Goal: Task Accomplishment & Management: Manage account settings

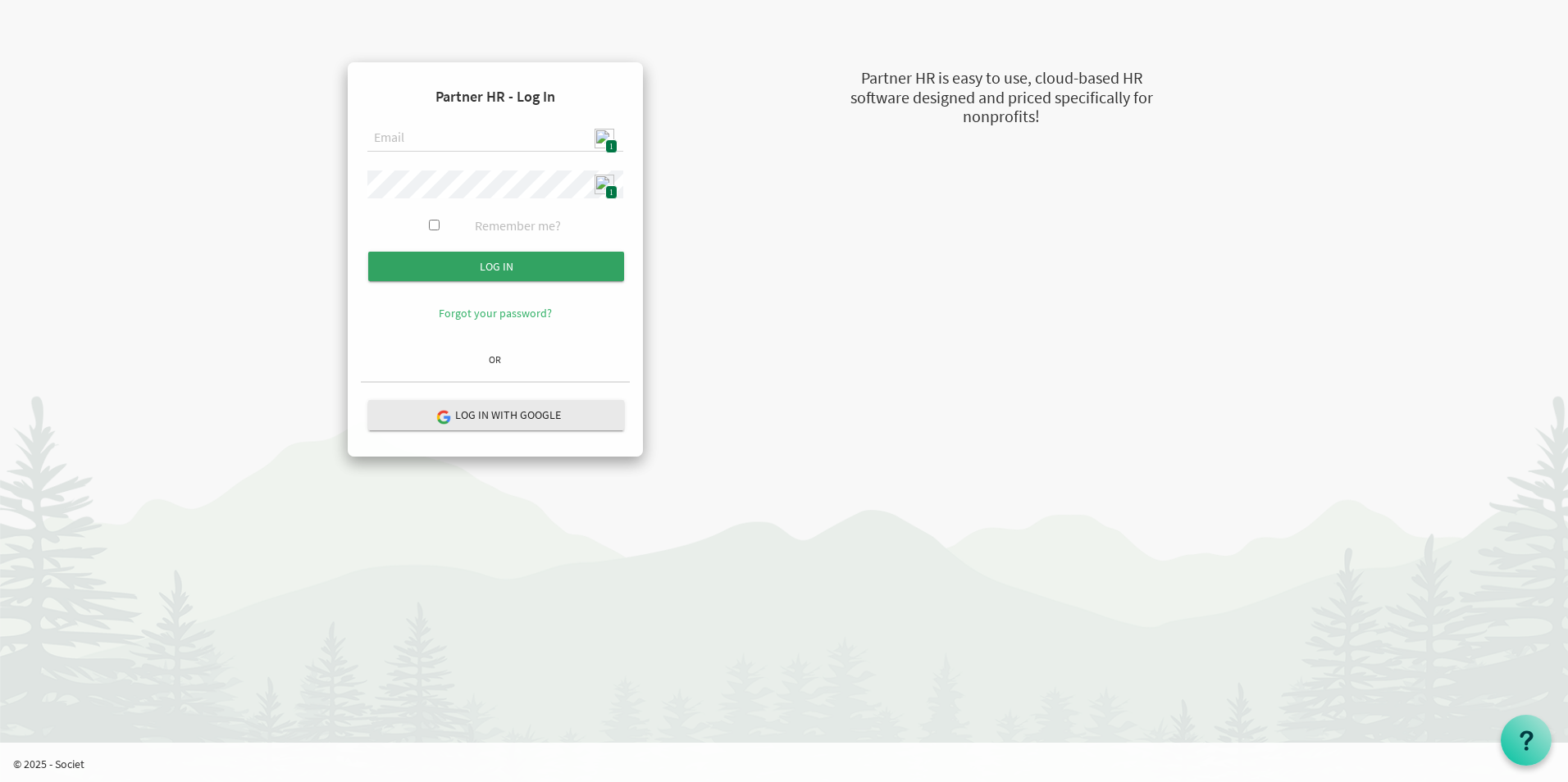
type input "[EMAIL_ADDRESS][DOMAIN_NAME]"
click at [539, 268] on input "Log in" at bounding box center [496, 267] width 255 height 30
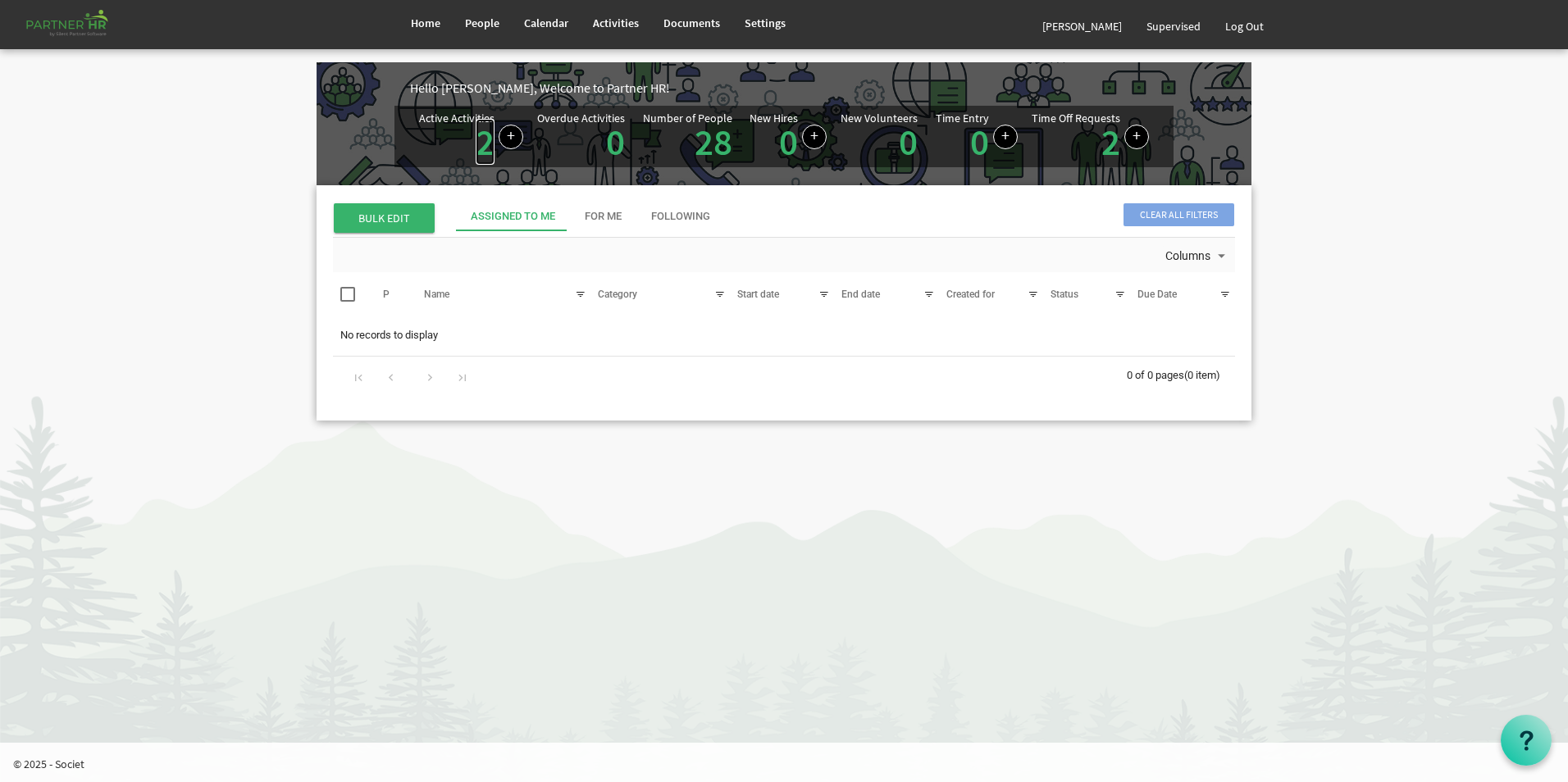
click at [483, 147] on link "2" at bounding box center [485, 142] width 19 height 46
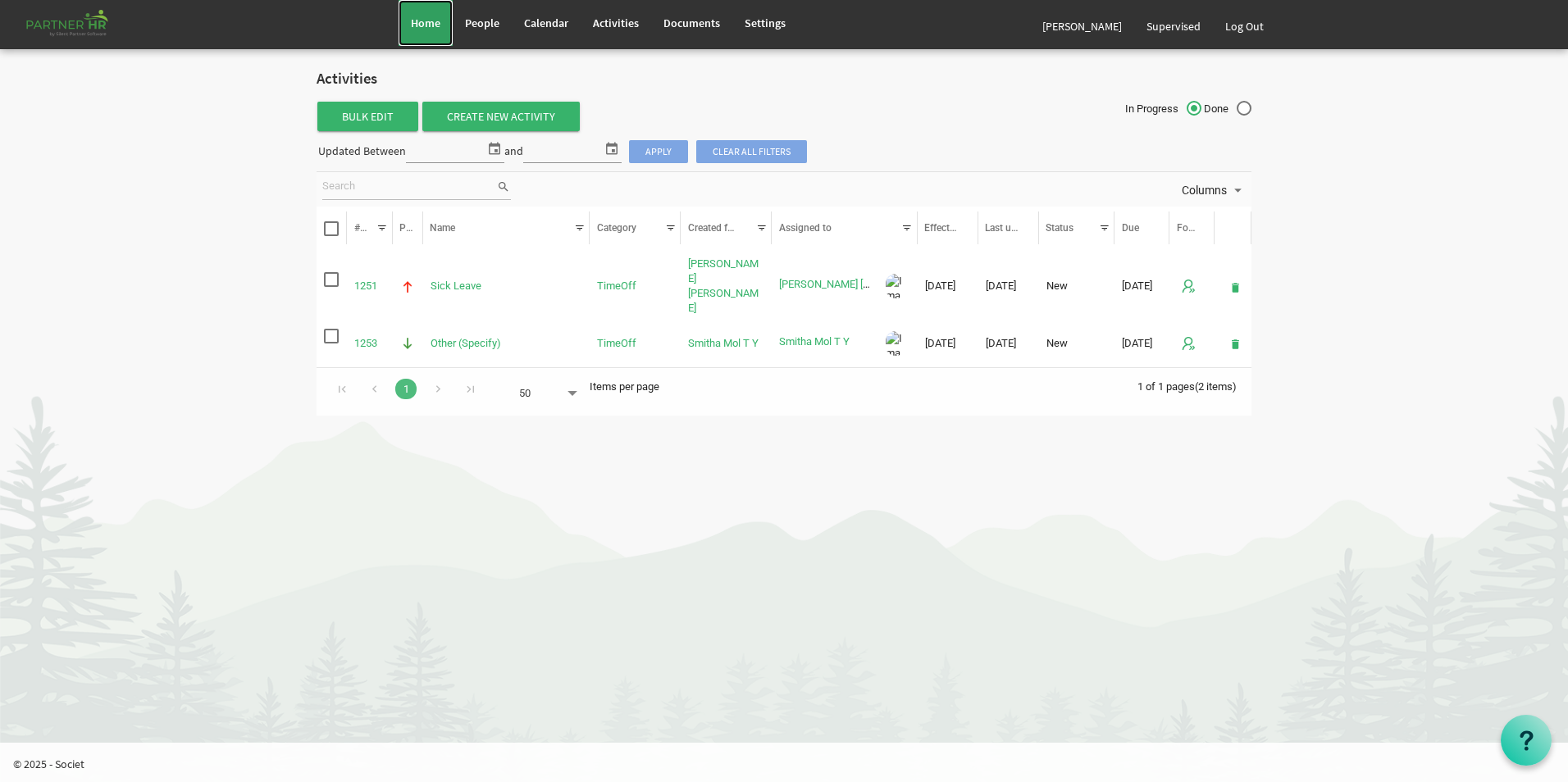
click at [424, 27] on span "Home" at bounding box center [426, 23] width 30 height 15
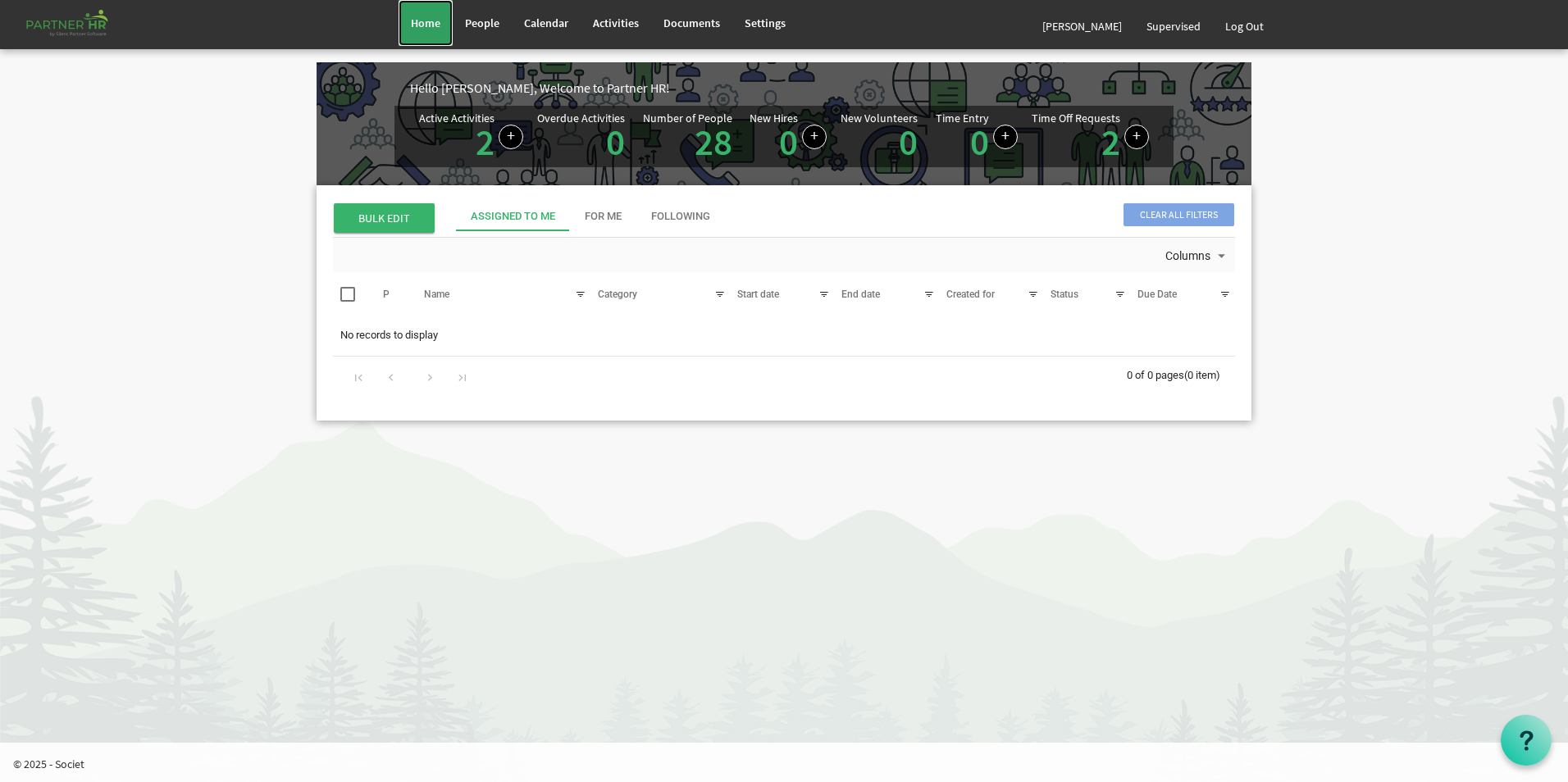
click at [433, 31] on link "Home" at bounding box center [426, 22] width 54 height 46
click at [417, 21] on span "Home" at bounding box center [426, 23] width 30 height 15
click at [435, 25] on span "Home" at bounding box center [426, 23] width 30 height 15
click at [1242, 34] on link "Log Out" at bounding box center [1245, 26] width 63 height 46
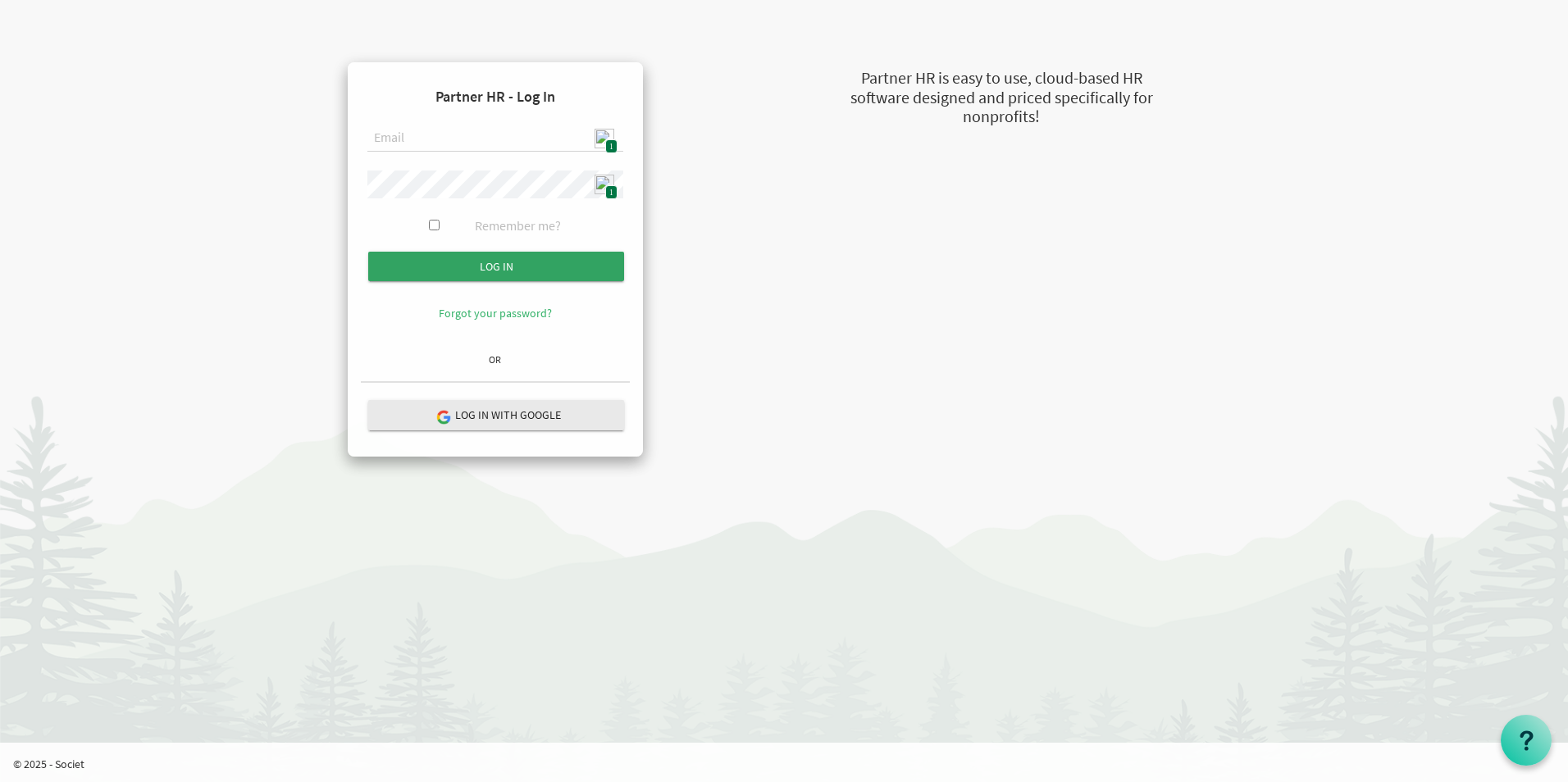
type input "[EMAIL_ADDRESS][DOMAIN_NAME]"
click at [548, 262] on input "Log in" at bounding box center [496, 267] width 255 height 30
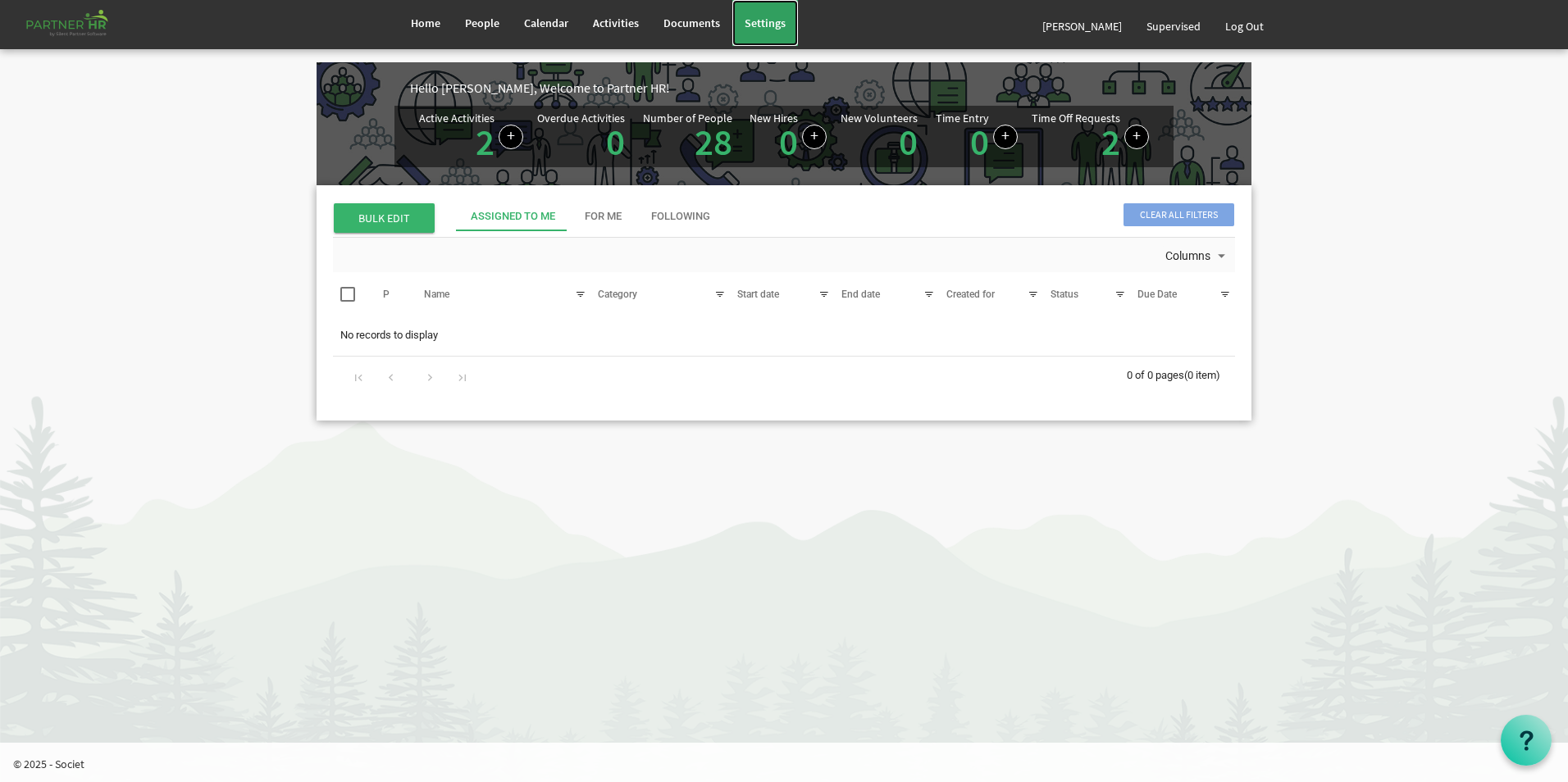
drag, startPoint x: 747, startPoint y: 35, endPoint x: 752, endPoint y: 62, distance: 27.5
click at [748, 36] on link "Settings" at bounding box center [765, 22] width 65 height 46
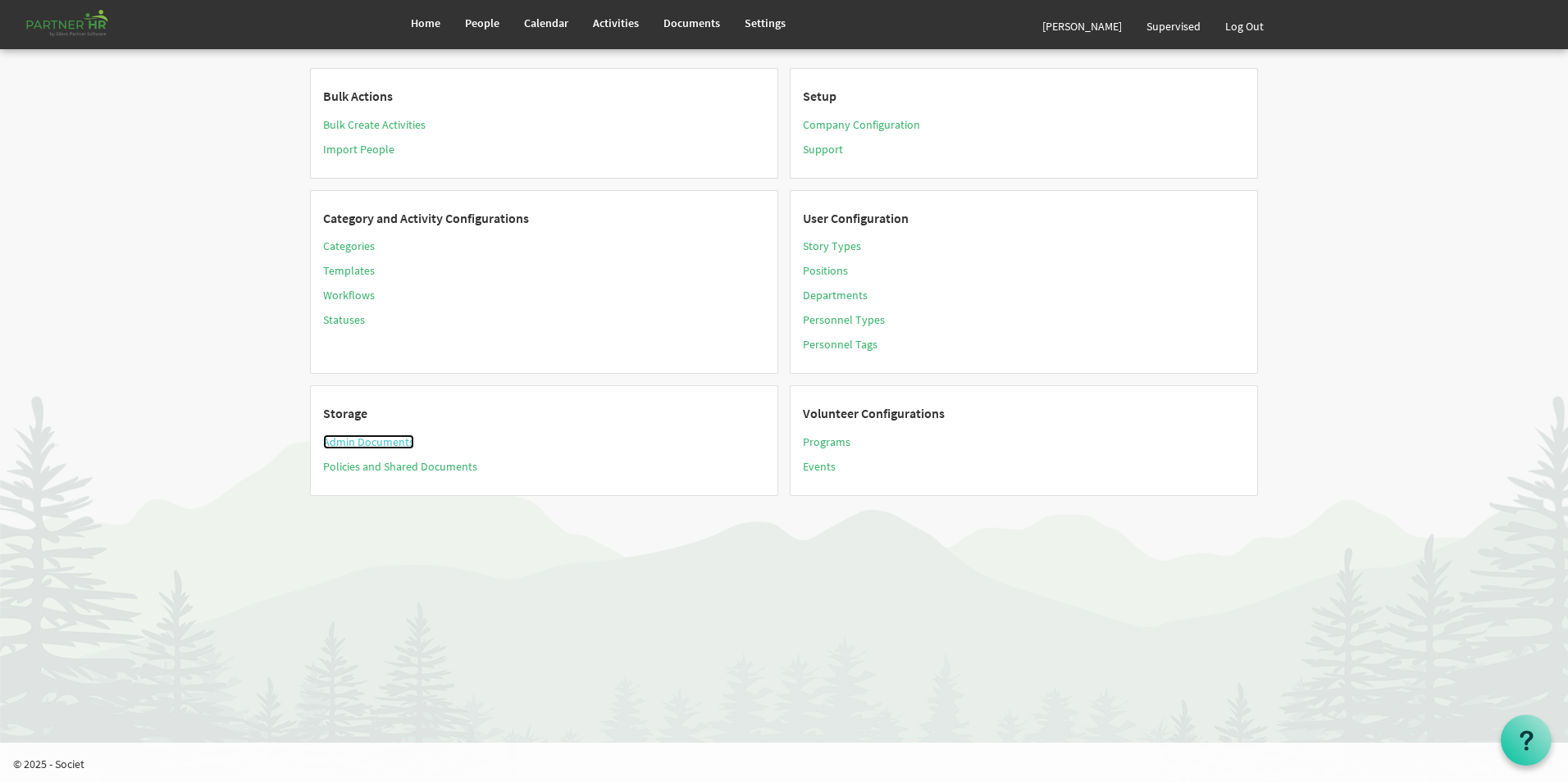
click at [364, 439] on link "Admin Documents" at bounding box center [369, 442] width 91 height 15
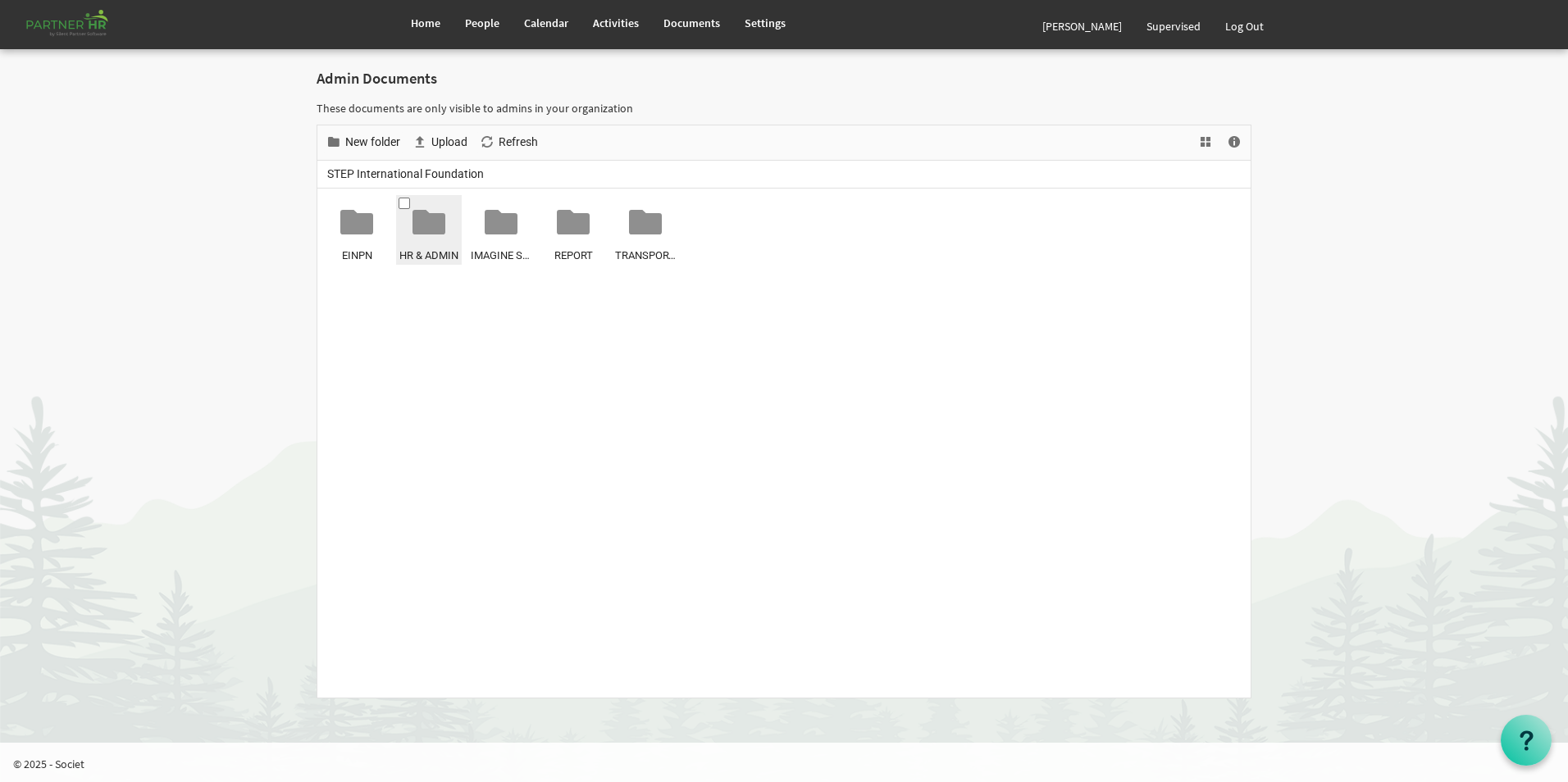
click at [413, 226] on div at bounding box center [428, 222] width 33 height 33
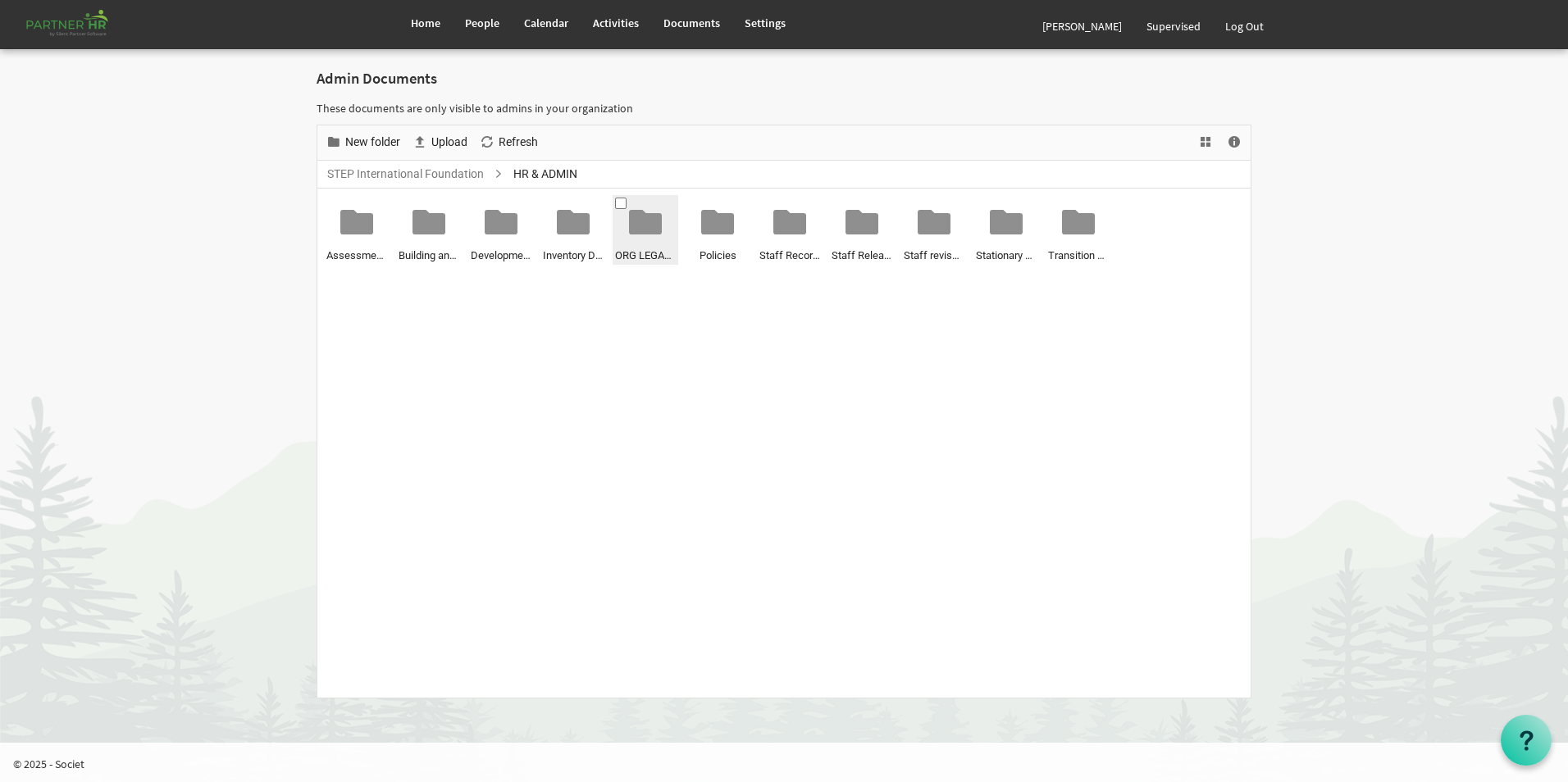
click at [652, 228] on div at bounding box center [645, 222] width 33 height 33
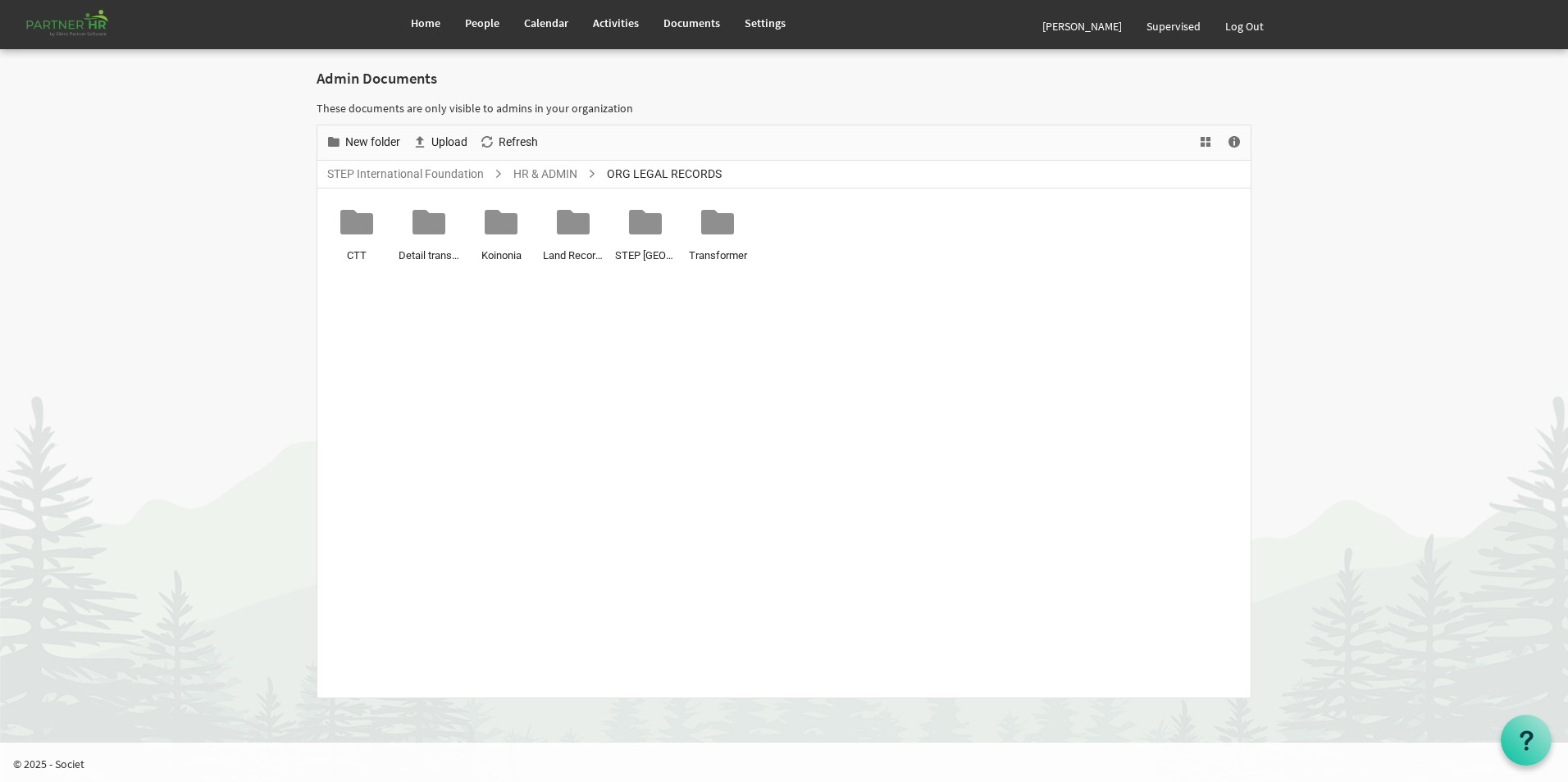
click at [612, 222] on ul "CTT Detail transformer shifting Koinonia Land Records STEP India Transformer" at bounding box center [783, 443] width 933 height 509
click at [662, 242] on div "STEP India" at bounding box center [645, 230] width 61 height 66
click at [662, 243] on div "STEP India" at bounding box center [645, 230] width 61 height 66
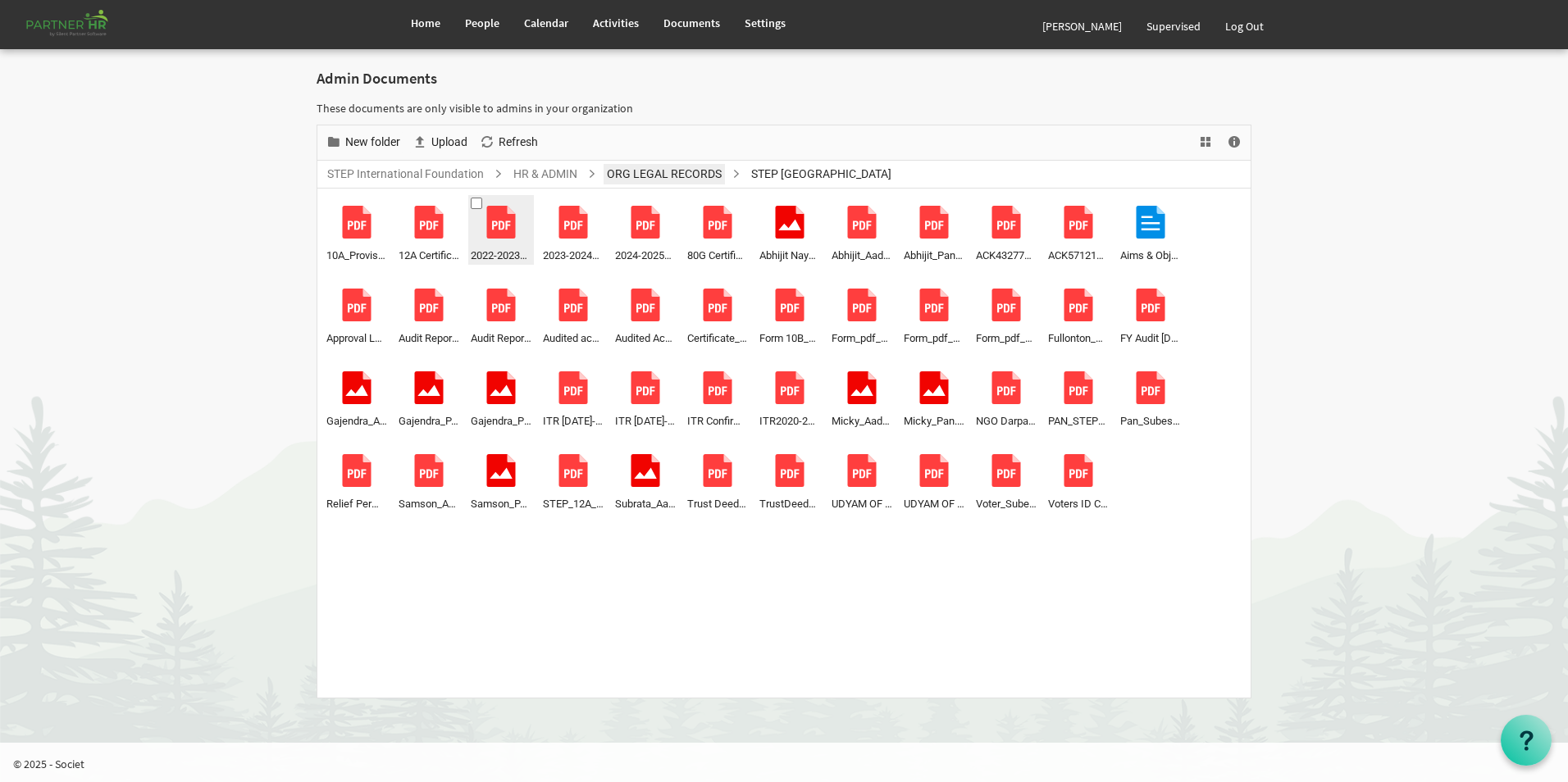
click at [650, 172] on link "ORG LEGAL RECORDS" at bounding box center [664, 174] width 121 height 21
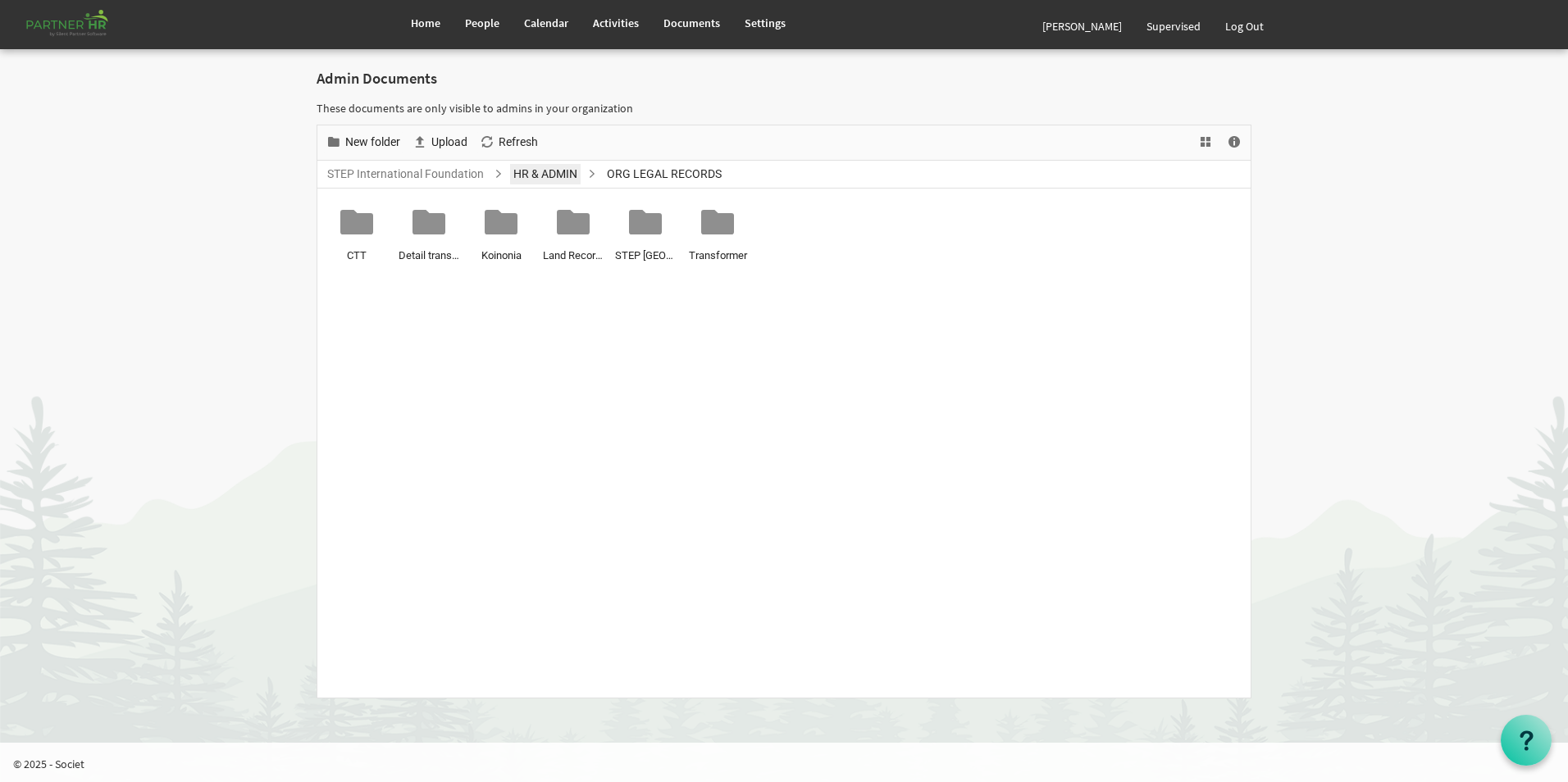
click at [538, 179] on link "HR & ADMIN" at bounding box center [545, 174] width 71 height 21
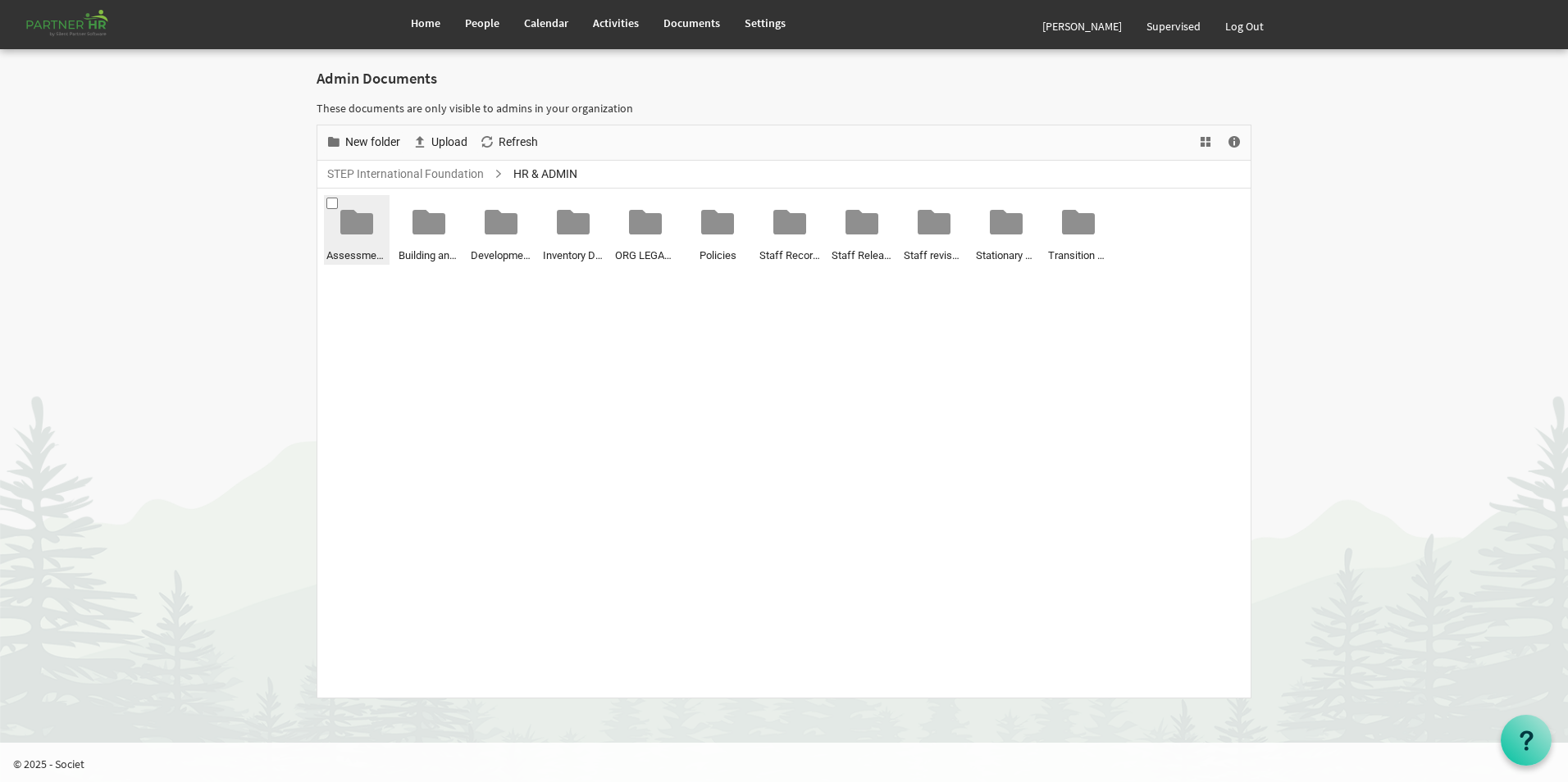
click at [348, 244] on div "Assessment 2023" at bounding box center [356, 230] width 61 height 66
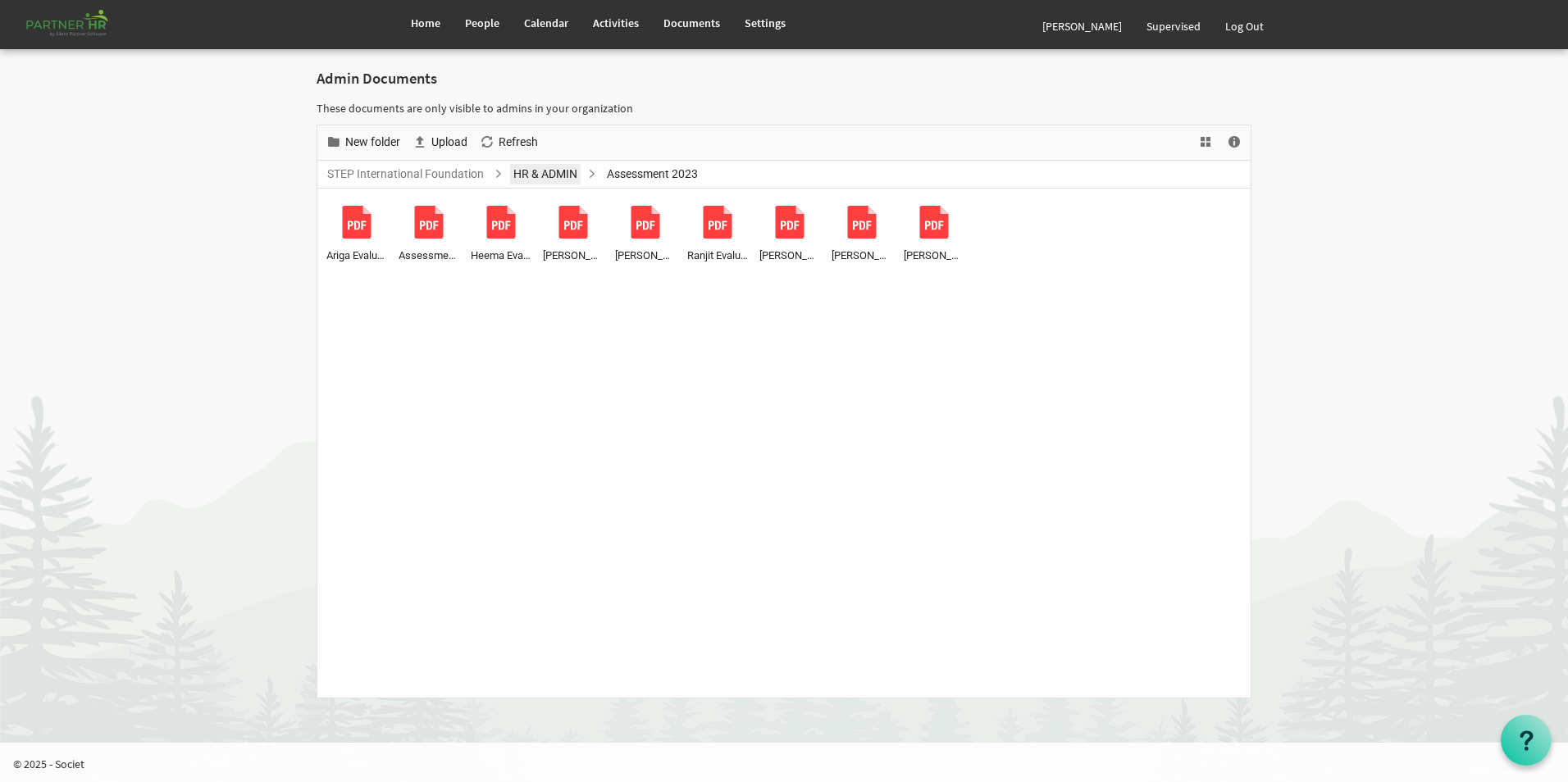
click at [557, 172] on link "HR & ADMIN" at bounding box center [545, 174] width 71 height 21
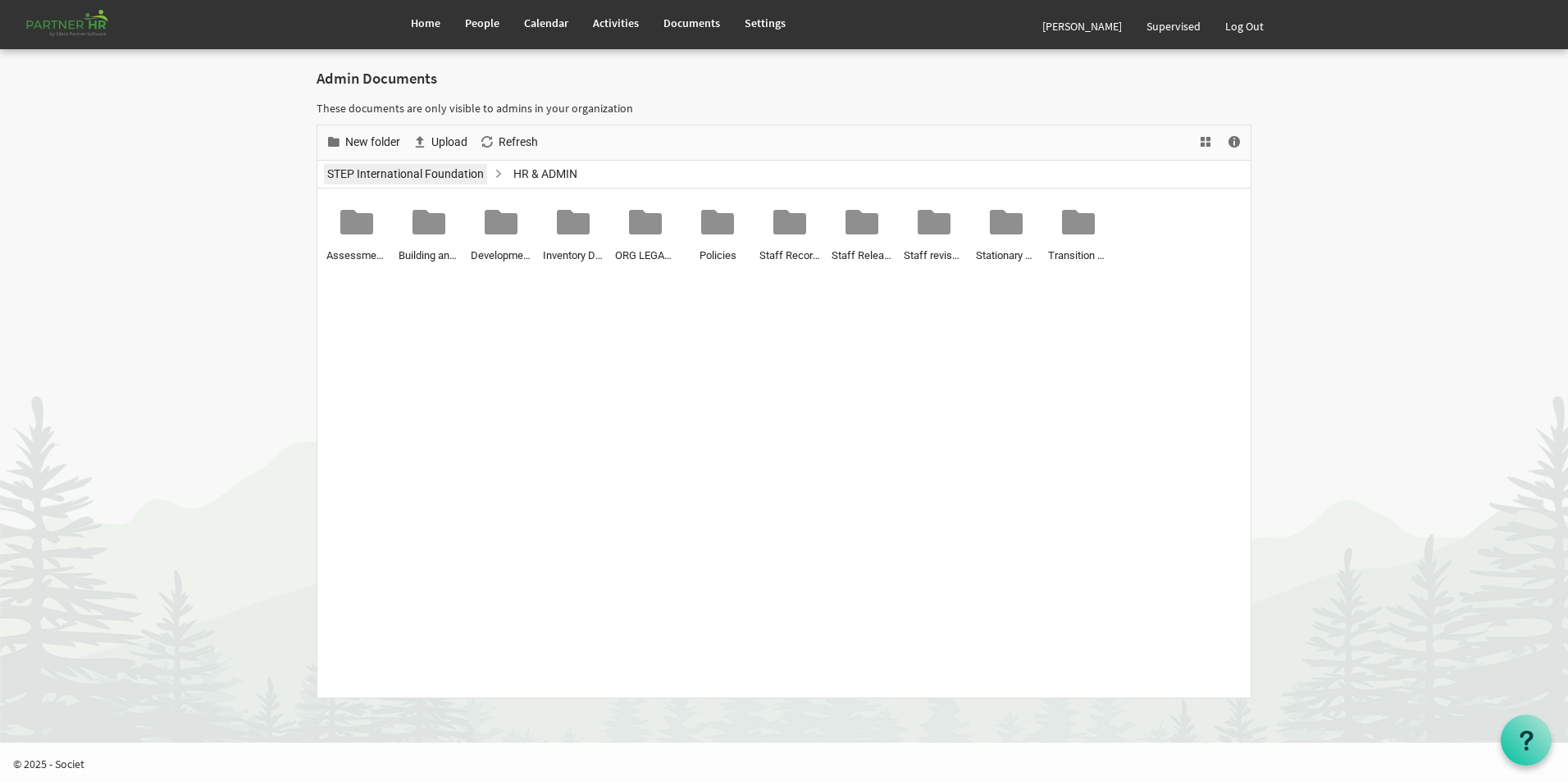
click at [441, 184] on link "STEP International Foundation" at bounding box center [405, 174] width 163 height 21
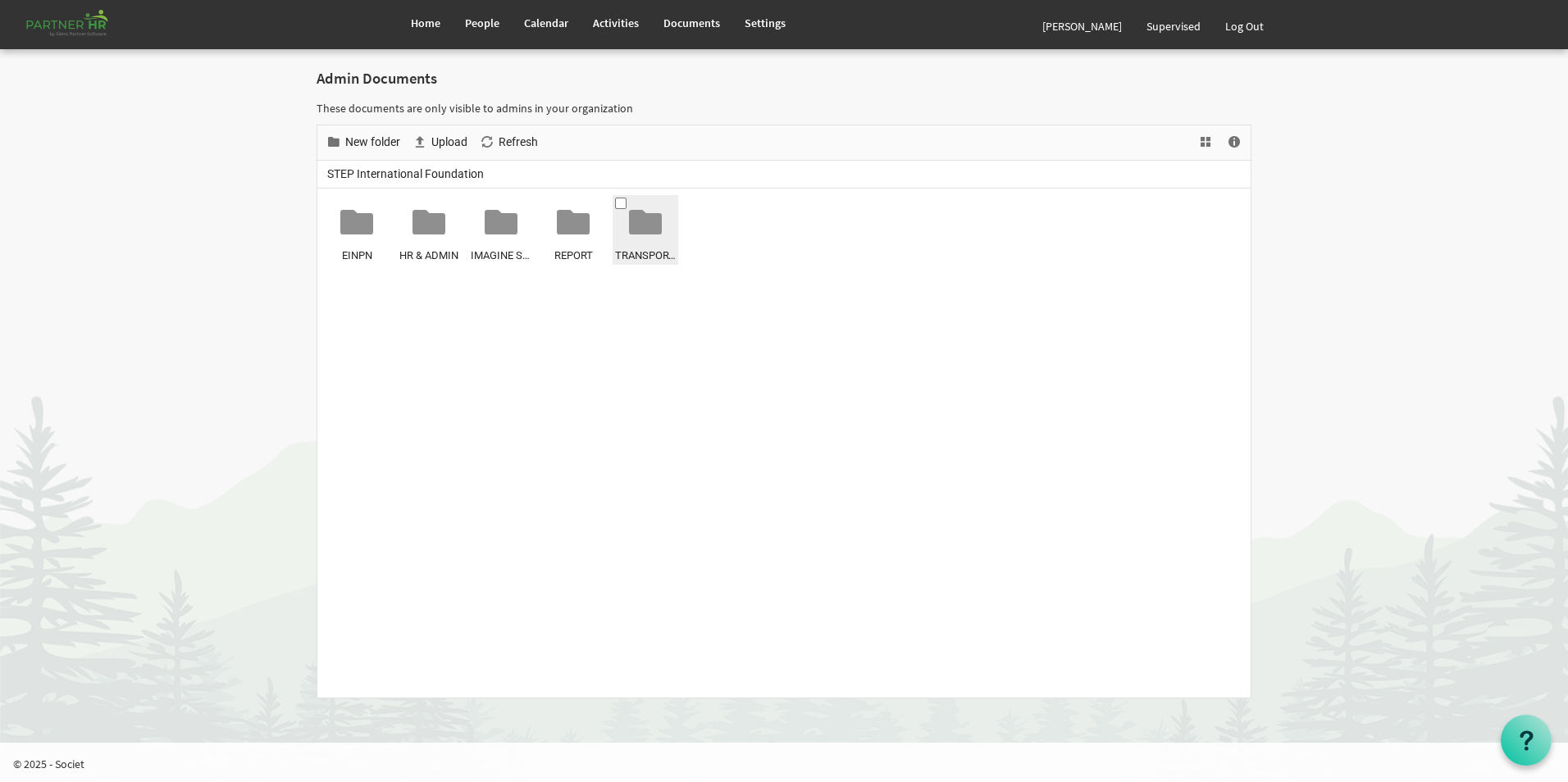
click at [644, 230] on div at bounding box center [645, 222] width 33 height 33
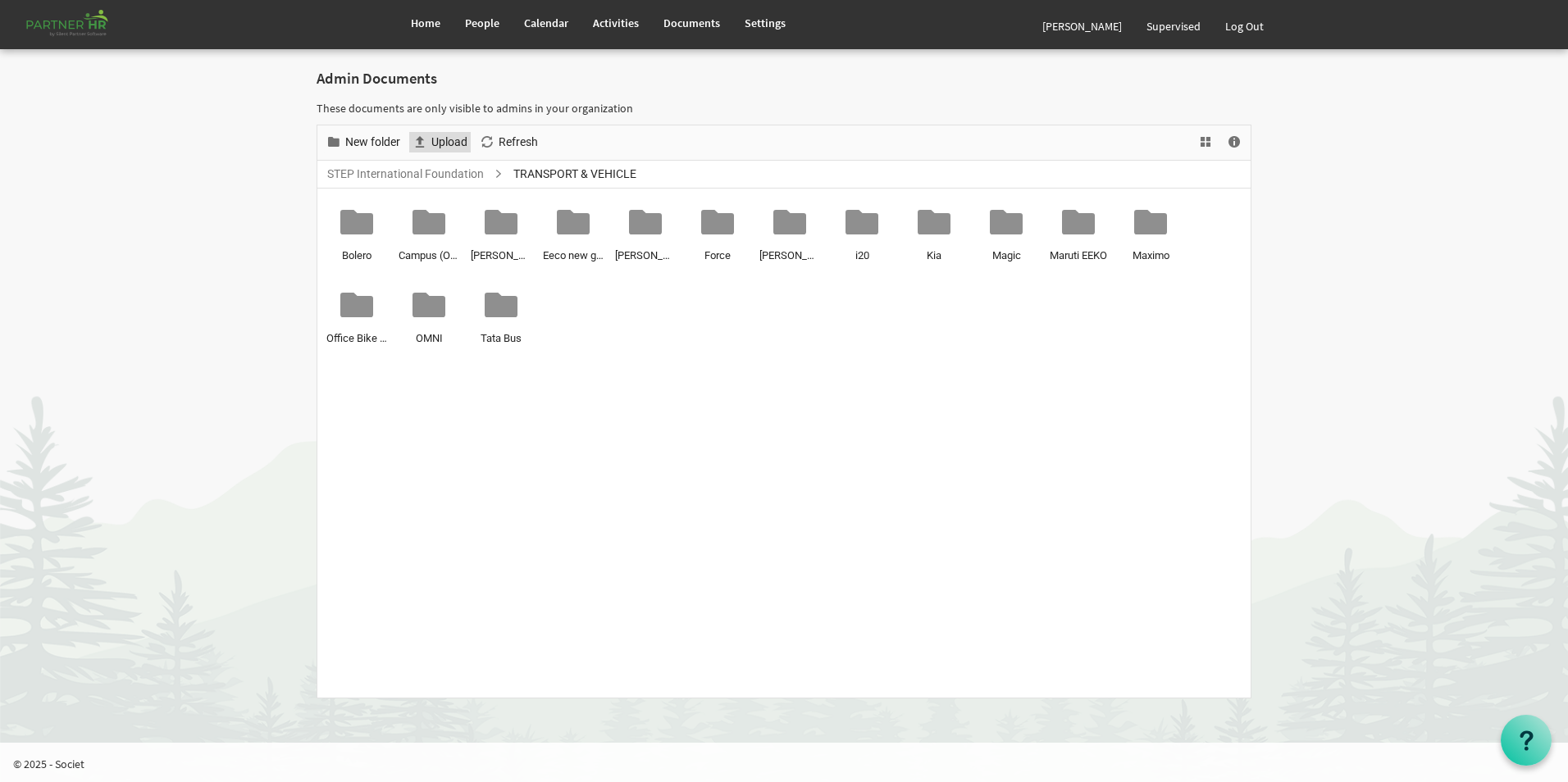
click at [448, 147] on span "Upload" at bounding box center [449, 143] width 39 height 21
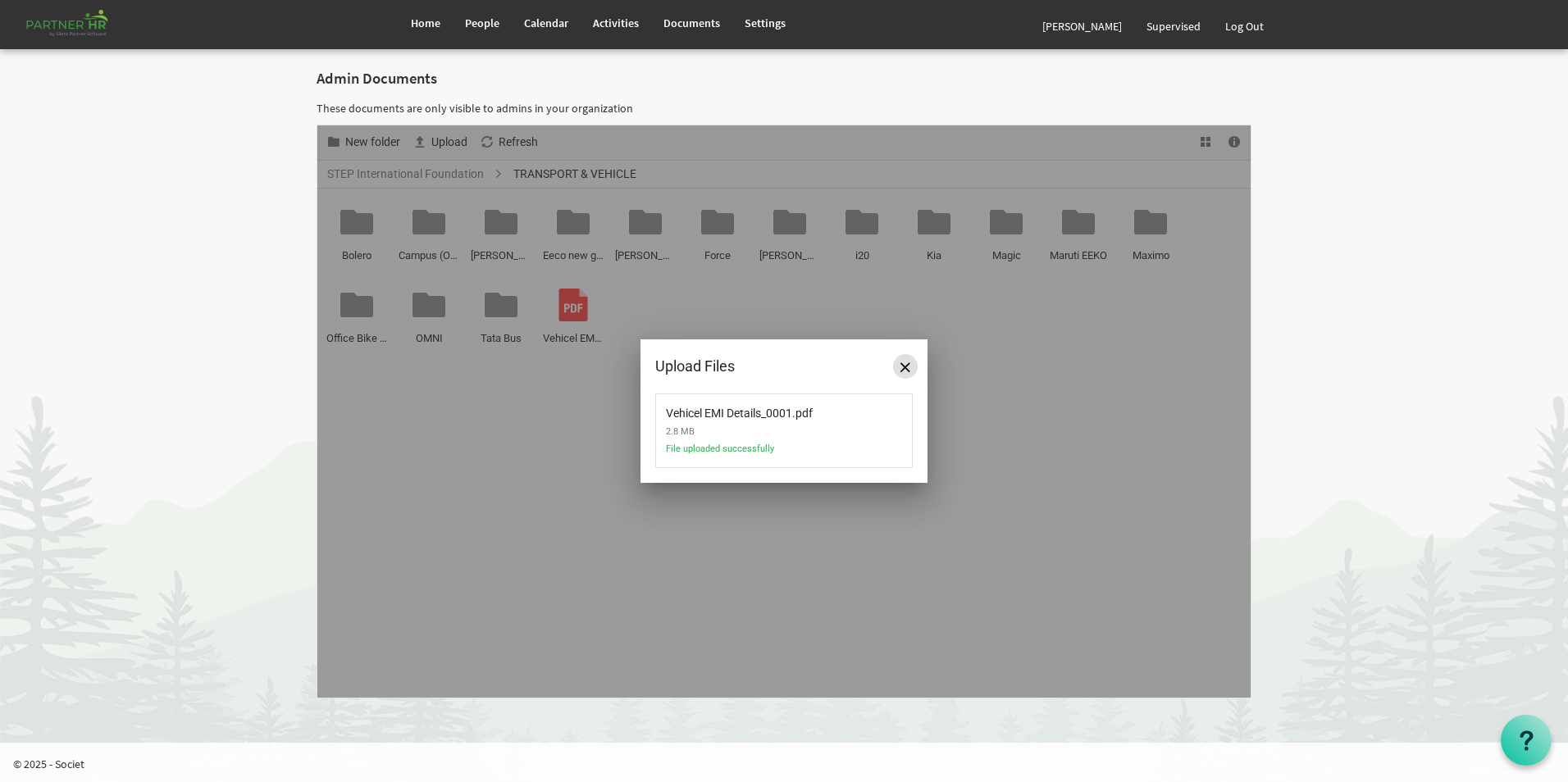
click at [910, 367] on span "Close" at bounding box center [905, 367] width 10 height 10
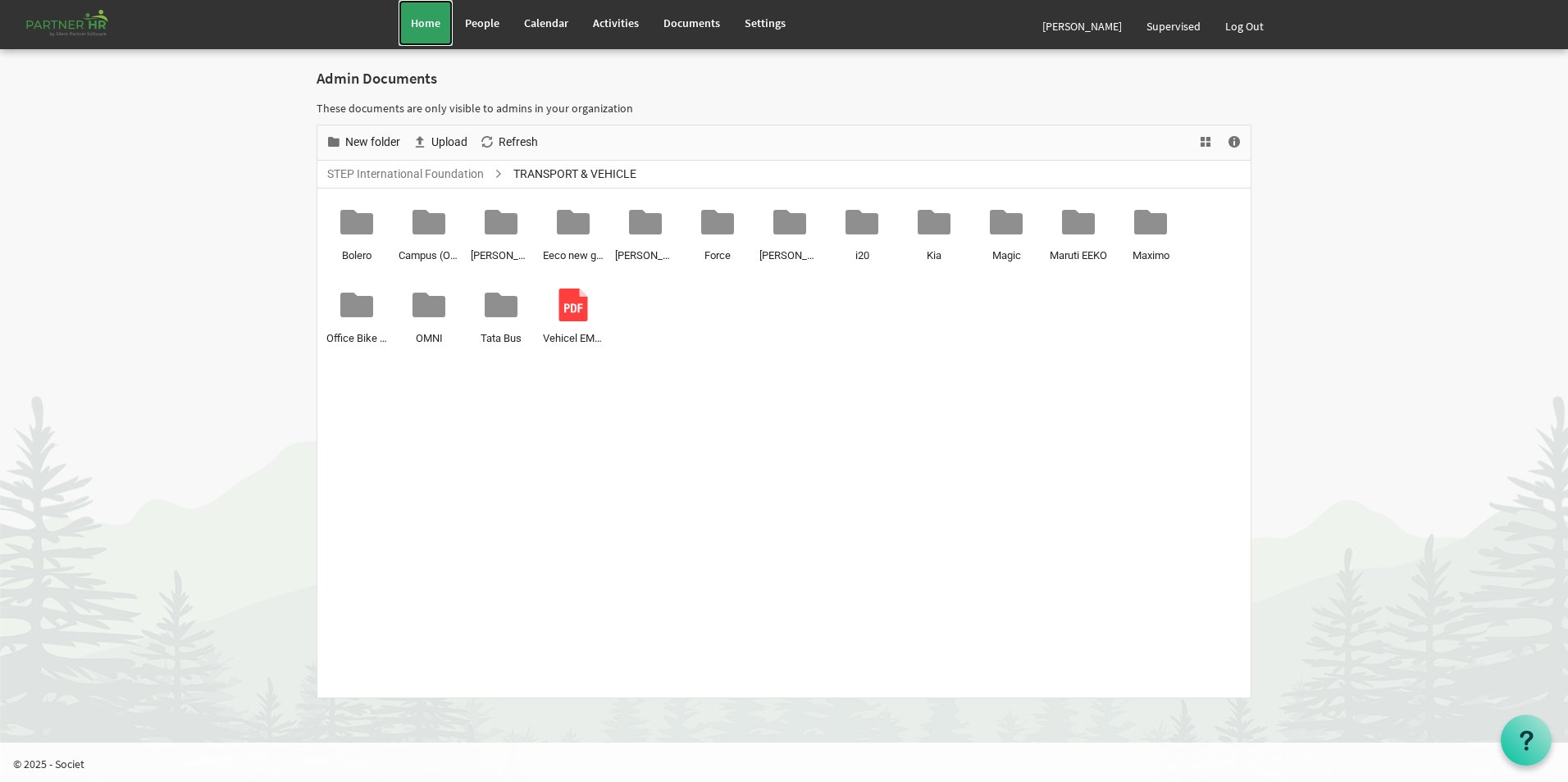
drag, startPoint x: 433, startPoint y: 29, endPoint x: 431, endPoint y: 49, distance: 20.1
click at [433, 29] on span "Home" at bounding box center [426, 23] width 30 height 15
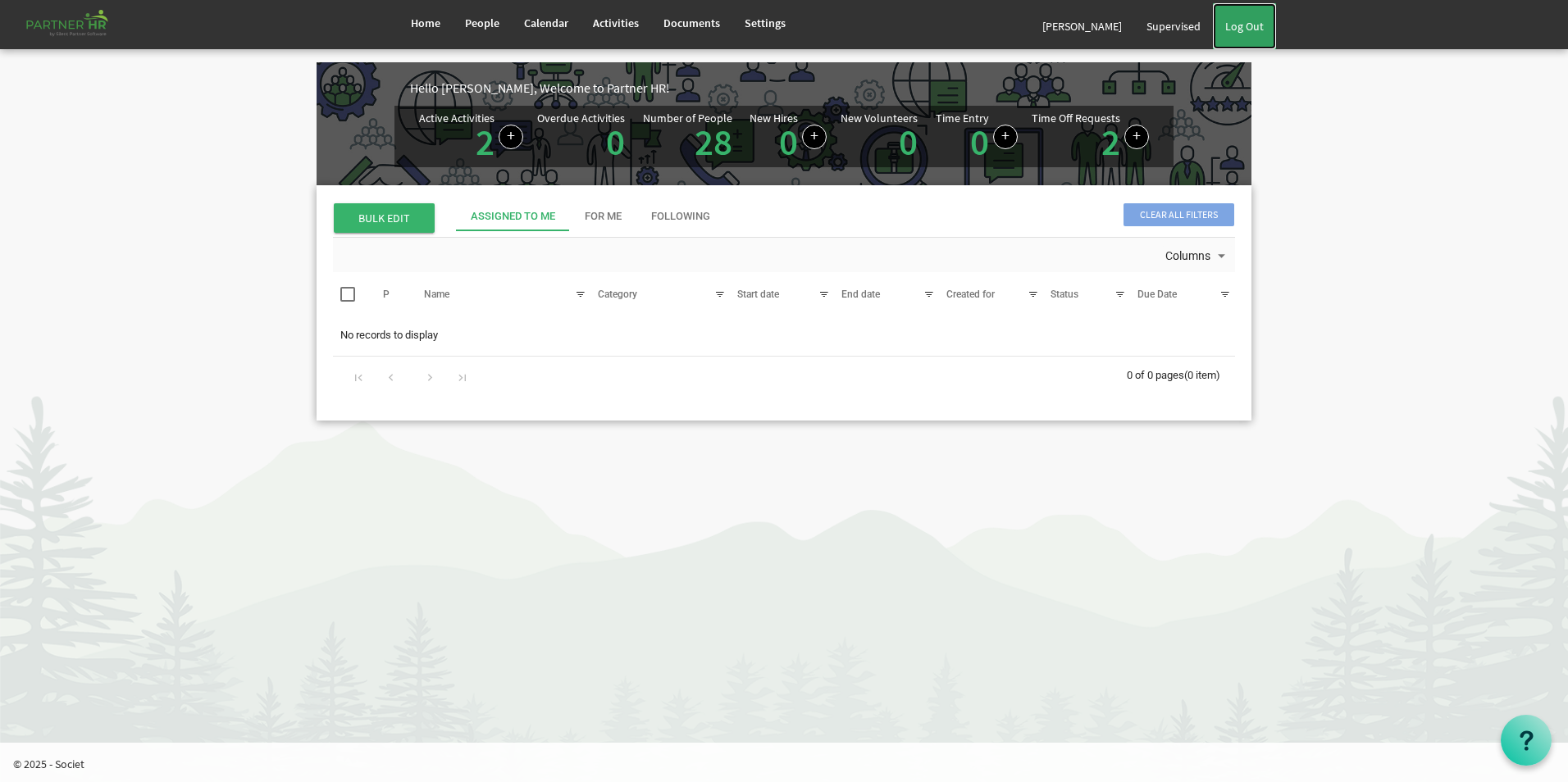
click at [1232, 29] on link "Log Out" at bounding box center [1245, 26] width 63 height 46
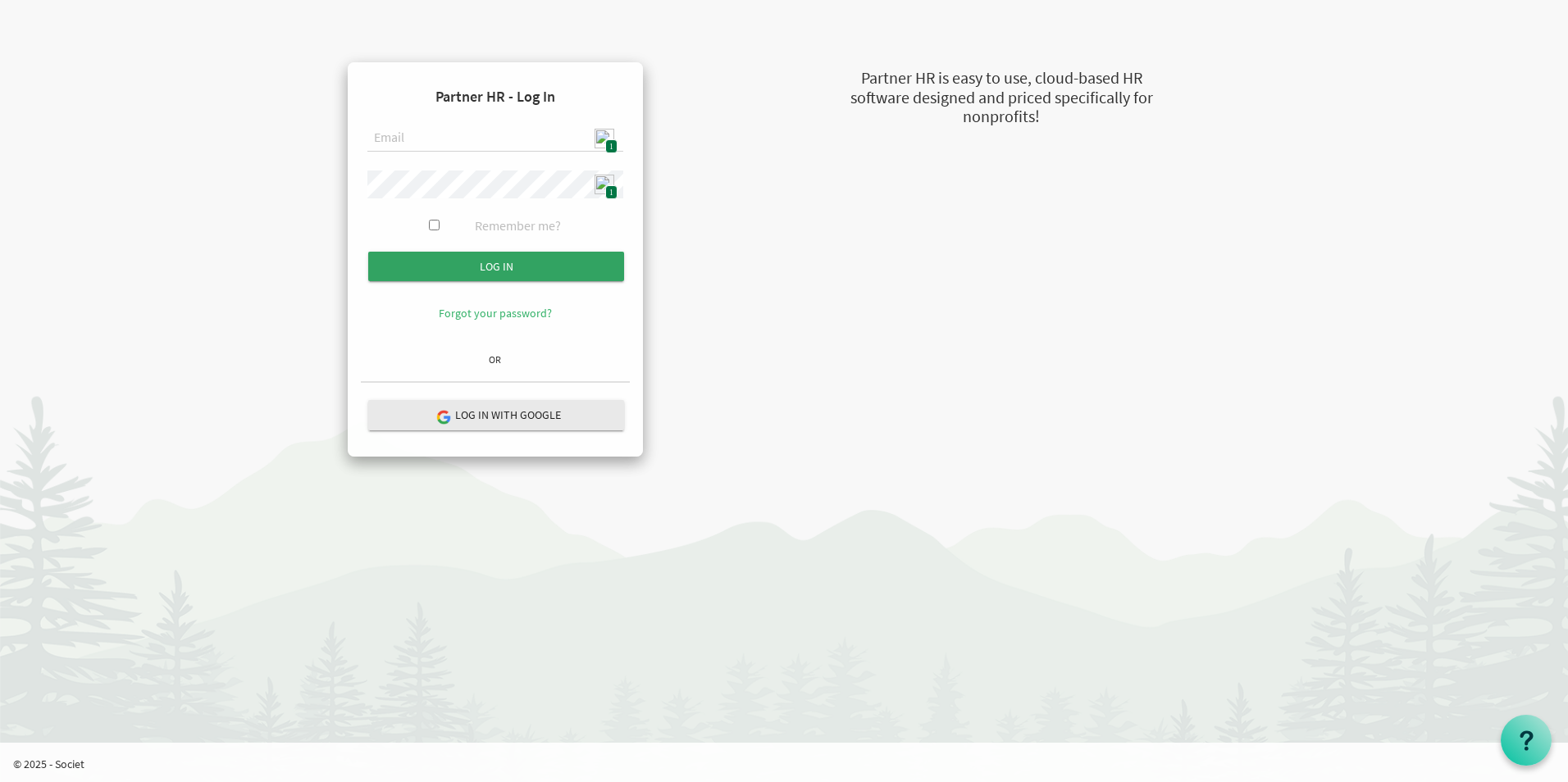
type input "[EMAIL_ADDRESS][DOMAIN_NAME]"
click at [516, 266] on input "submit" at bounding box center [496, 267] width 255 height 30
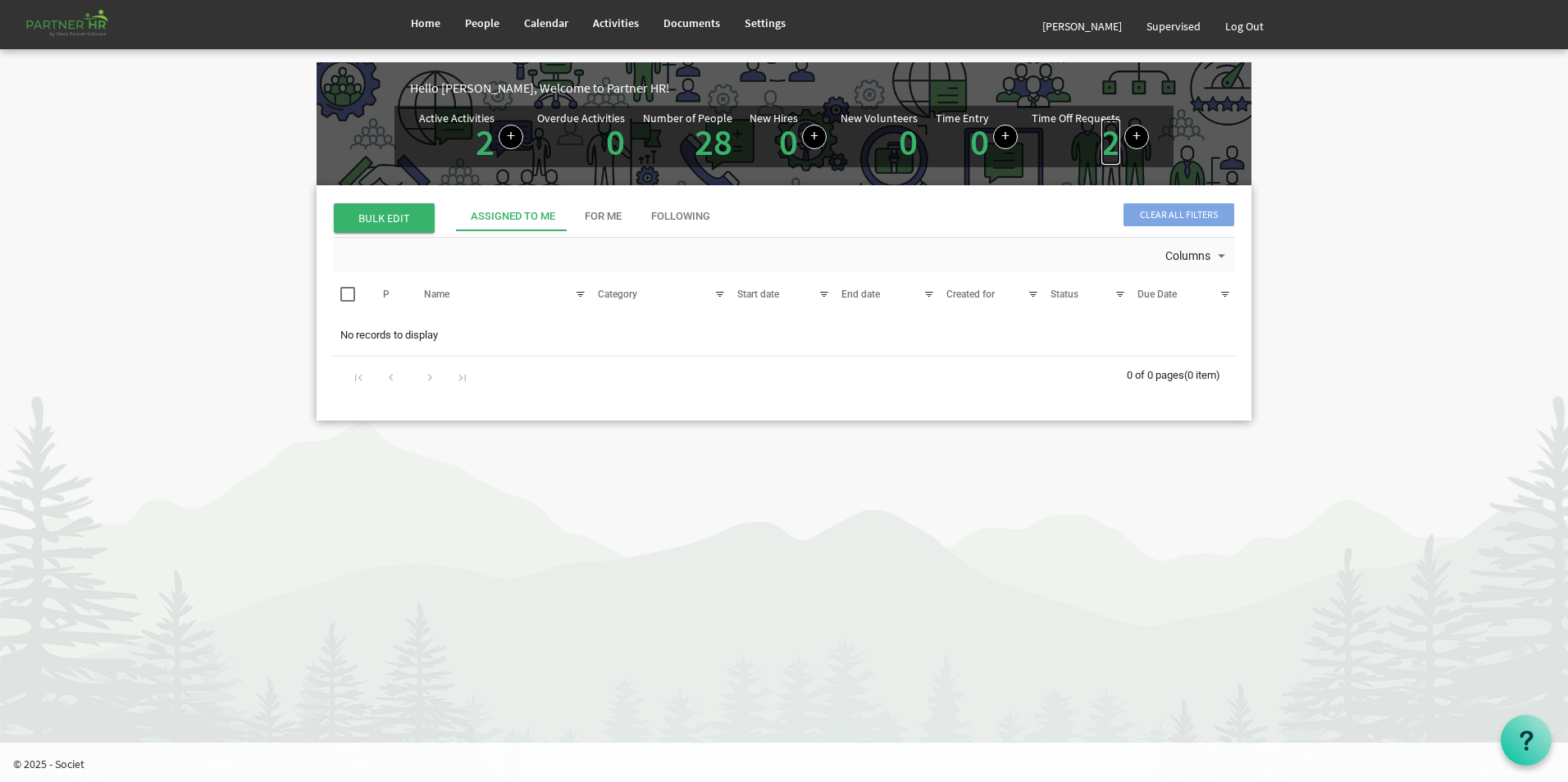
click at [1103, 147] on link "2" at bounding box center [1110, 142] width 19 height 46
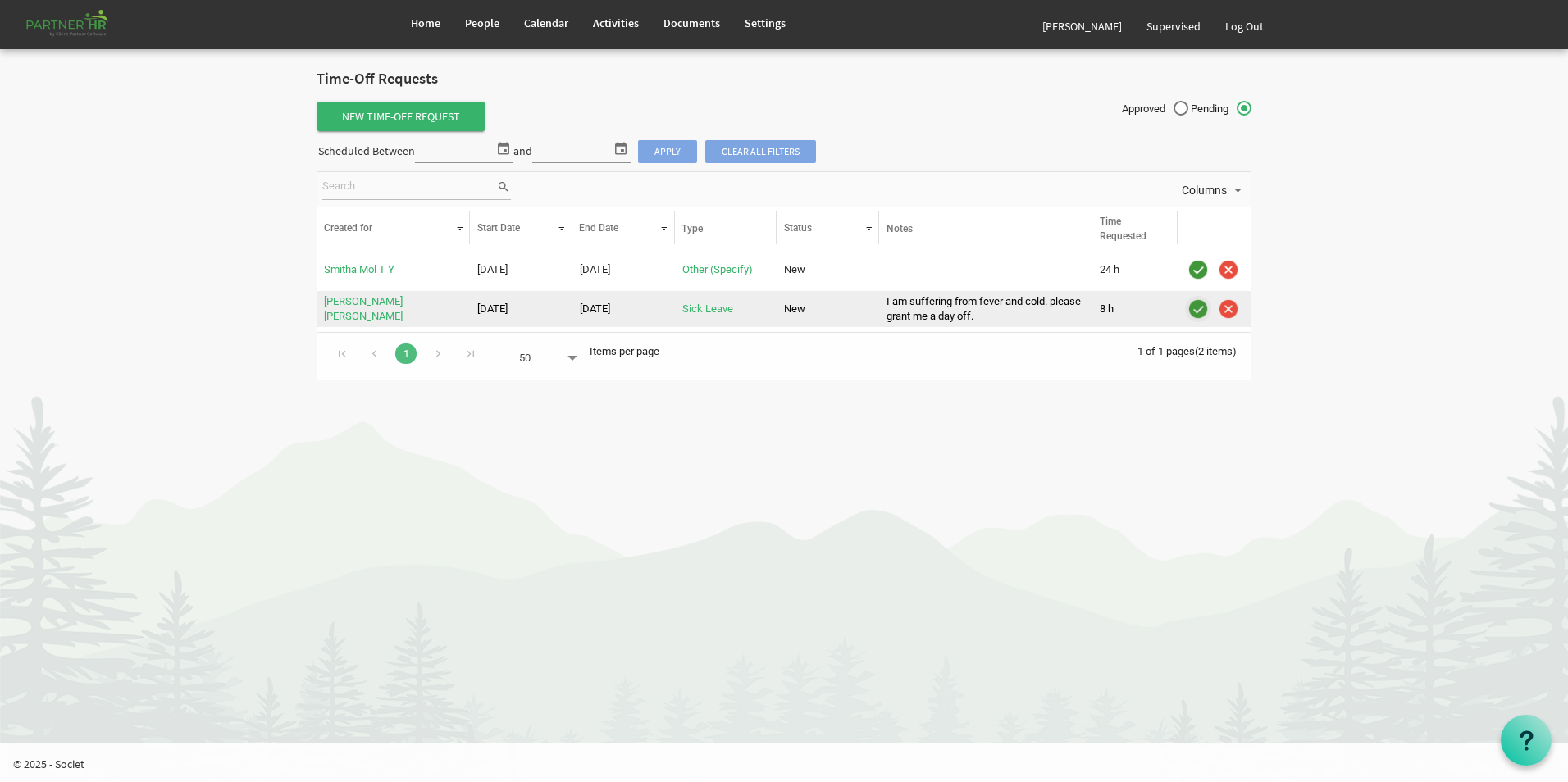
click at [1195, 310] on img "is template cell column header" at bounding box center [1198, 309] width 24 height 24
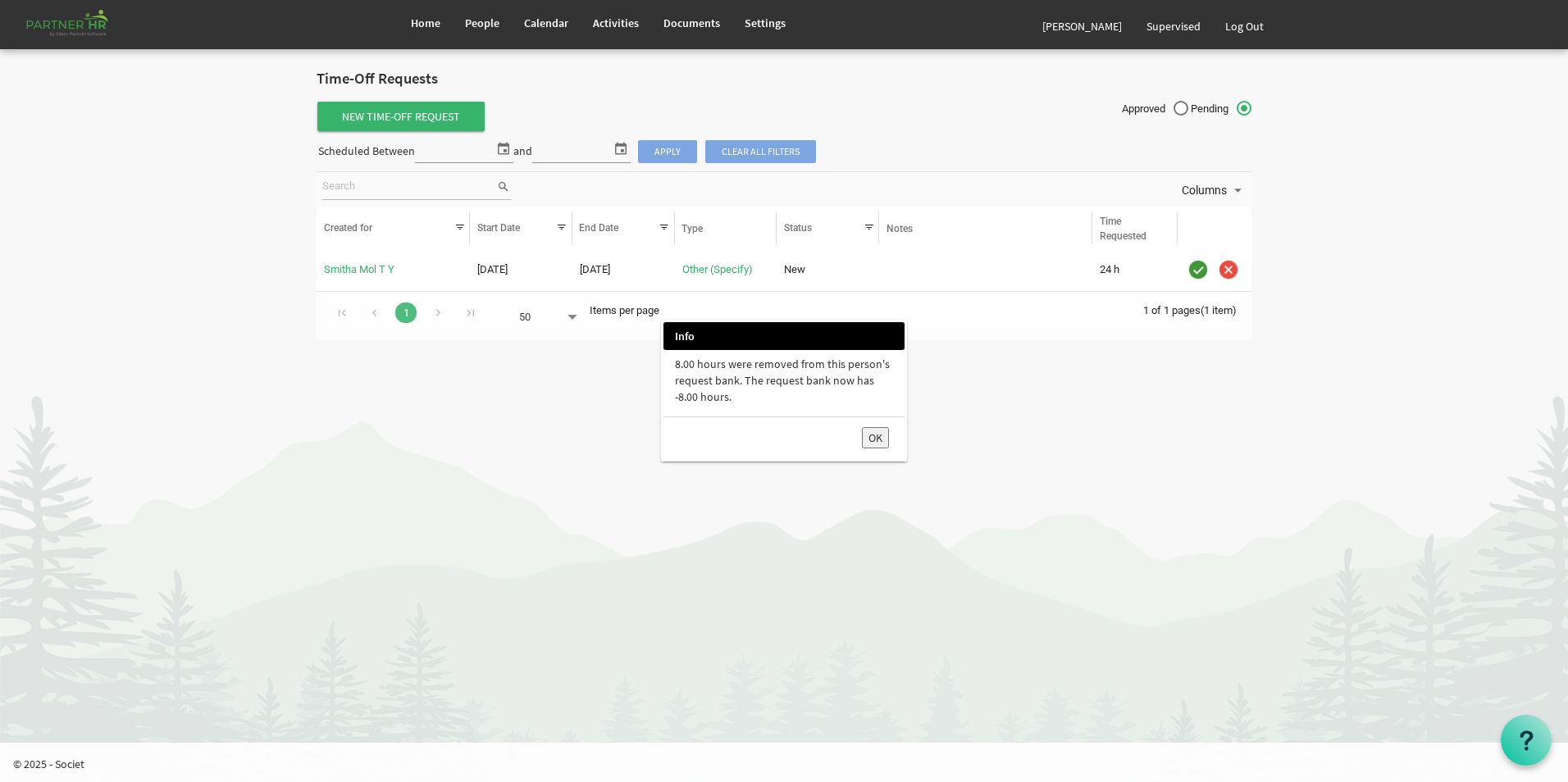
click at [882, 439] on button "OK" at bounding box center [874, 437] width 27 height 21
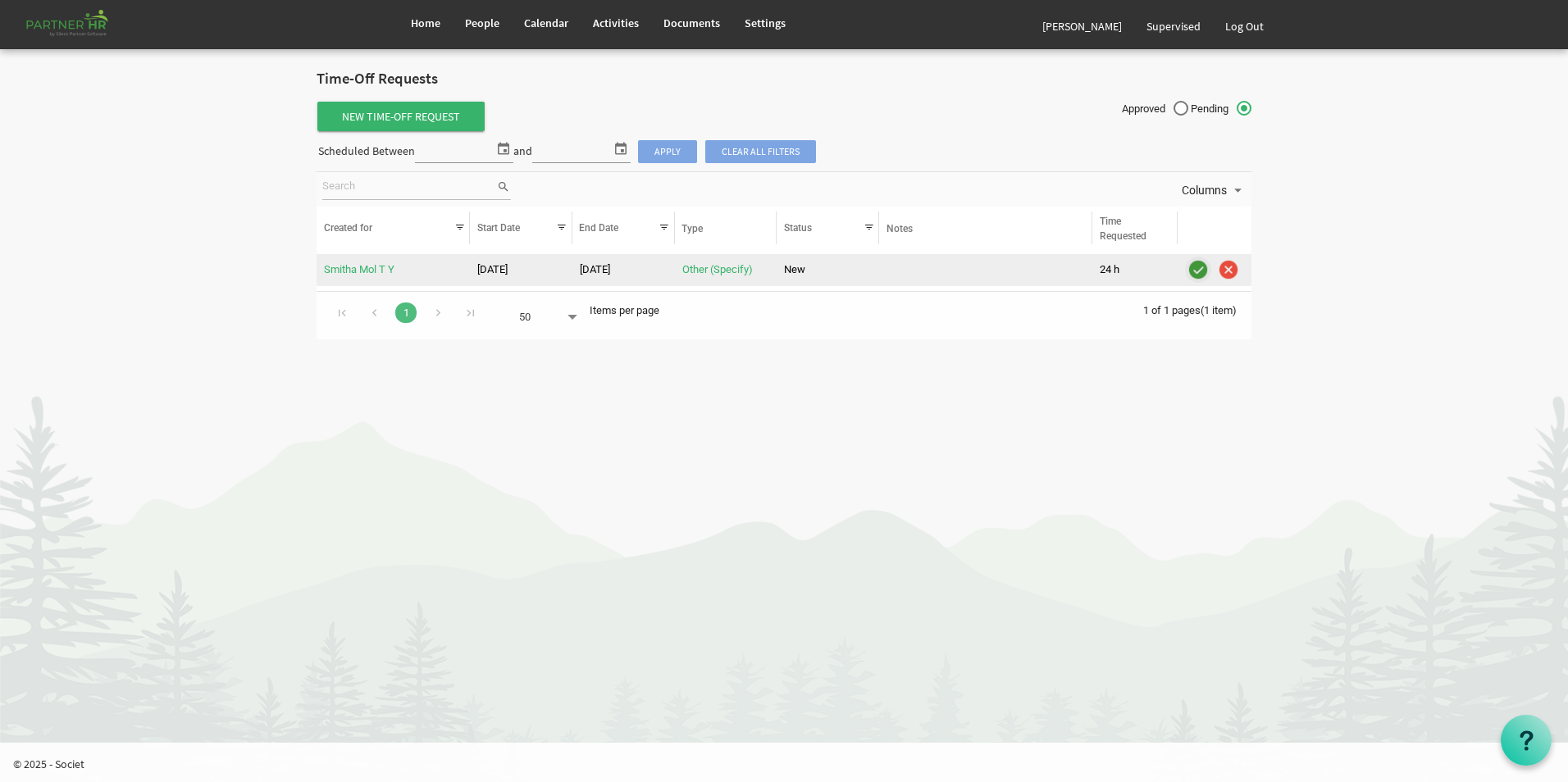
click at [1197, 269] on img "is template cell column header" at bounding box center [1198, 269] width 24 height 24
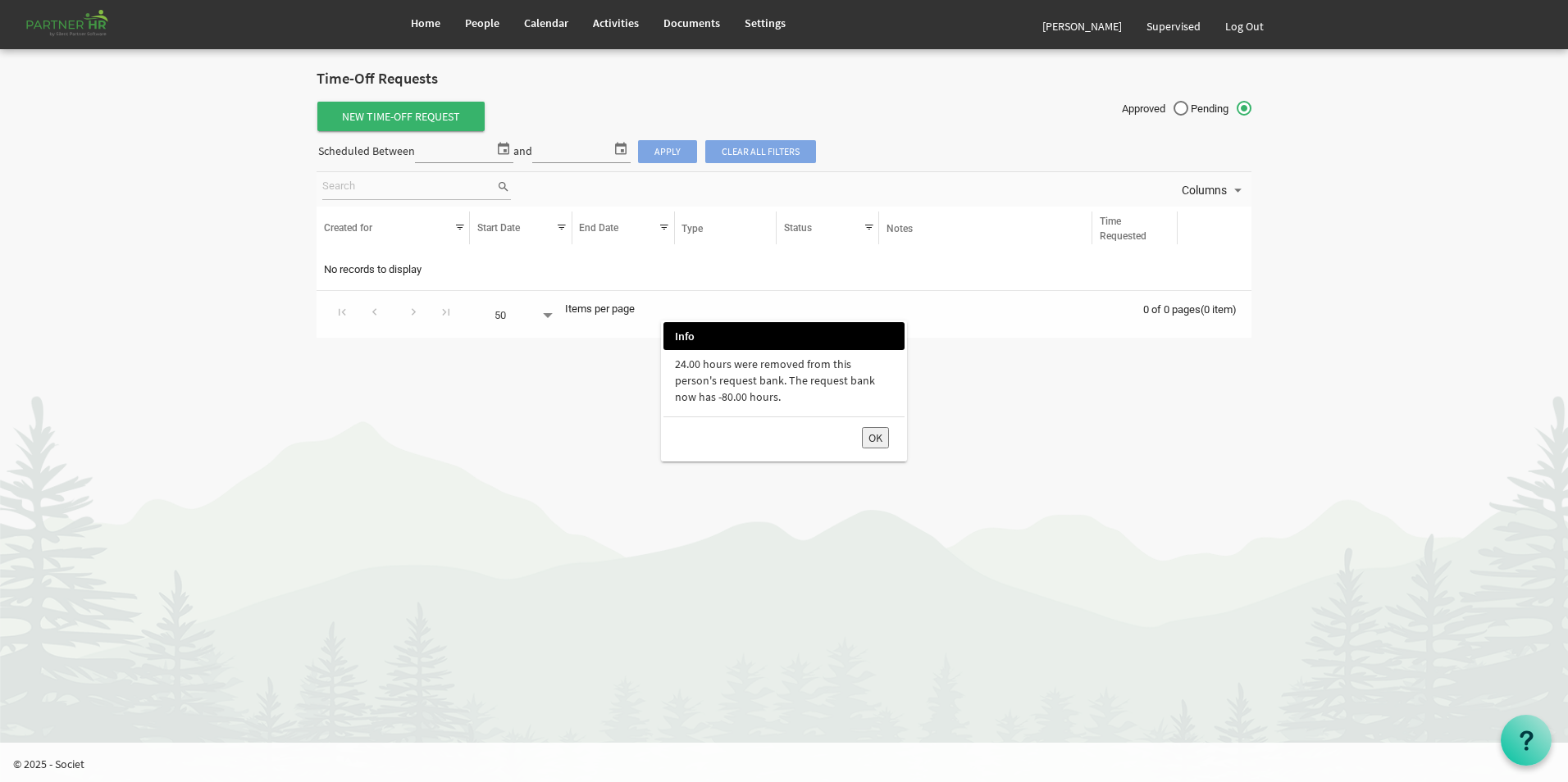
click at [877, 439] on button "OK" at bounding box center [874, 437] width 27 height 21
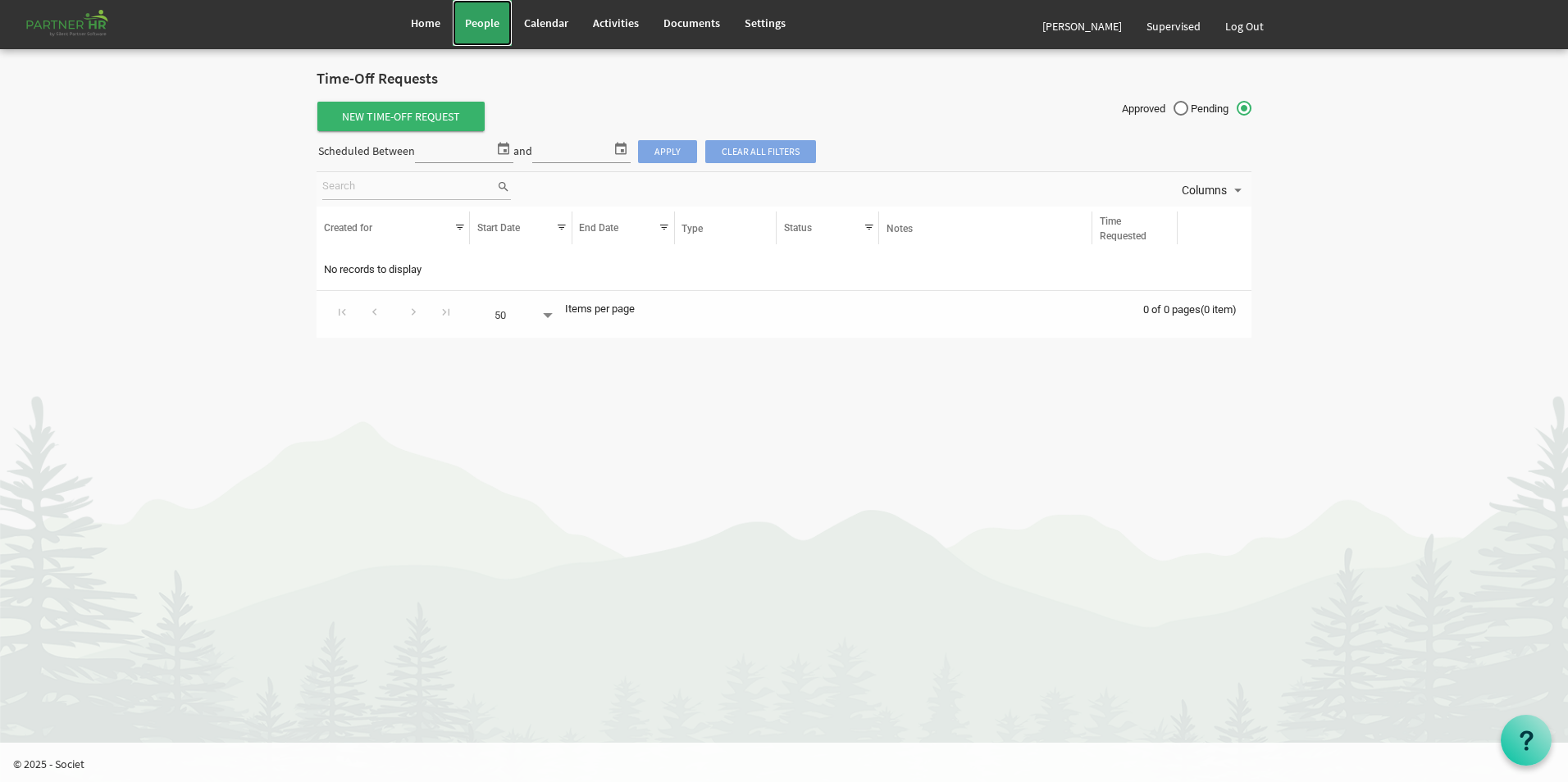
click at [470, 25] on span "People" at bounding box center [482, 23] width 34 height 15
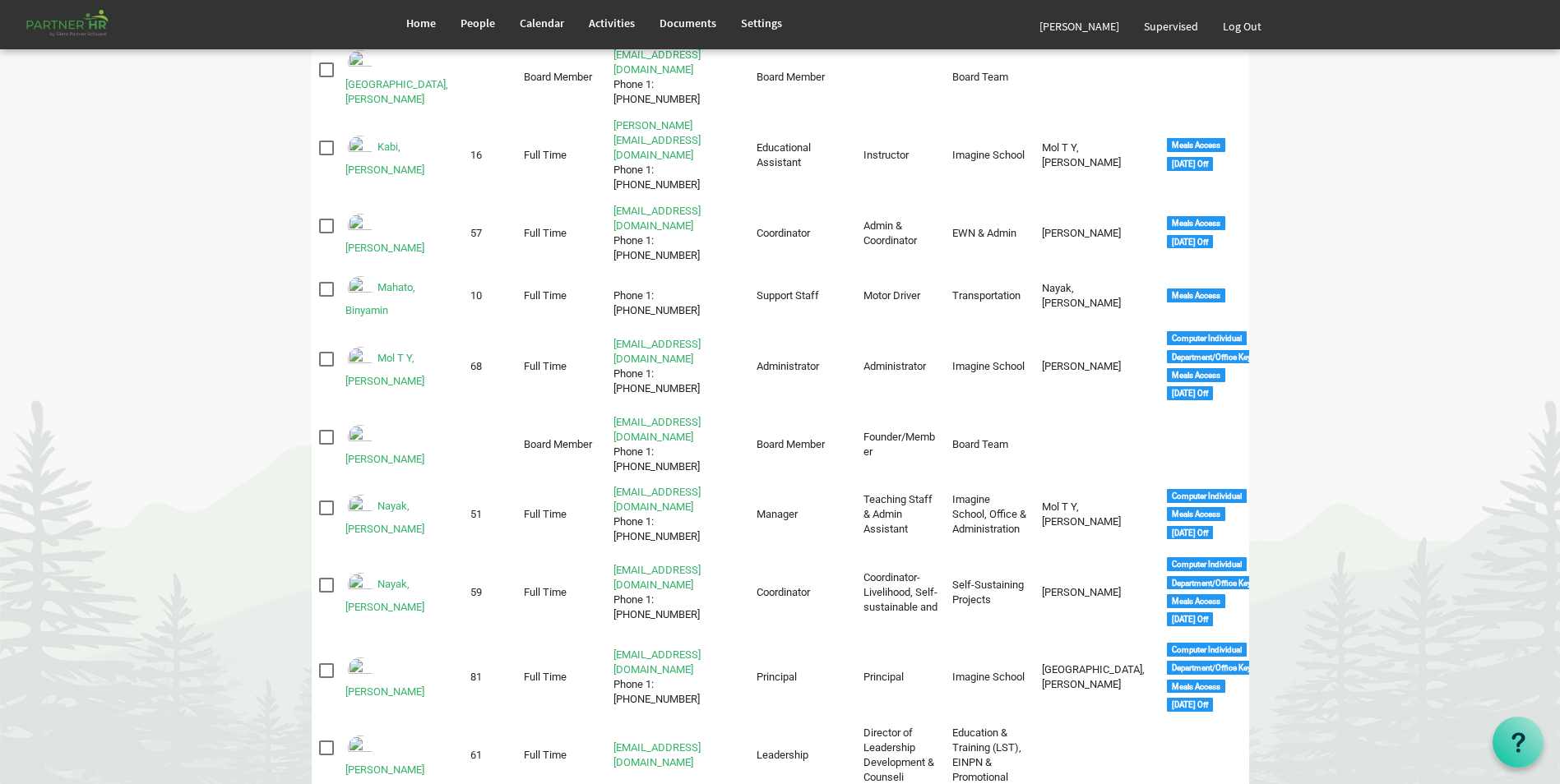
scroll to position [740, 0]
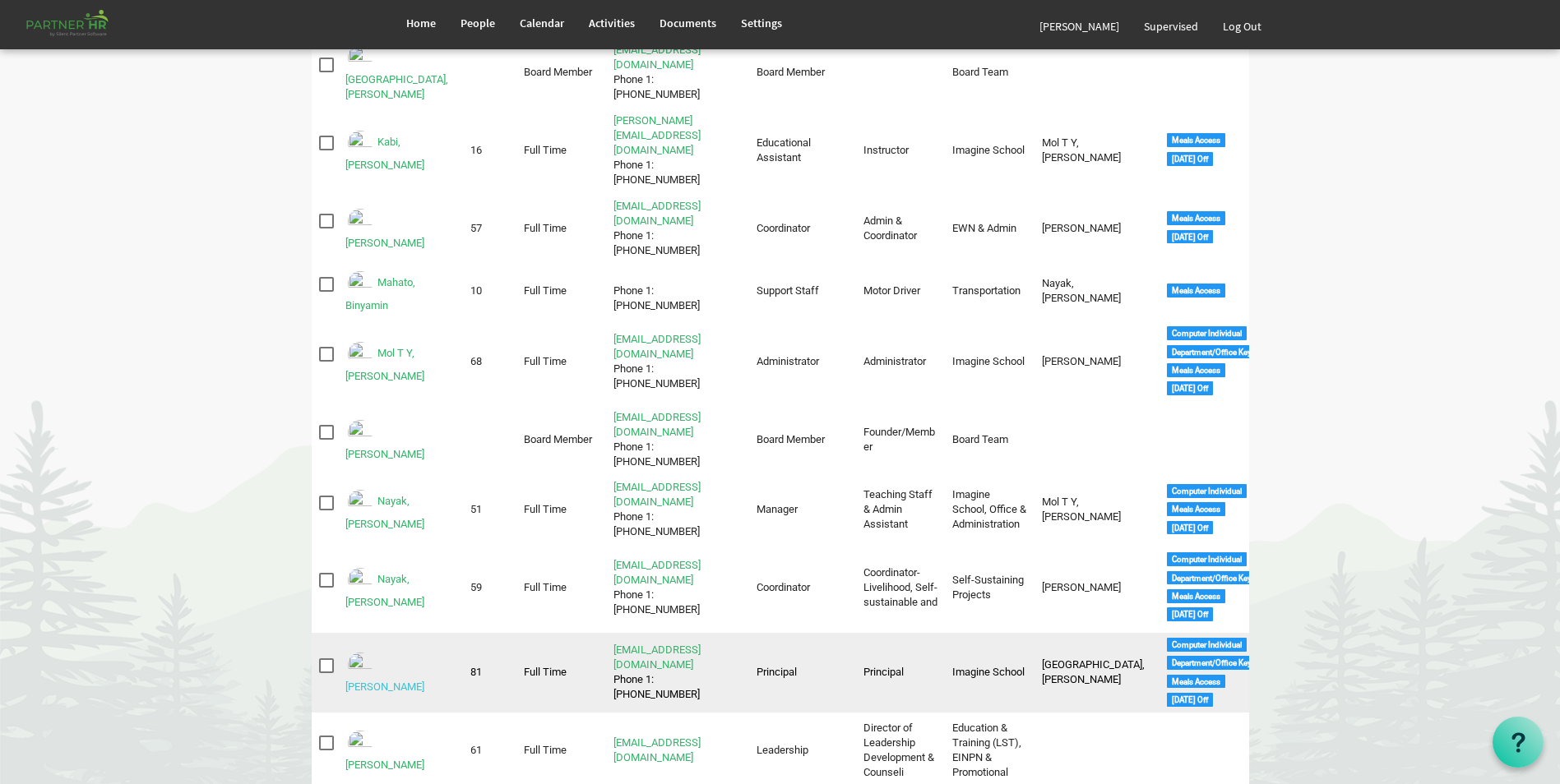
click at [424, 680] on link "[PERSON_NAME]" at bounding box center [384, 686] width 79 height 12
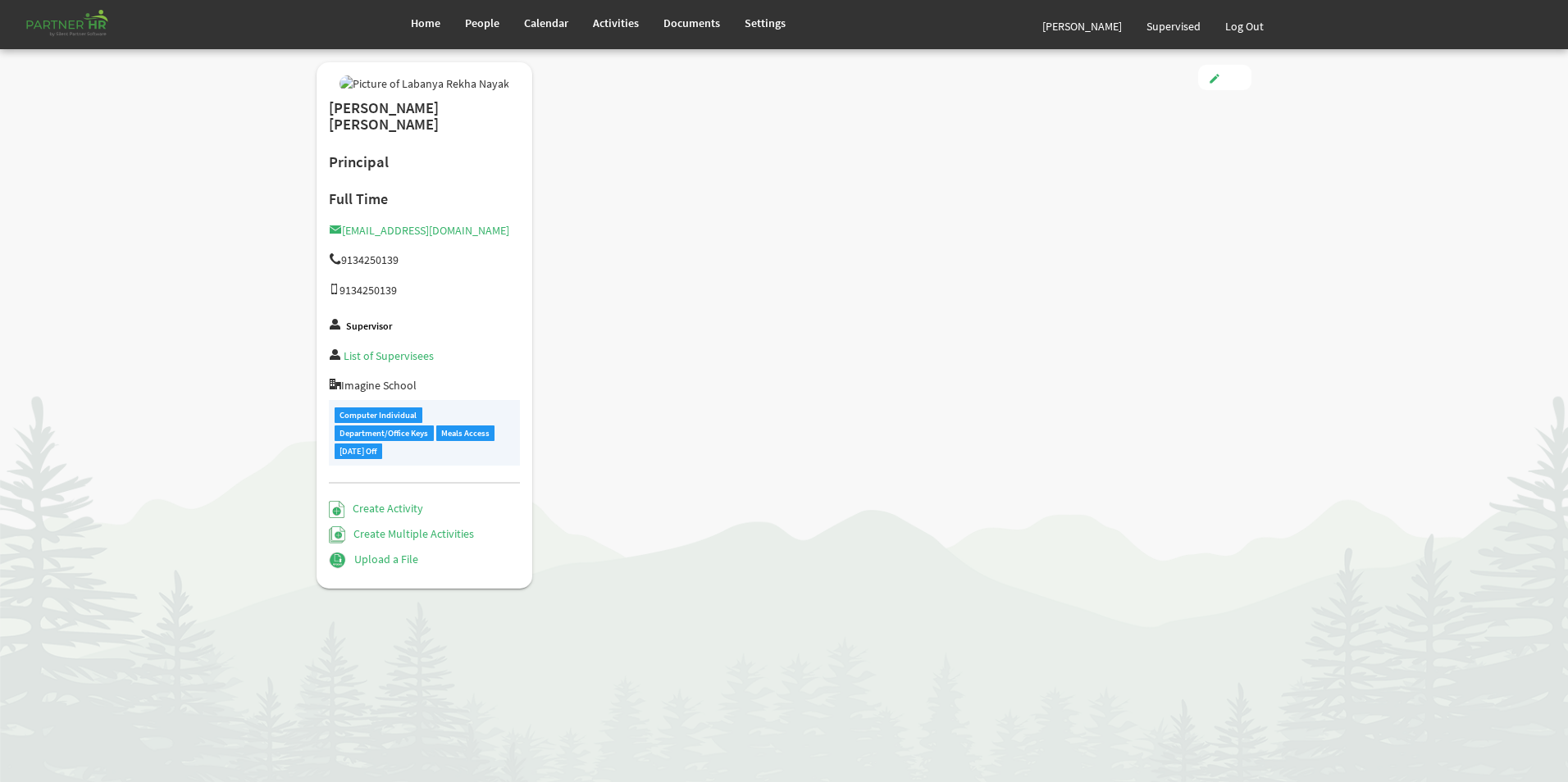
type input "Full Time"
type input "Principal"
type input "[PERSON_NAME] [PERSON_NAME]"
type input "[DATE]"
type input "[DEMOGRAPHIC_DATA]"
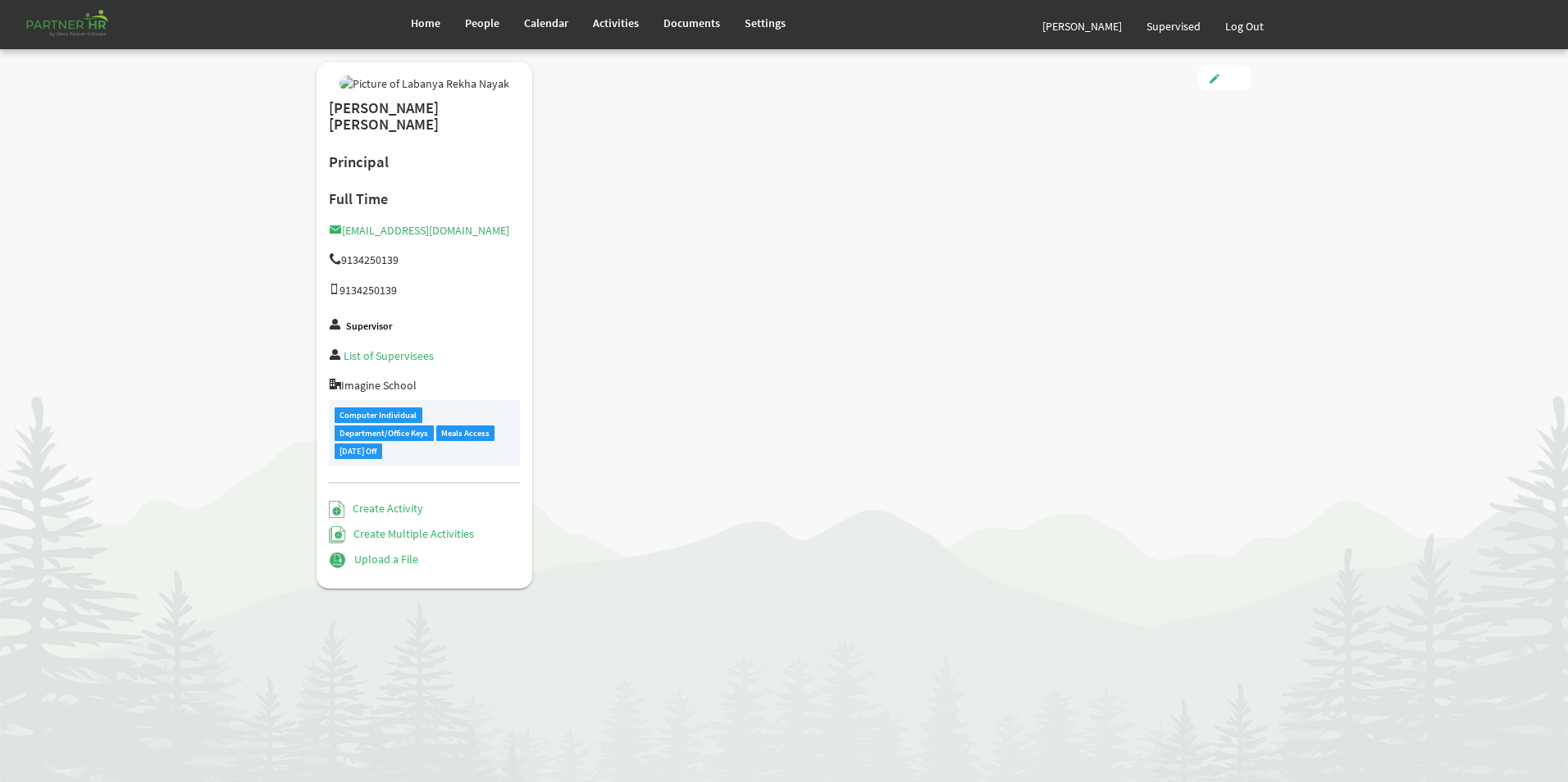
type input "[DATE]"
radio input "true"
checkbox input "true"
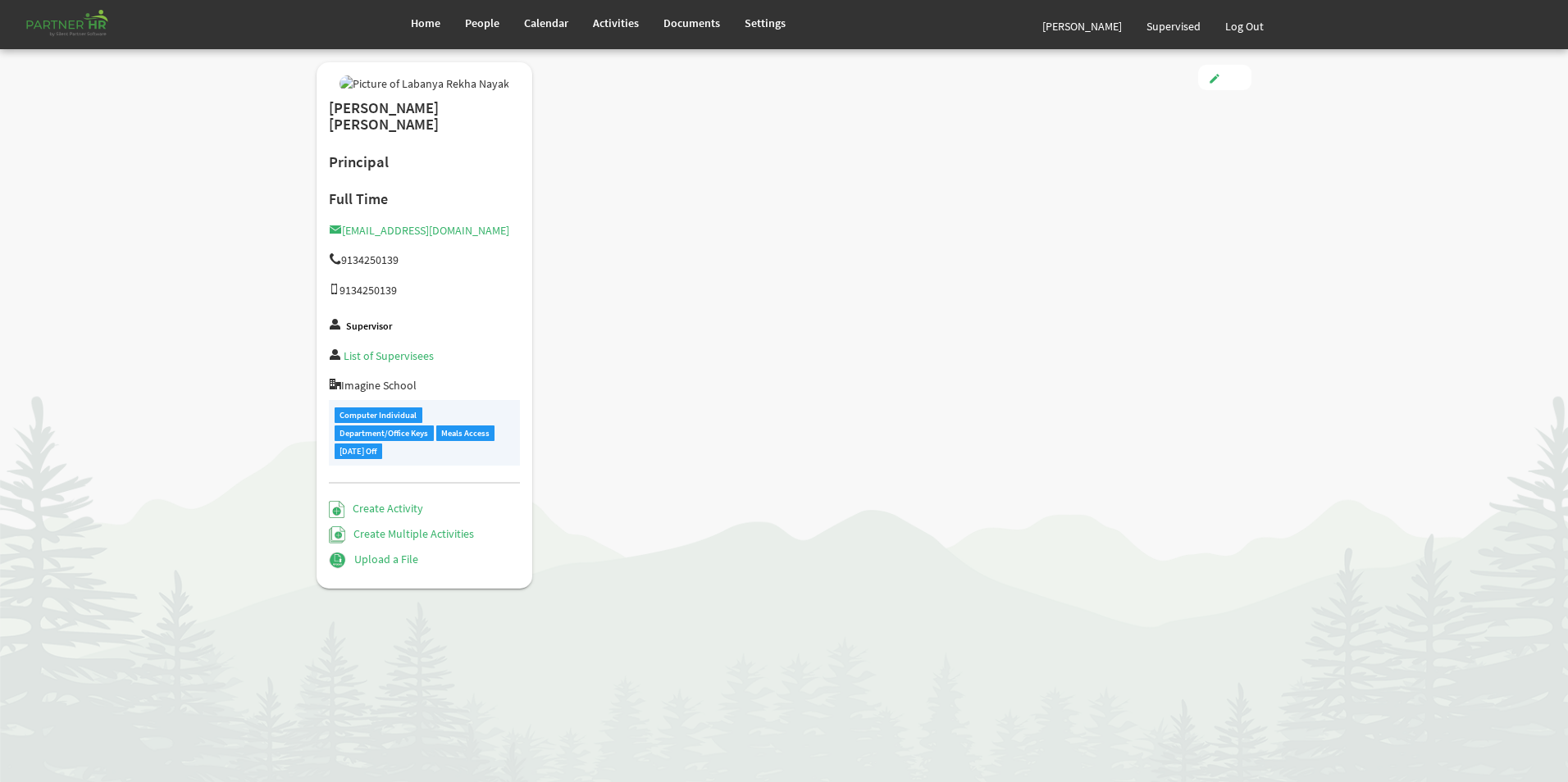
checkbox input "true"
type input "-3.00"
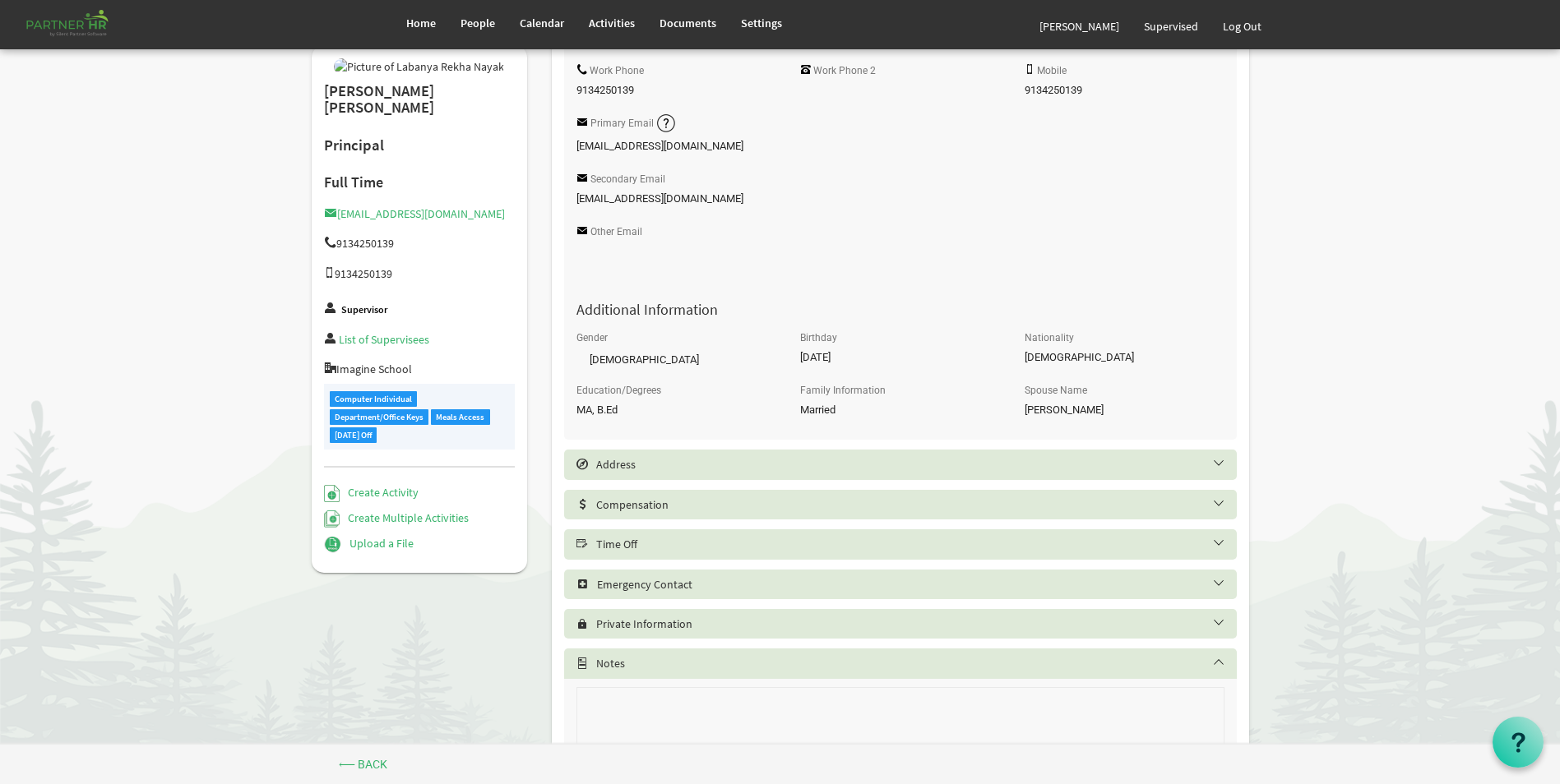
scroll to position [545, 0]
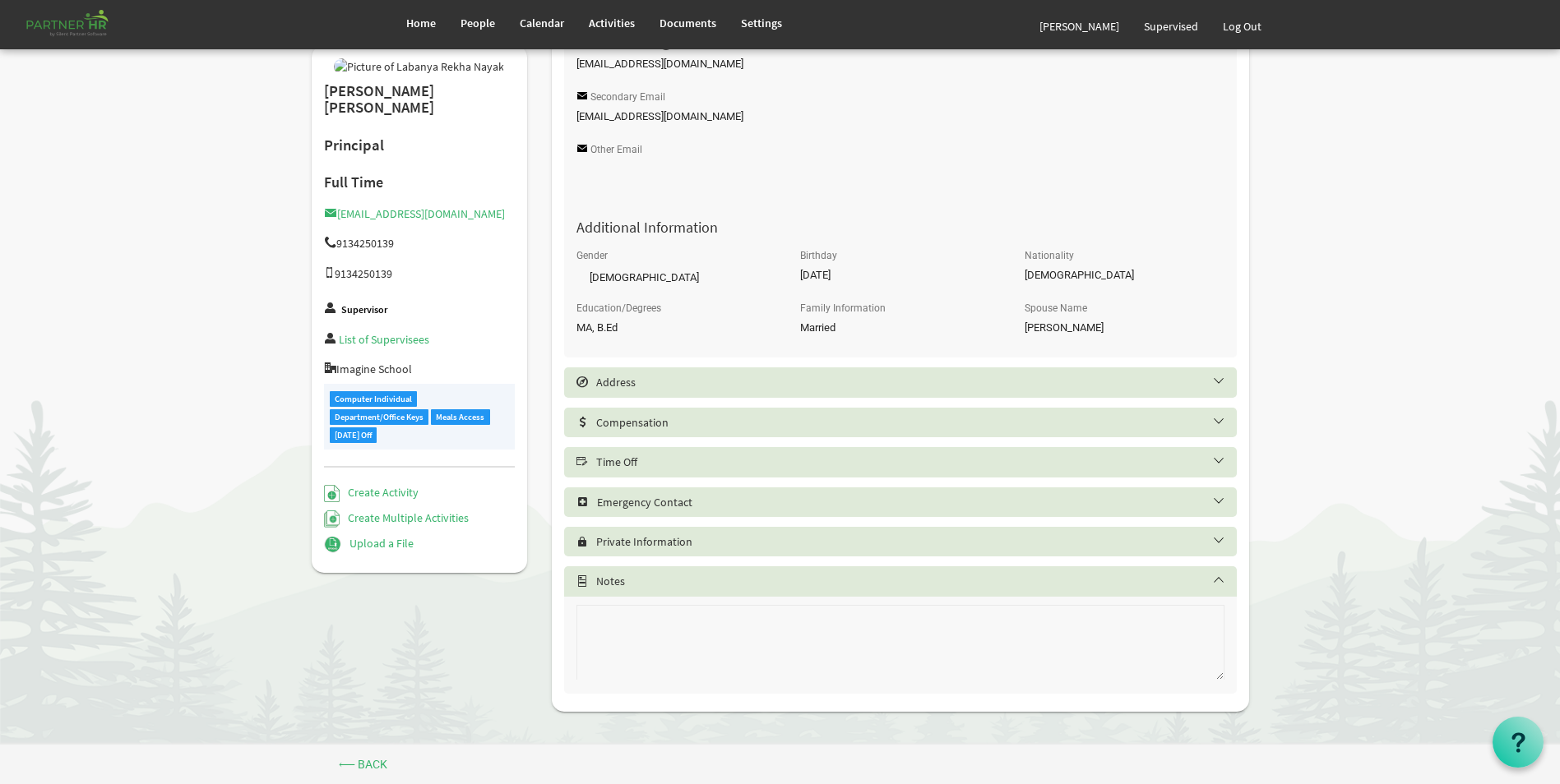
click at [643, 453] on div "Time Off" at bounding box center [900, 463] width 673 height 30
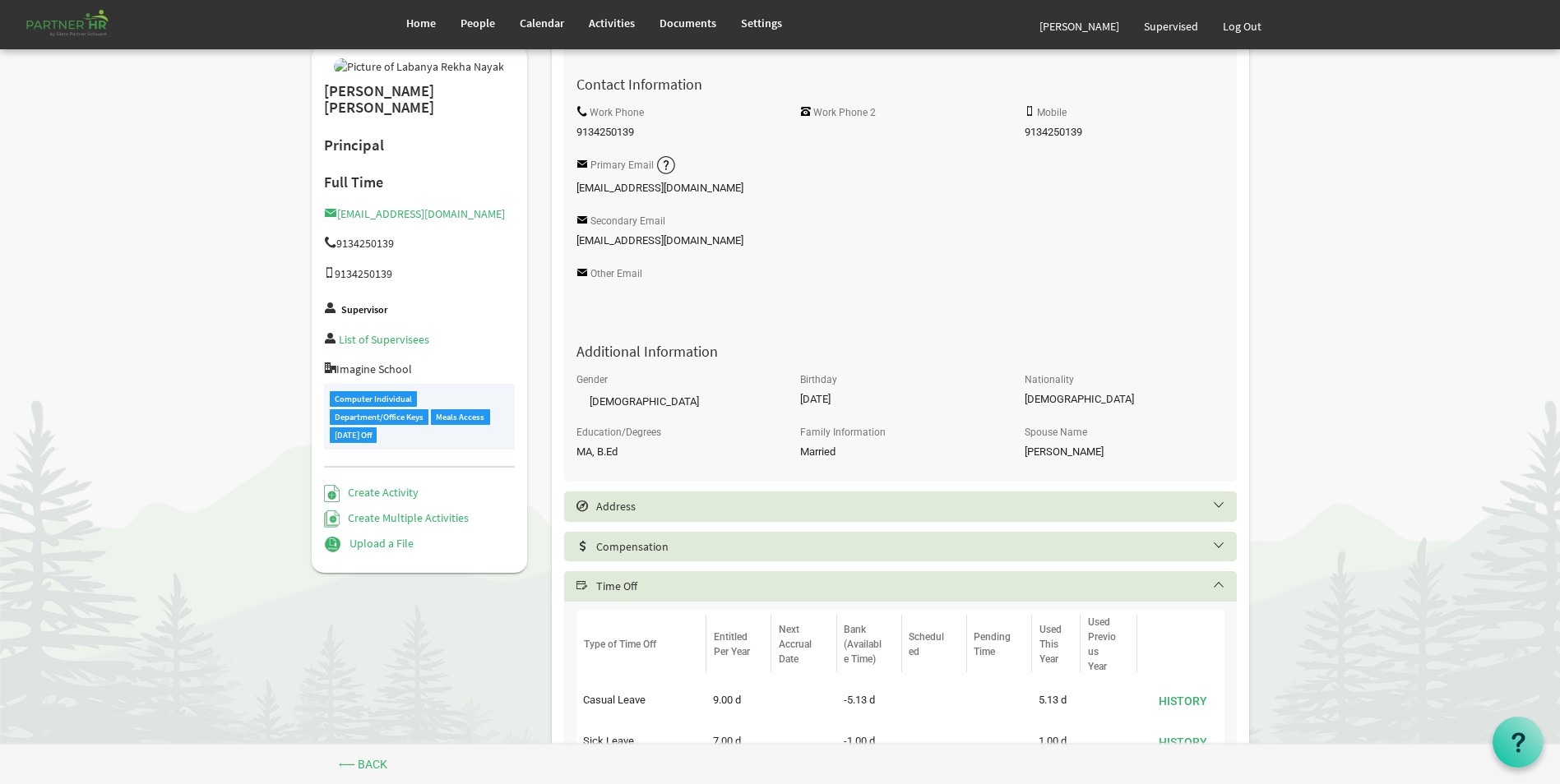
scroll to position [298, 0]
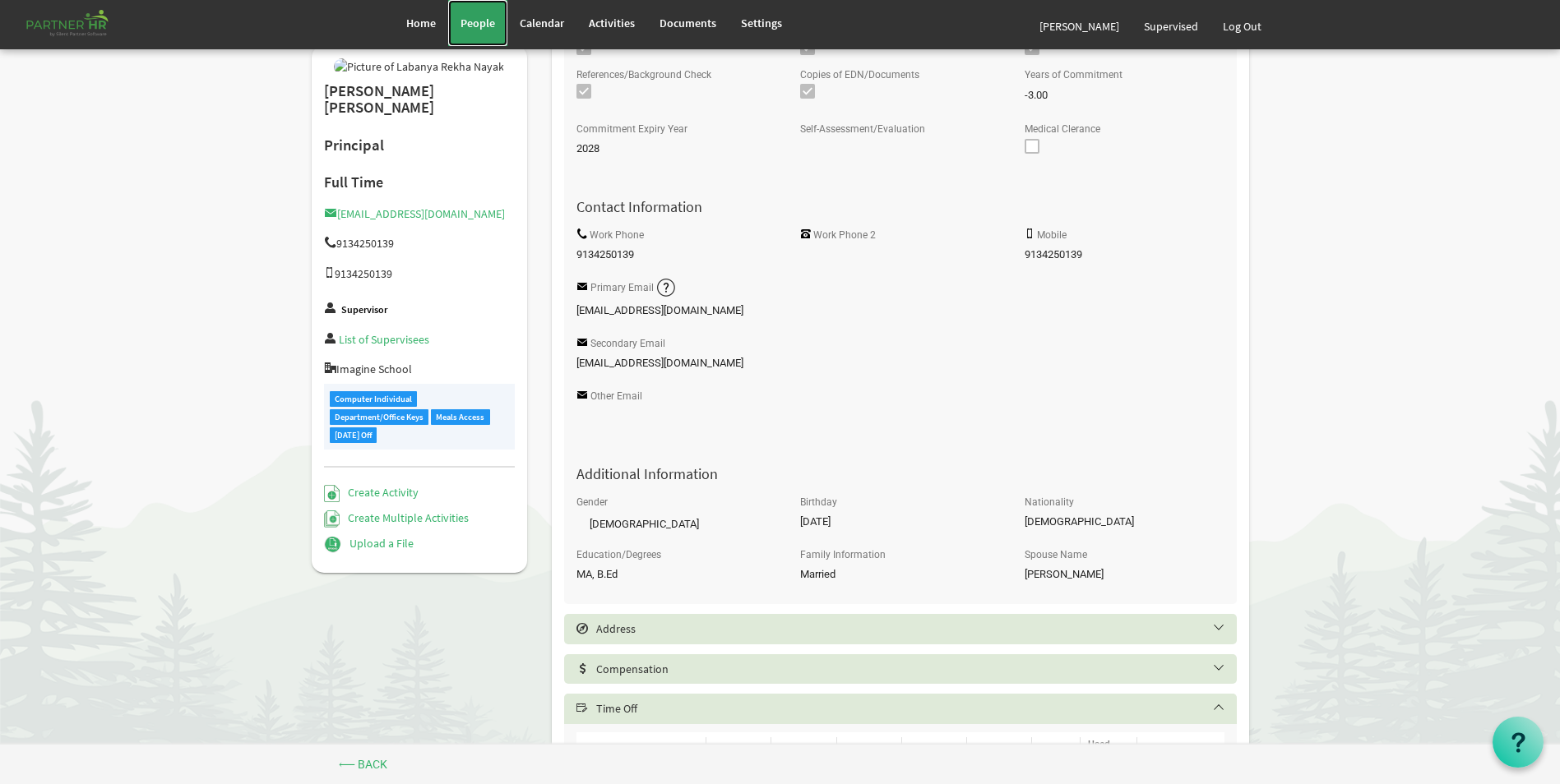
click at [478, 22] on span "People" at bounding box center [478, 23] width 35 height 15
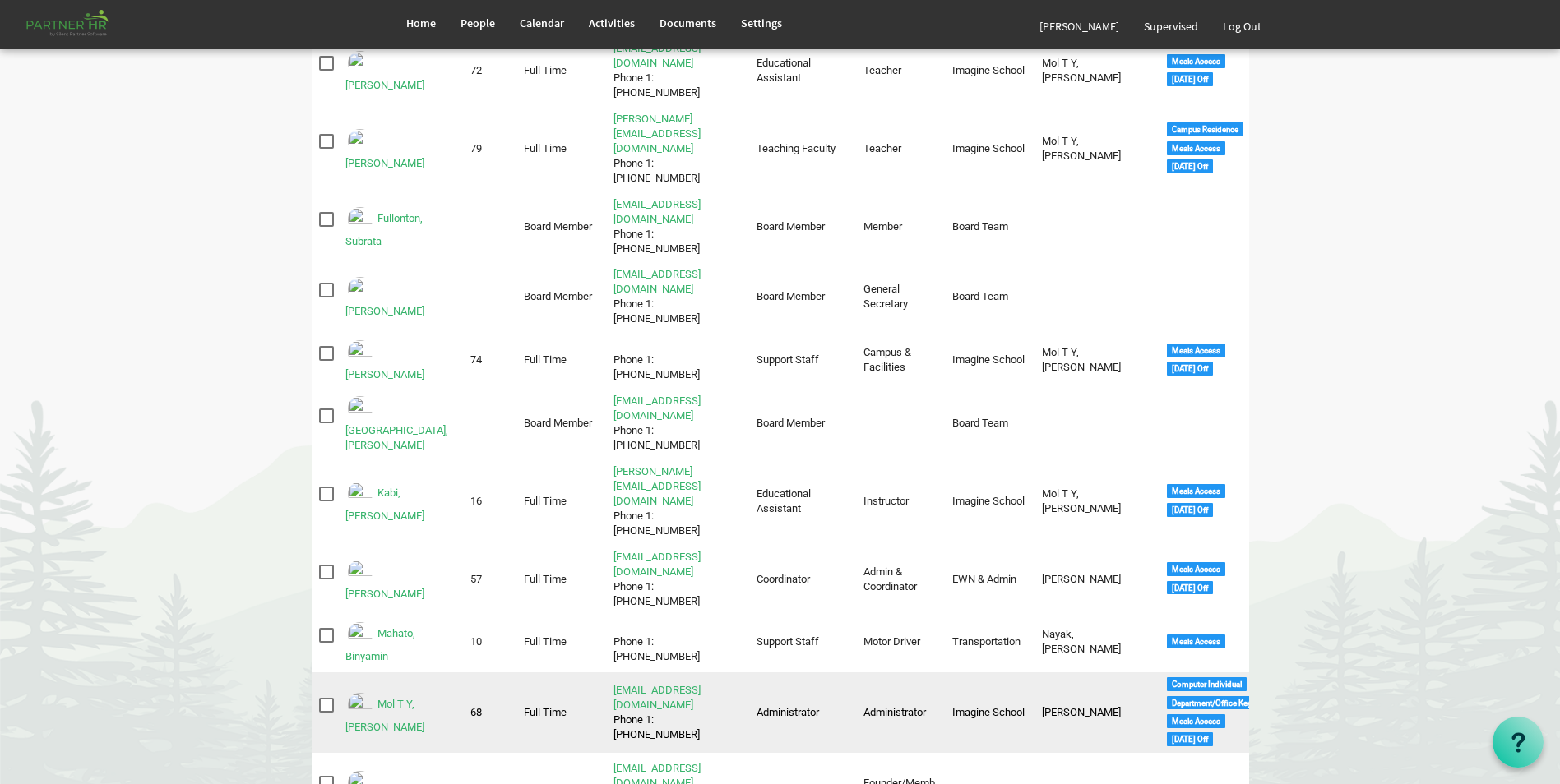
scroll to position [411, 0]
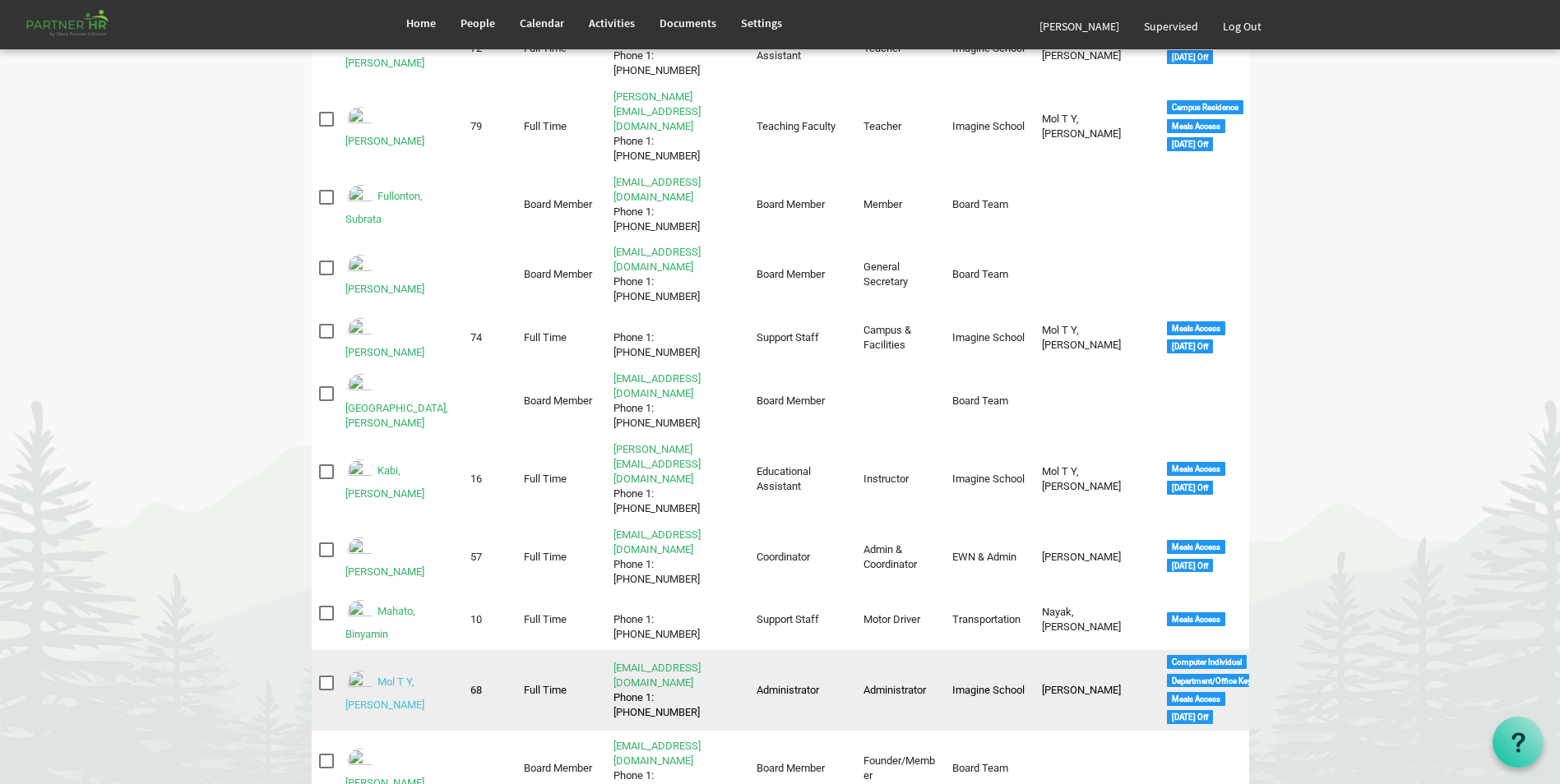
click at [409, 676] on link "Mol T Y, [PERSON_NAME]" at bounding box center [384, 693] width 79 height 36
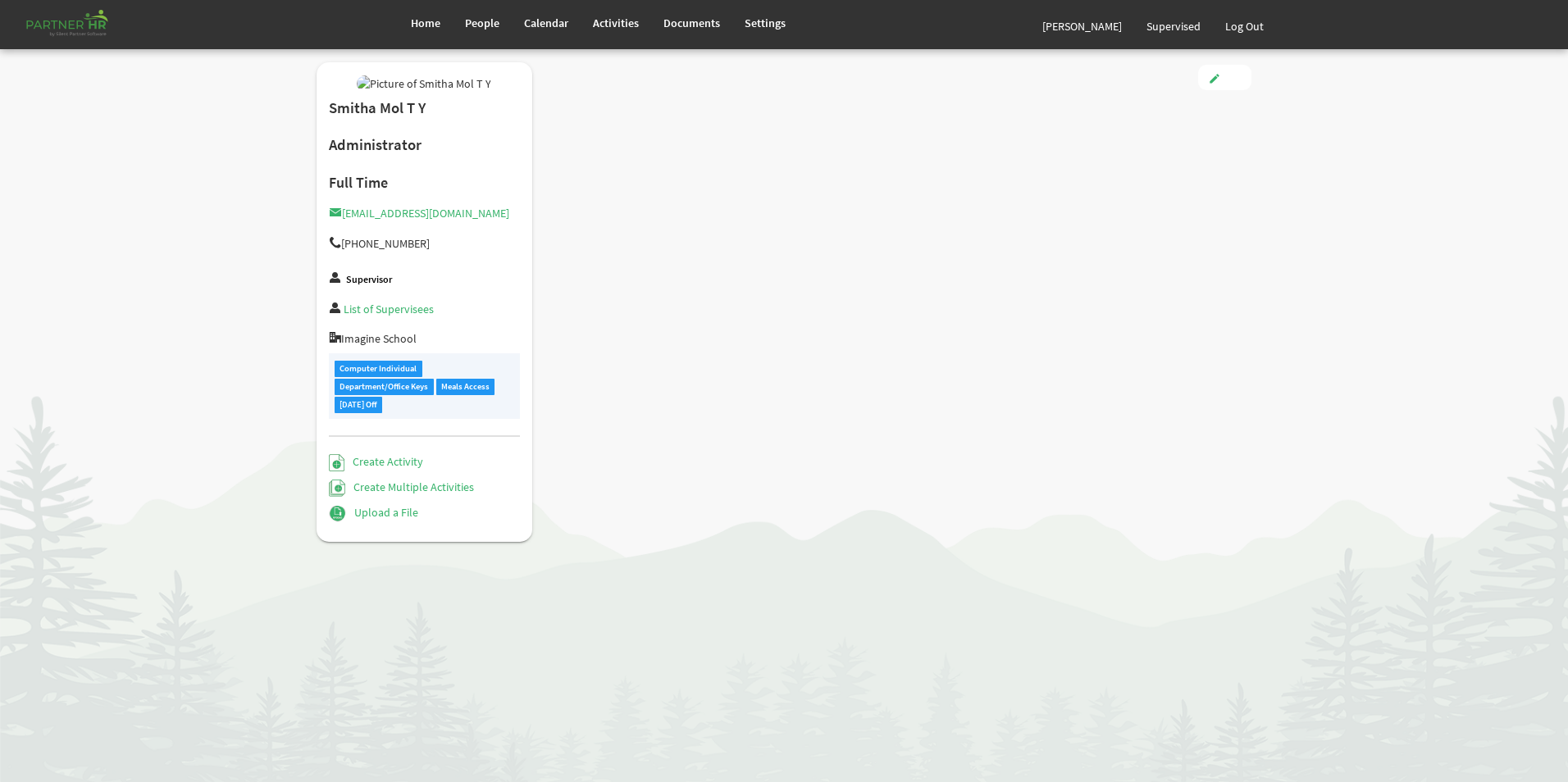
type input "Full Time"
type input "Administrator"
type input "Labanya Rekha Nayak"
type input "4/1/2024"
type input "Female"
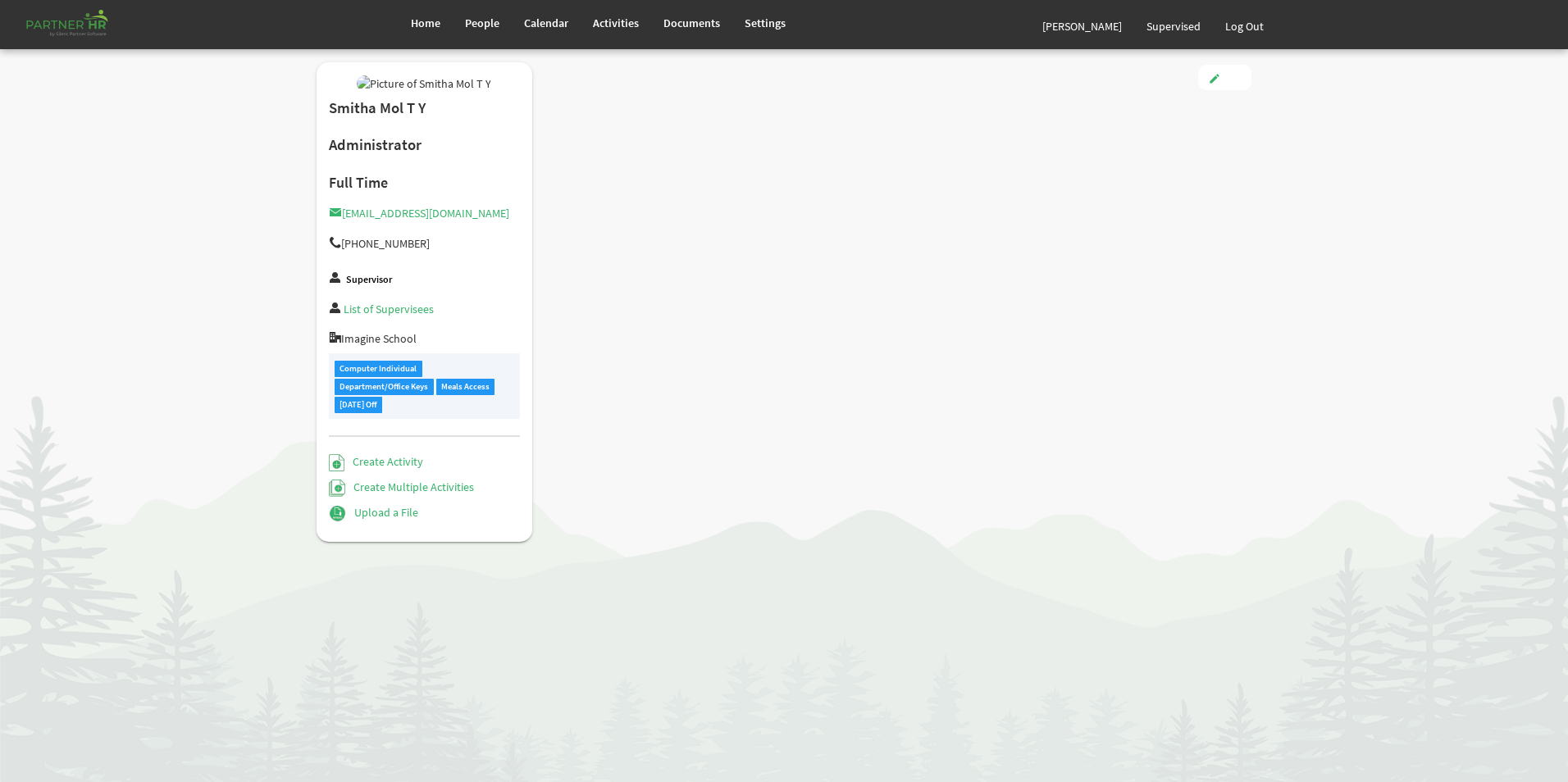
type input "3/21/1983"
checkbox input "true"
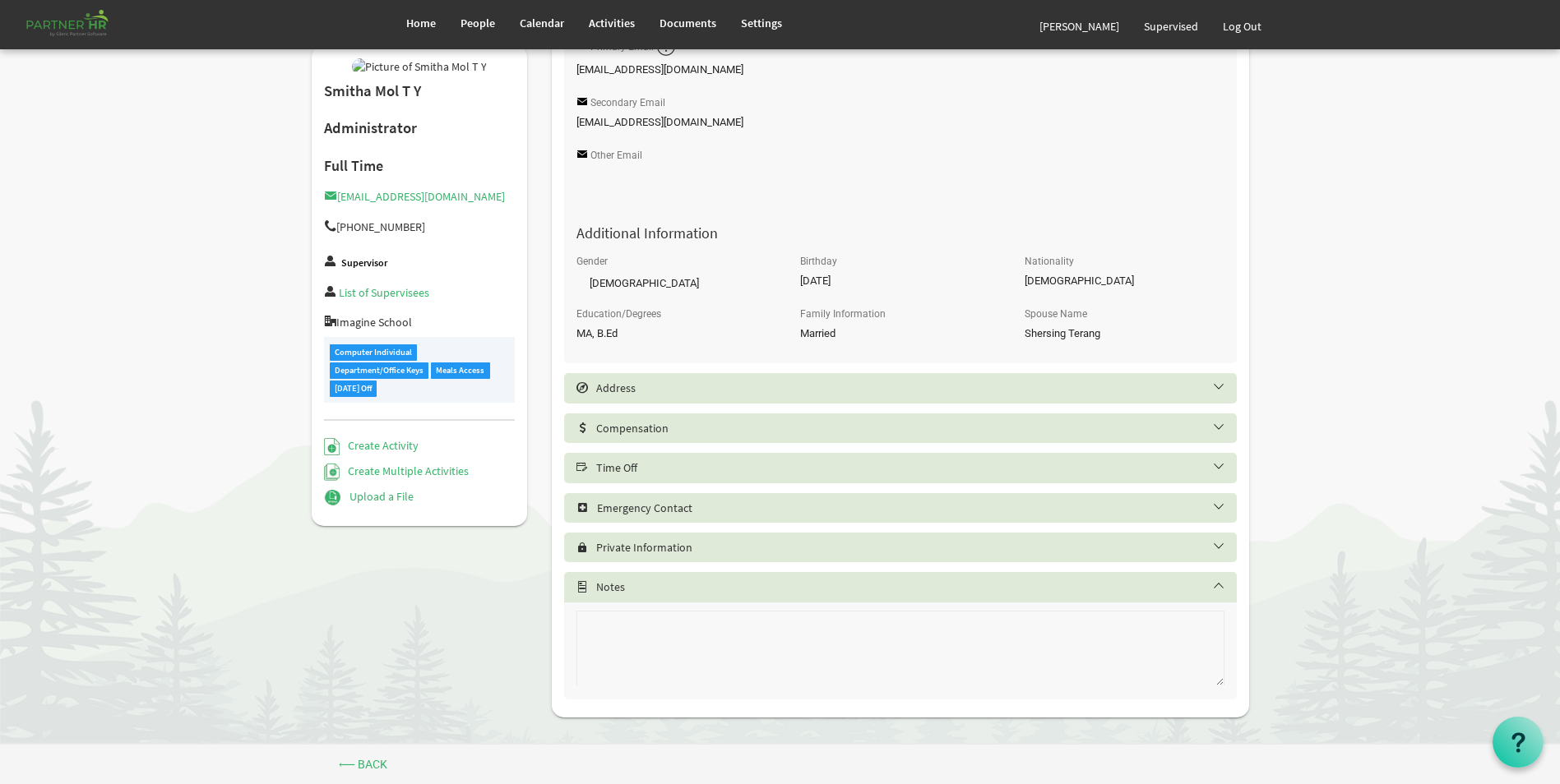
scroll to position [545, 0]
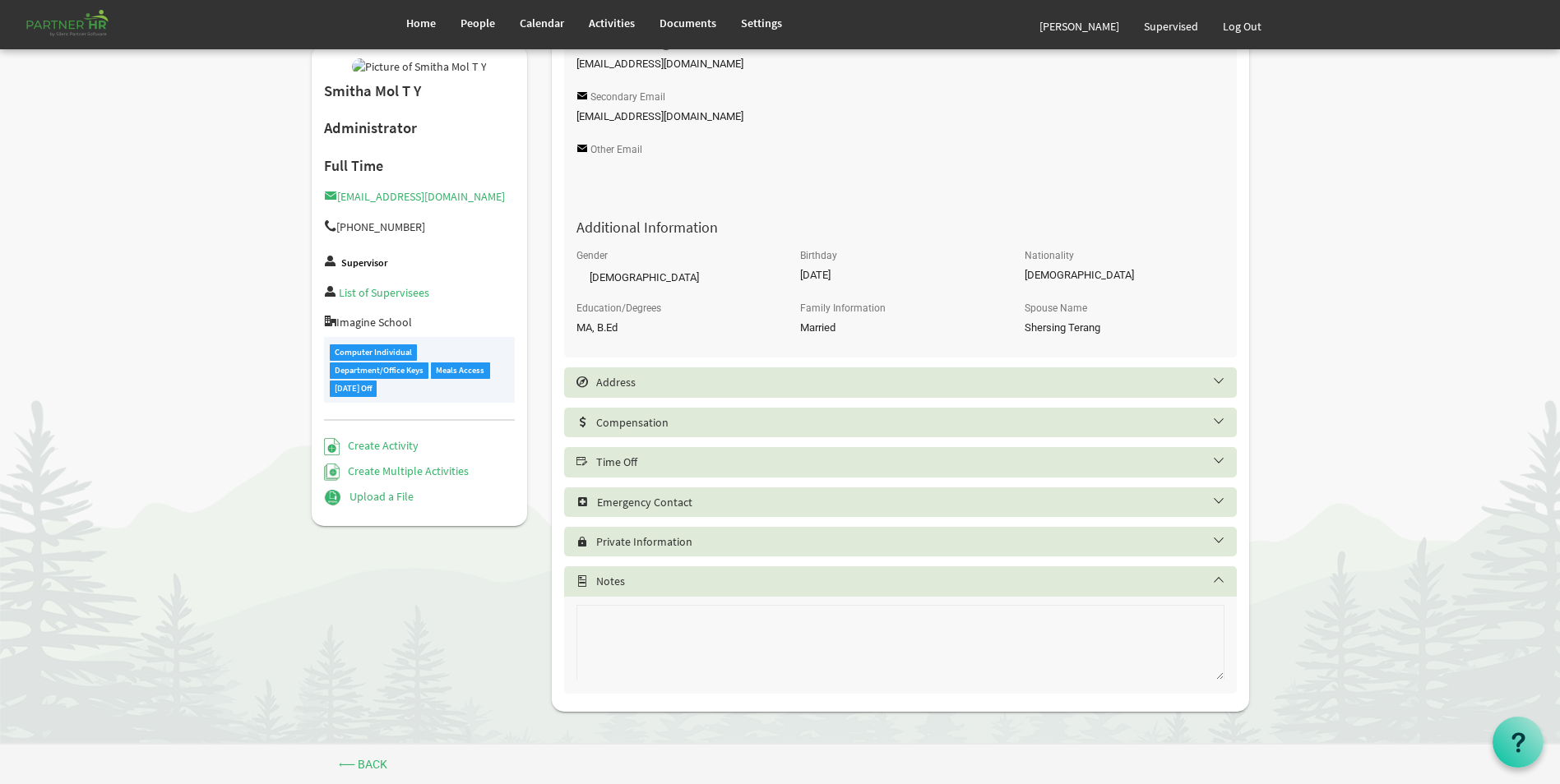
click at [666, 464] on h5 "Time Off" at bounding box center [913, 462] width 673 height 13
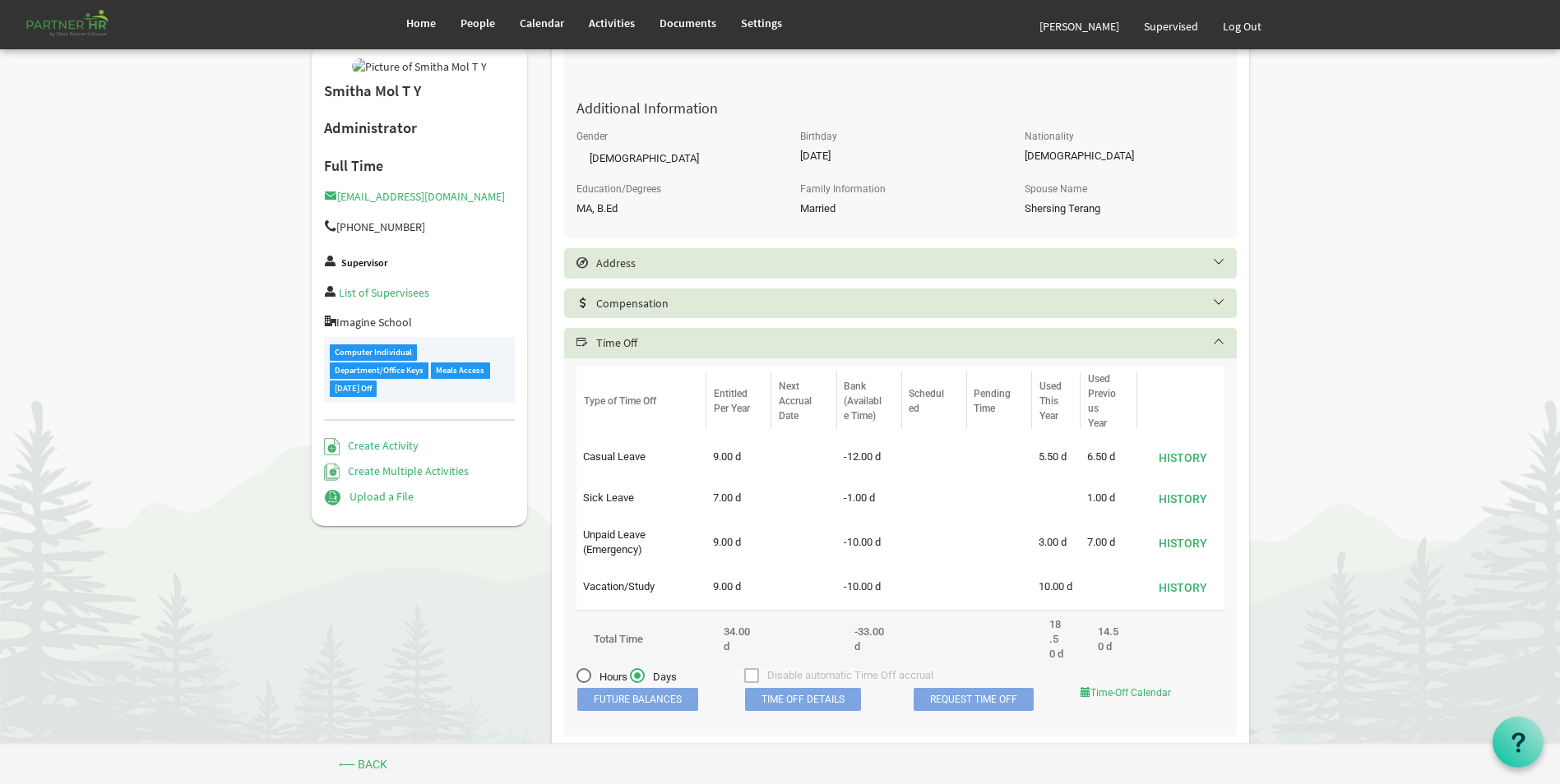
scroll to position [791, 0]
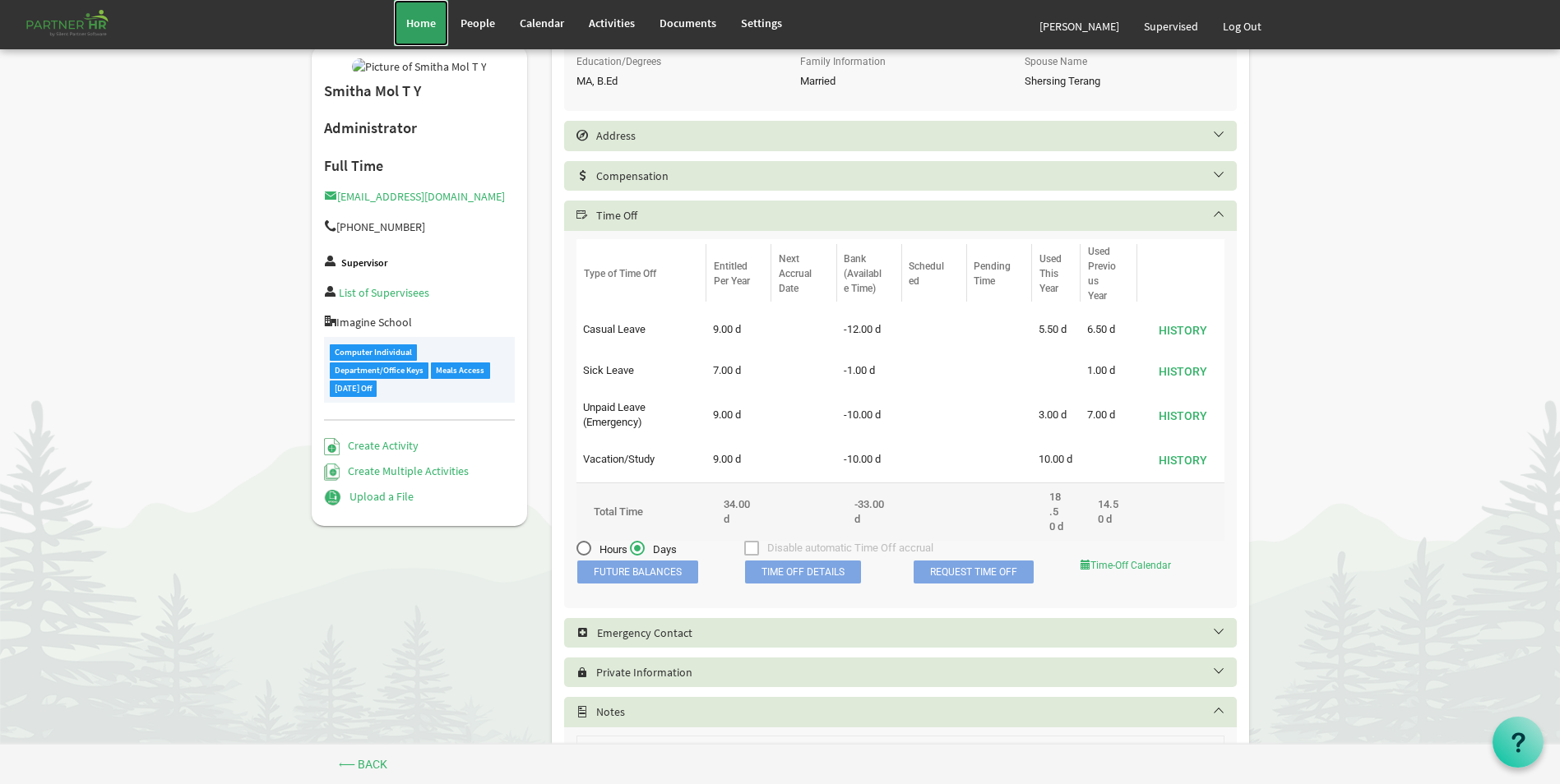
click at [402, 24] on link "Home" at bounding box center [421, 22] width 54 height 46
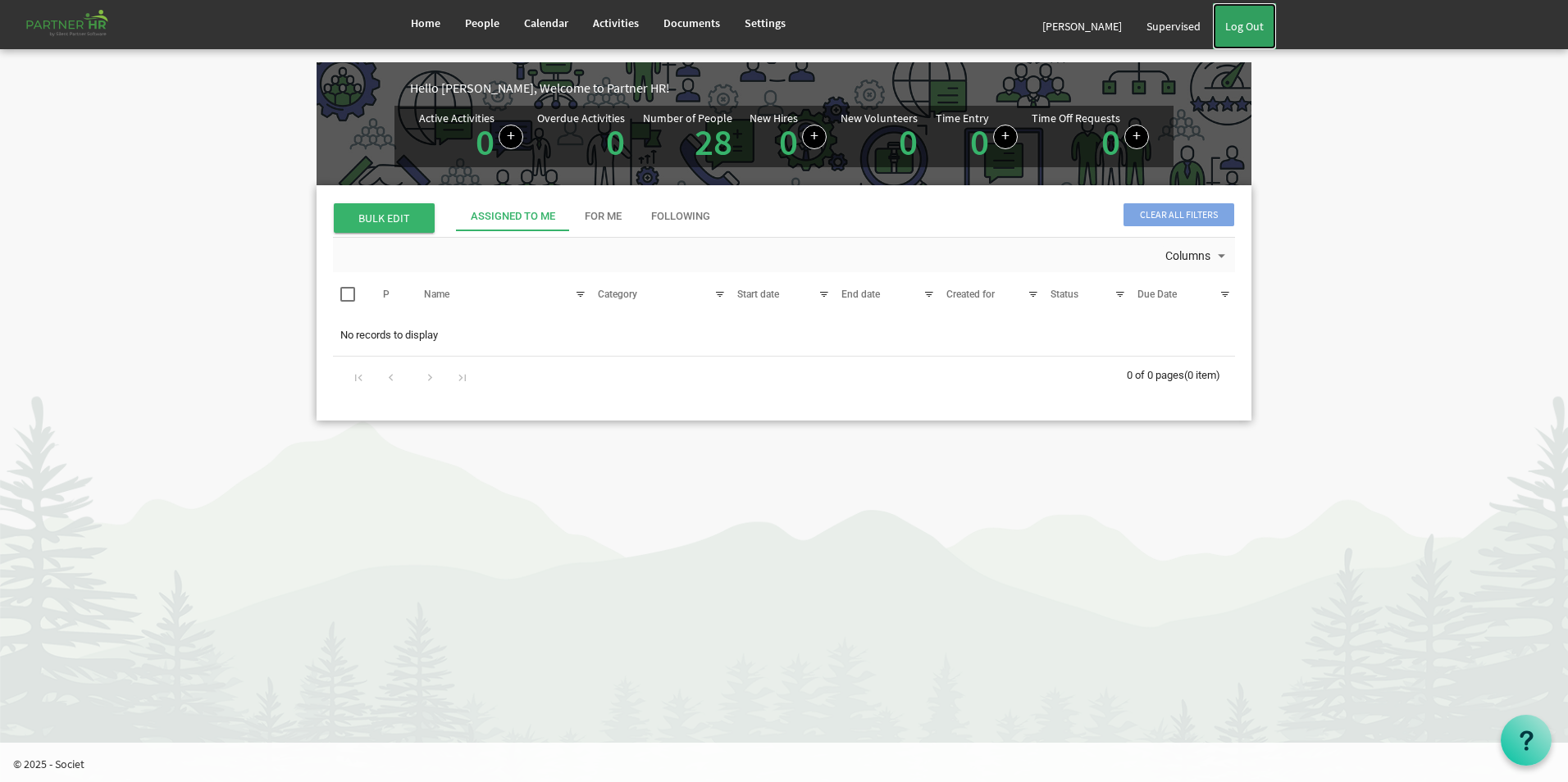
click at [1265, 23] on link "Log Out" at bounding box center [1245, 26] width 63 height 46
click at [478, 29] on span "People" at bounding box center [482, 23] width 34 height 15
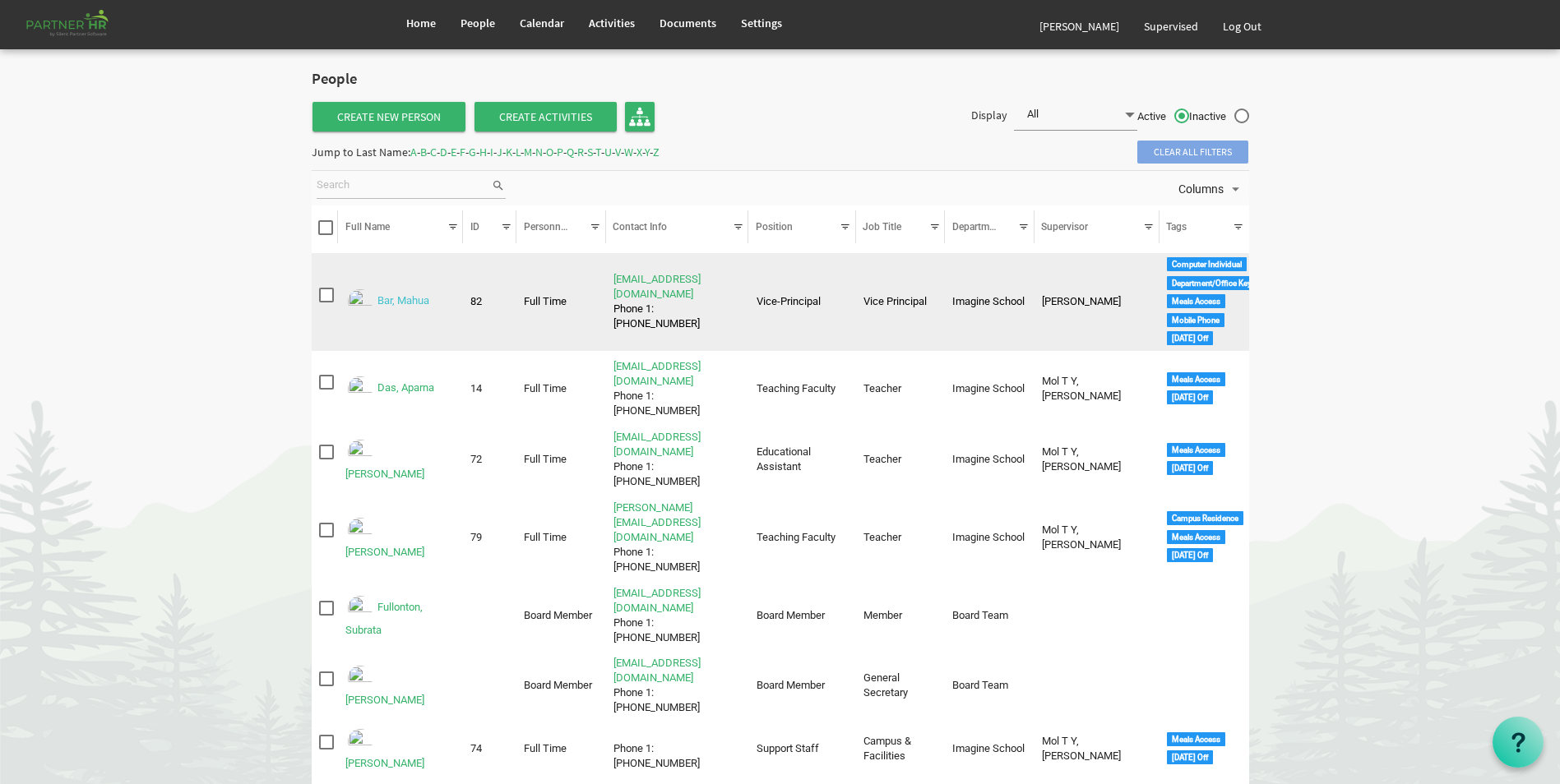
click at [407, 299] on link "Bar, Mahua" at bounding box center [403, 301] width 51 height 12
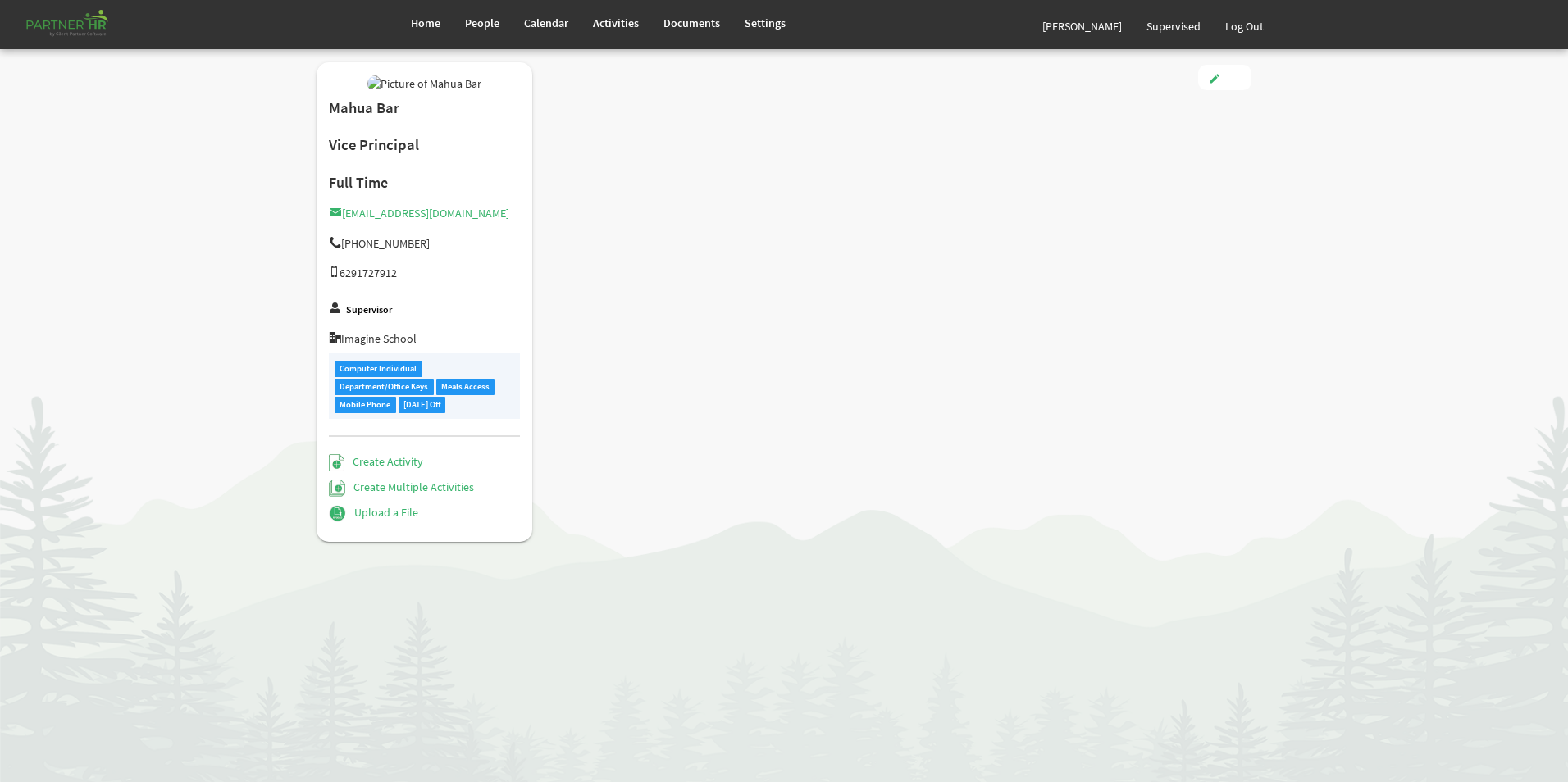
type input "Full Time"
type input "Vice-Principal"
type input "Labanya Rekha Nayak"
type input "4/1/2025"
type input "Female"
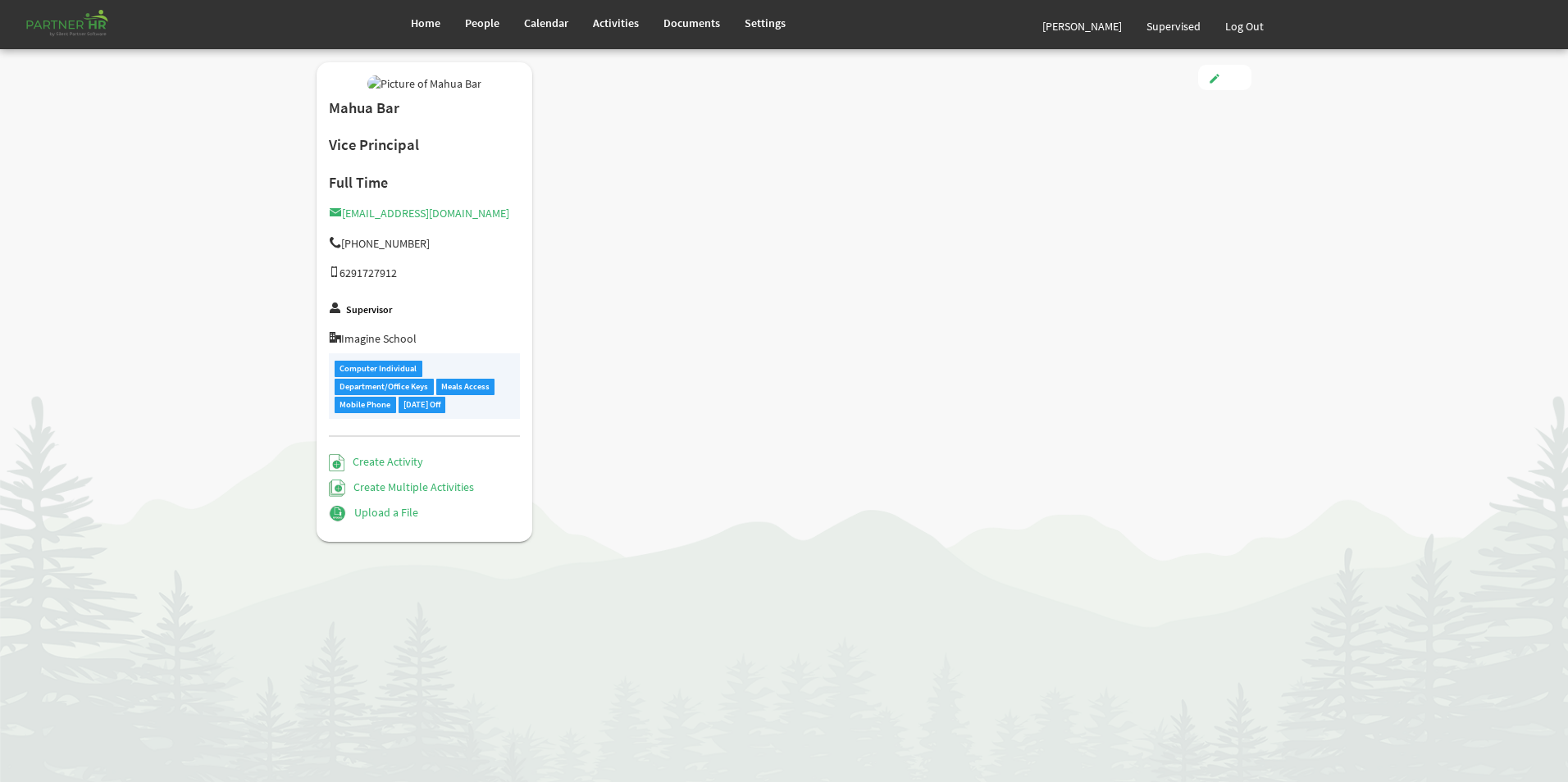
type input "12/8/1978"
radio input "true"
checkbox input "true"
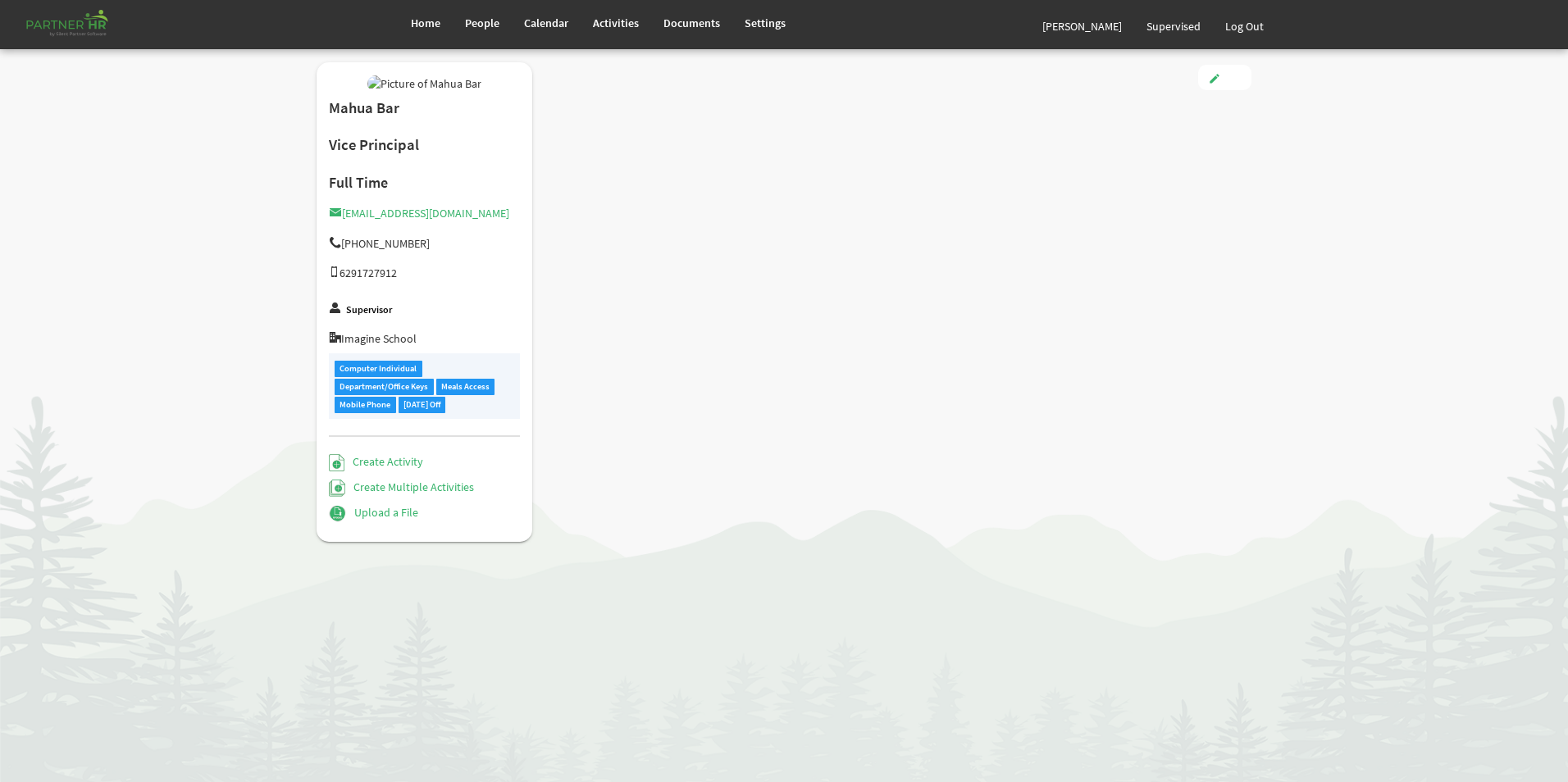
checkbox input "true"
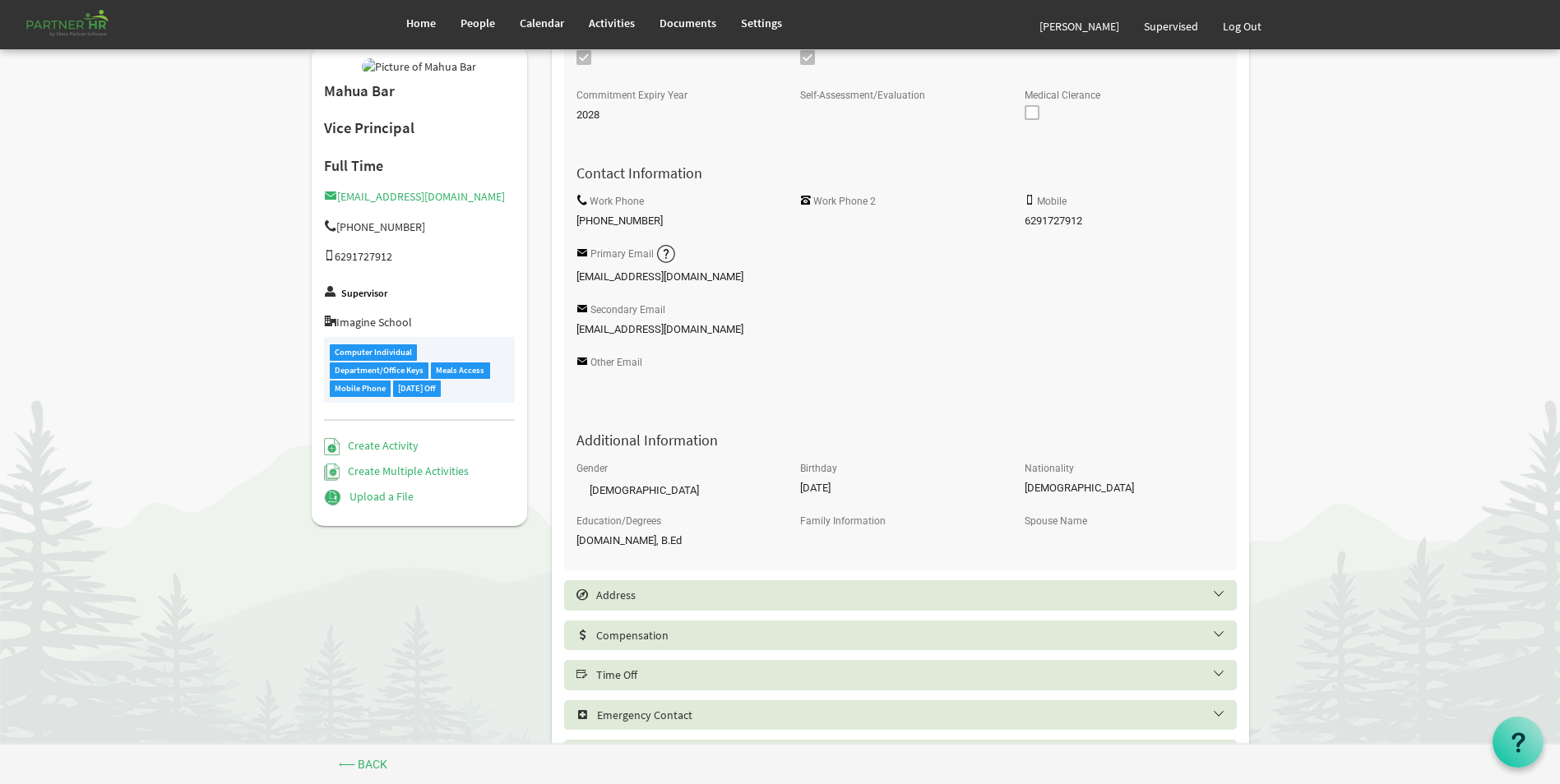
scroll to position [493, 0]
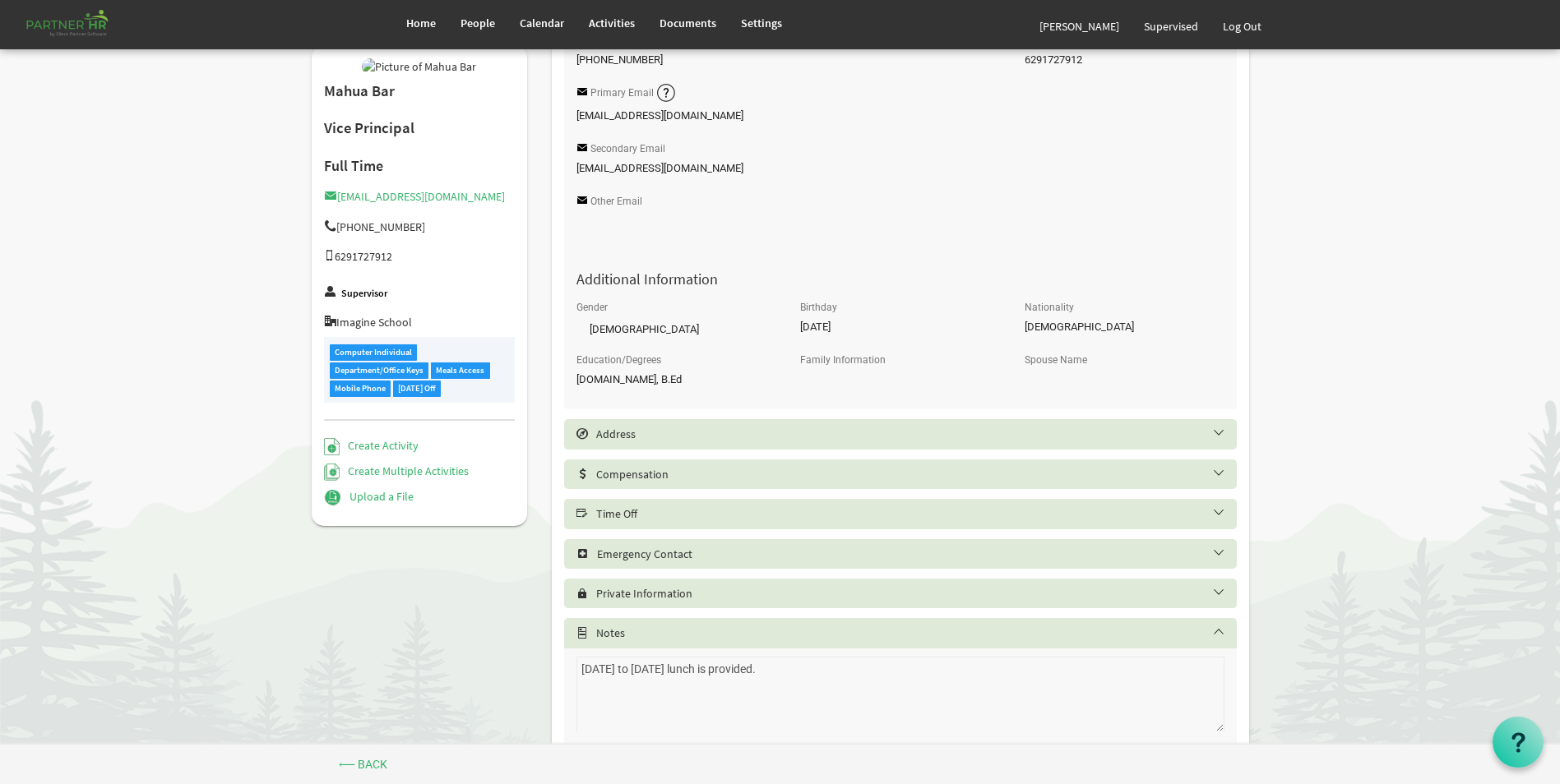
click at [684, 516] on h5 "Time Off" at bounding box center [913, 514] width 673 height 13
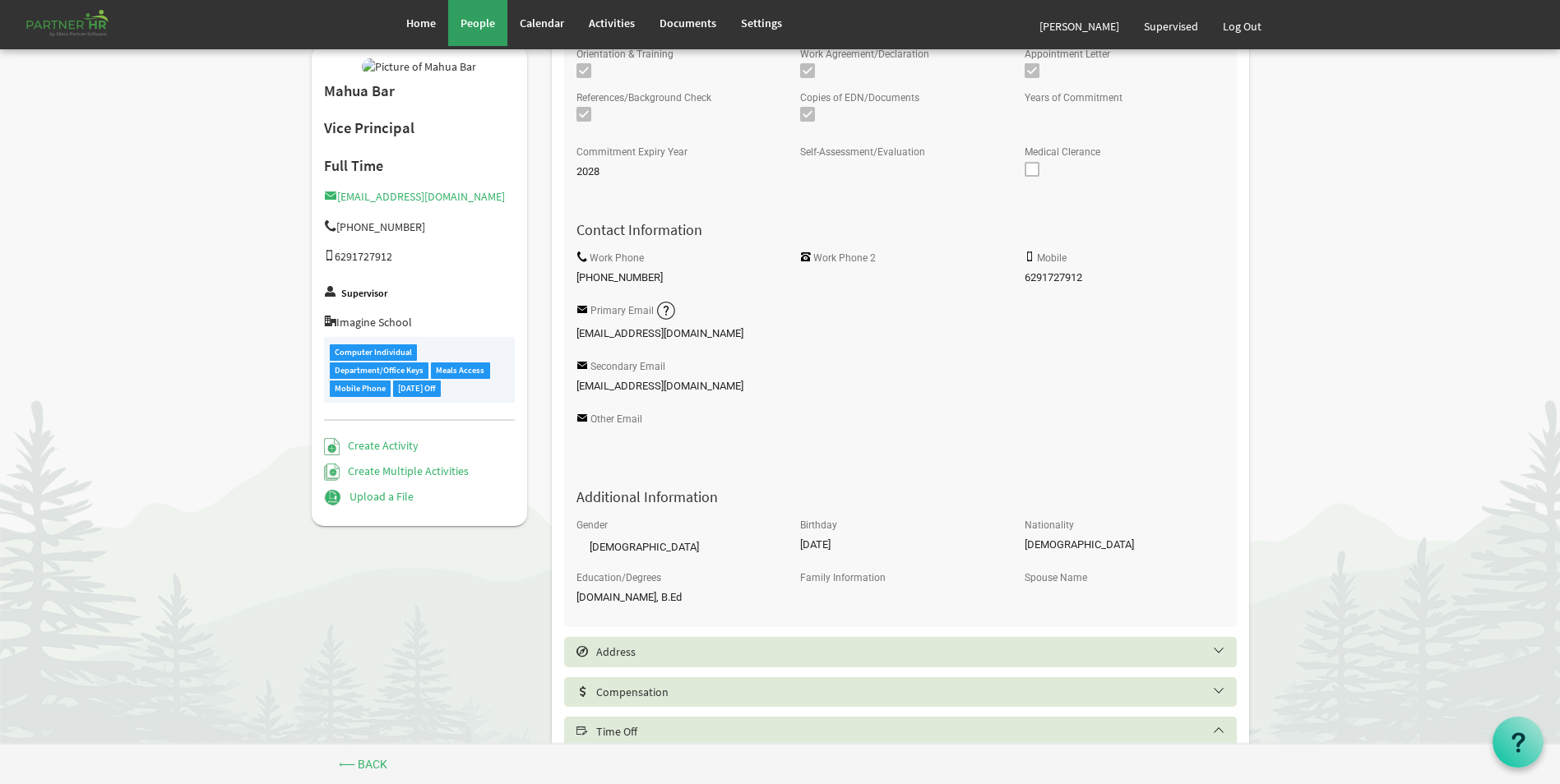
scroll to position [247, 0]
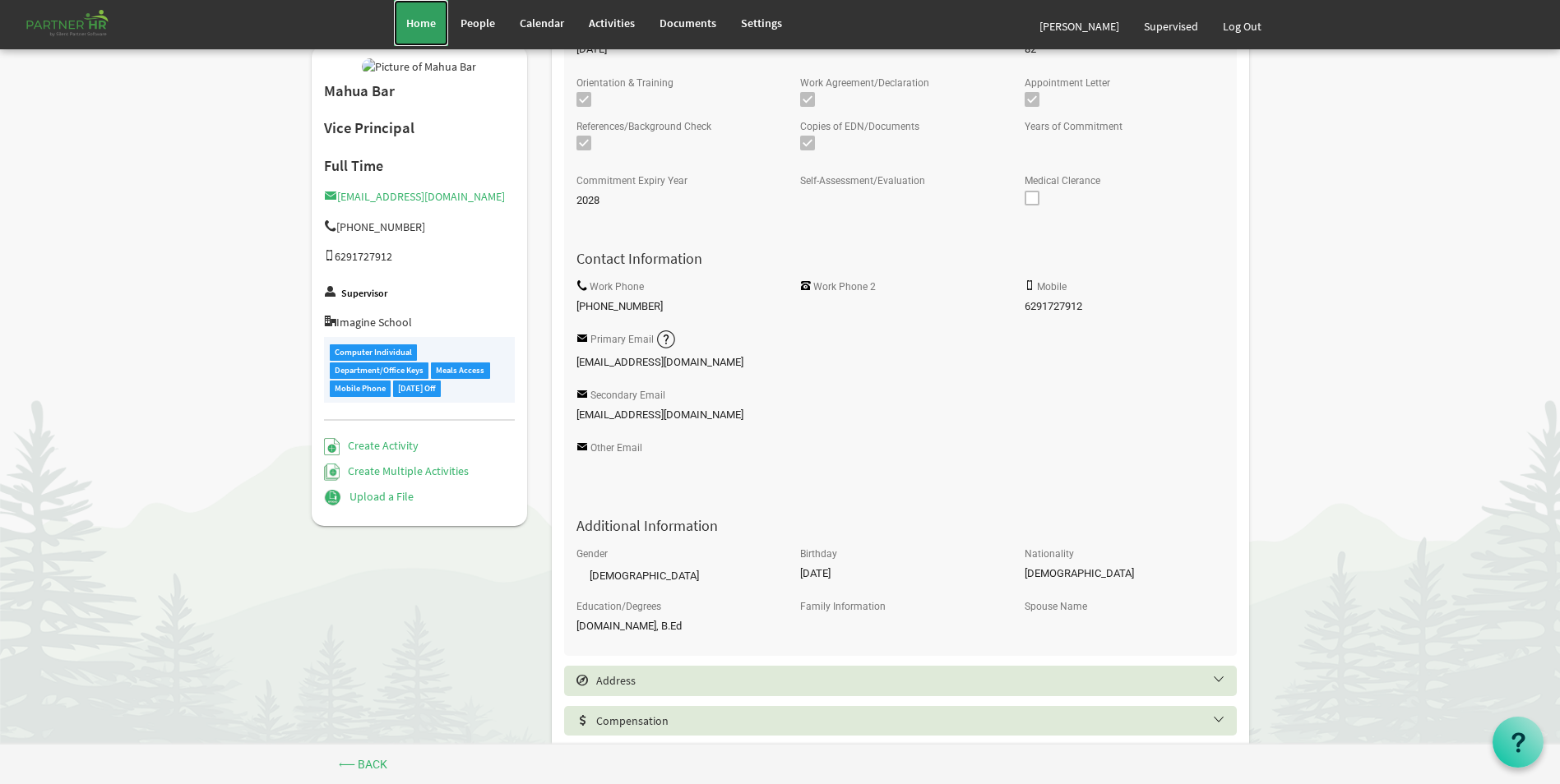
drag, startPoint x: 411, startPoint y: 21, endPoint x: 411, endPoint y: 48, distance: 27.0
click at [411, 22] on span "Home" at bounding box center [422, 23] width 30 height 15
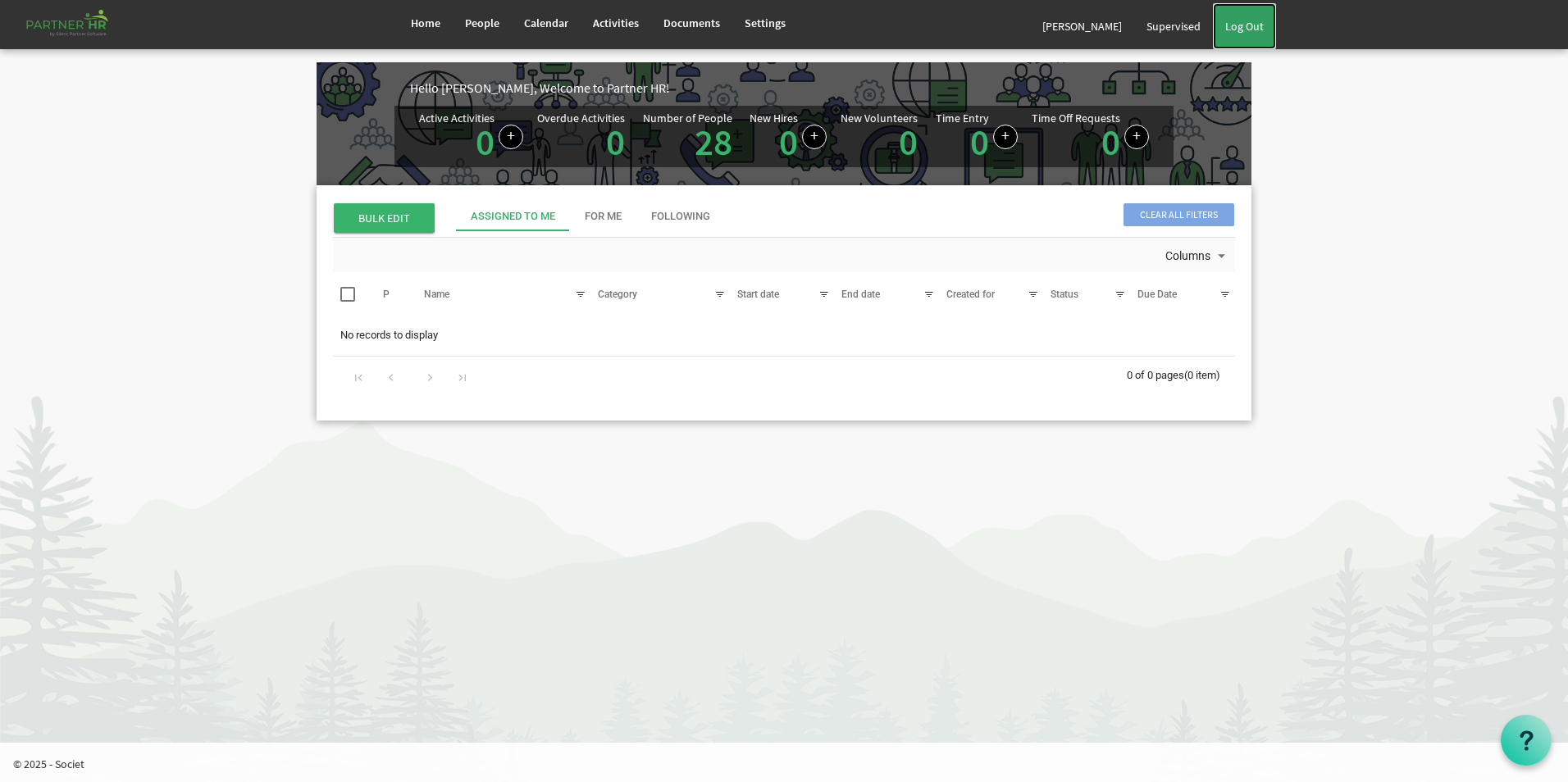
click at [1264, 24] on link "Log Out" at bounding box center [1245, 26] width 63 height 46
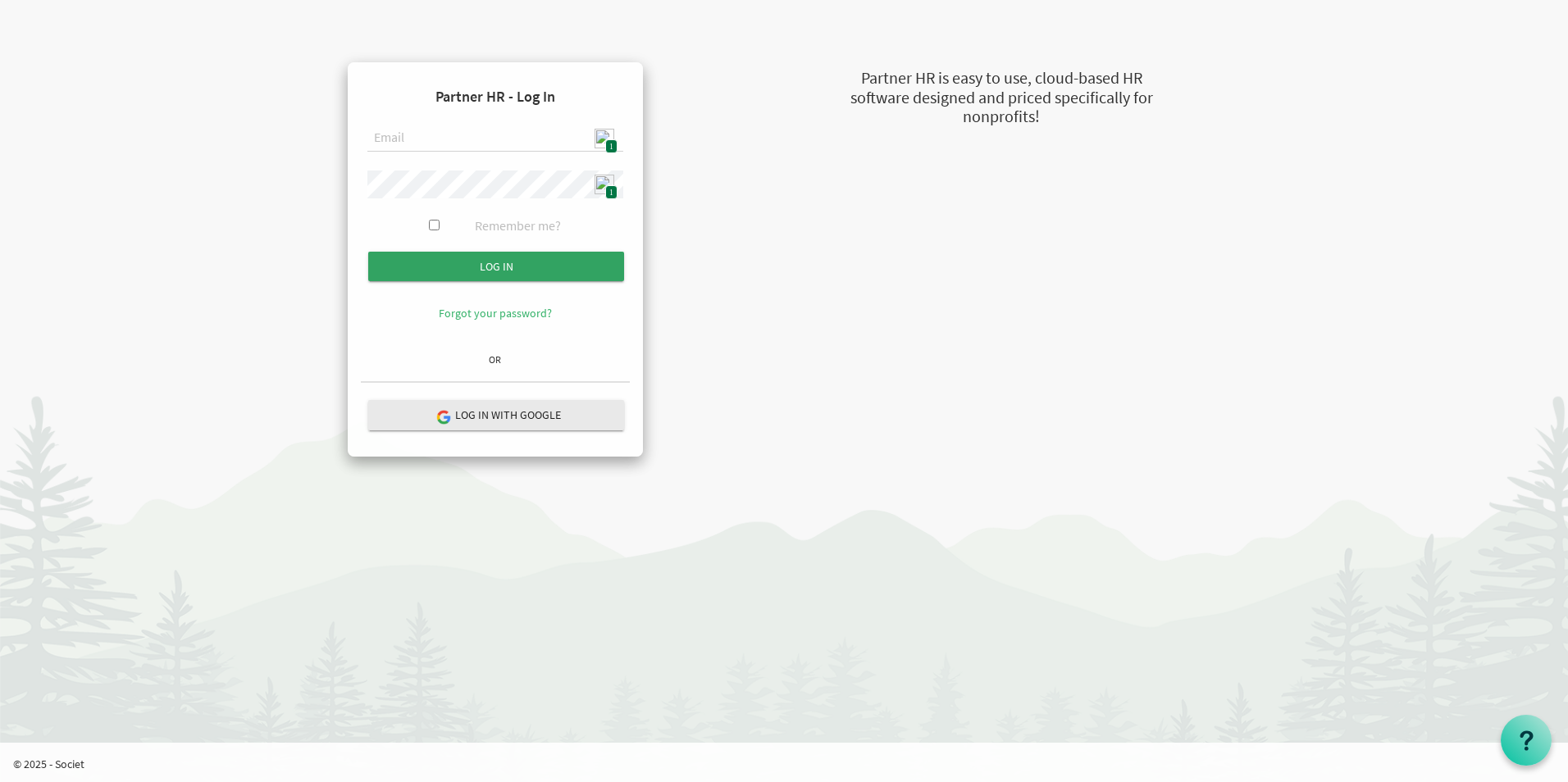
type input "admin@stepind.org"
click at [517, 270] on input "Log in" at bounding box center [496, 267] width 255 height 30
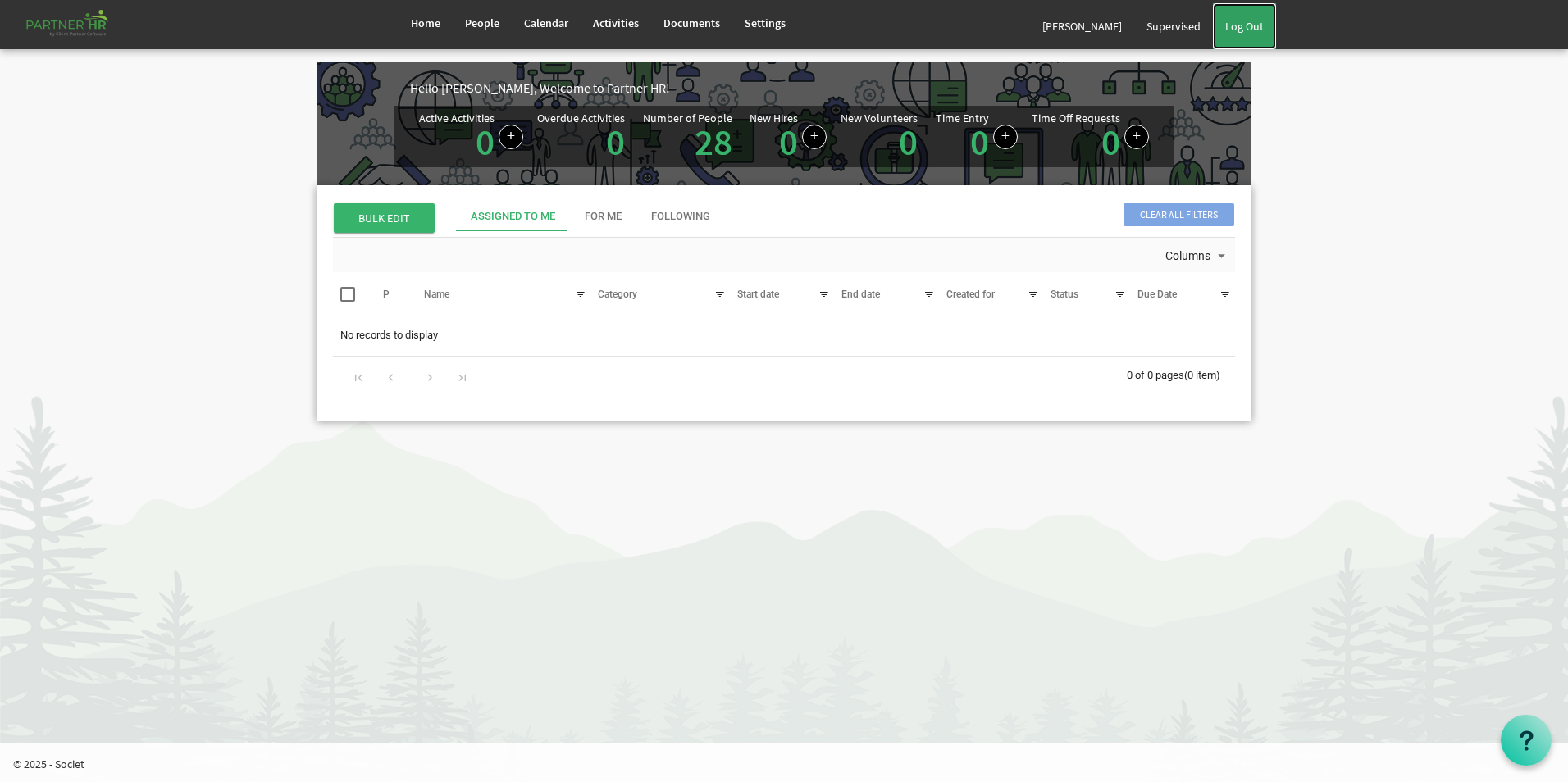
click at [1266, 23] on link "Log Out" at bounding box center [1245, 26] width 63 height 46
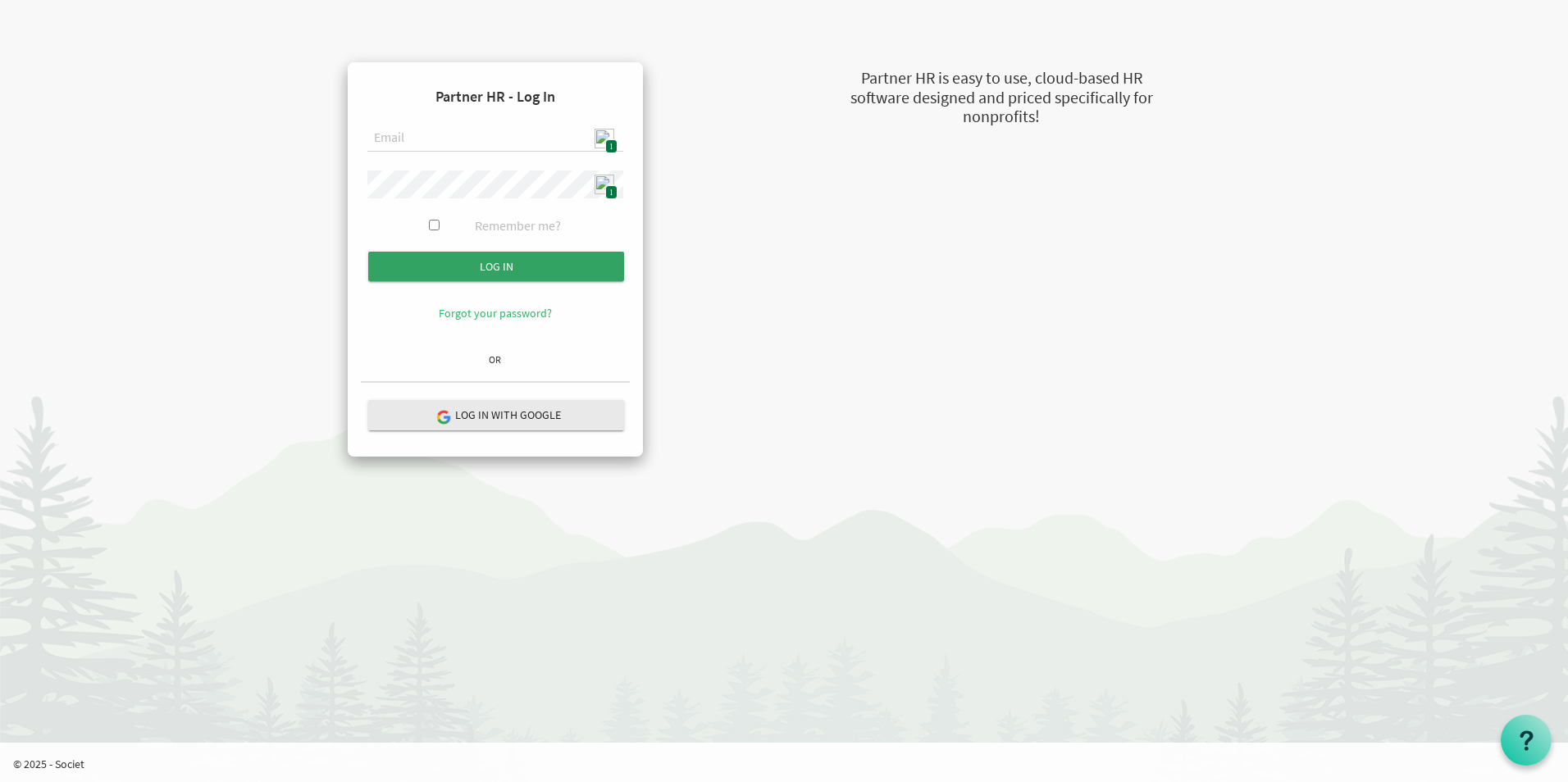
type input "[EMAIL_ADDRESS][DOMAIN_NAME]"
click at [549, 262] on input "Log in" at bounding box center [496, 267] width 255 height 30
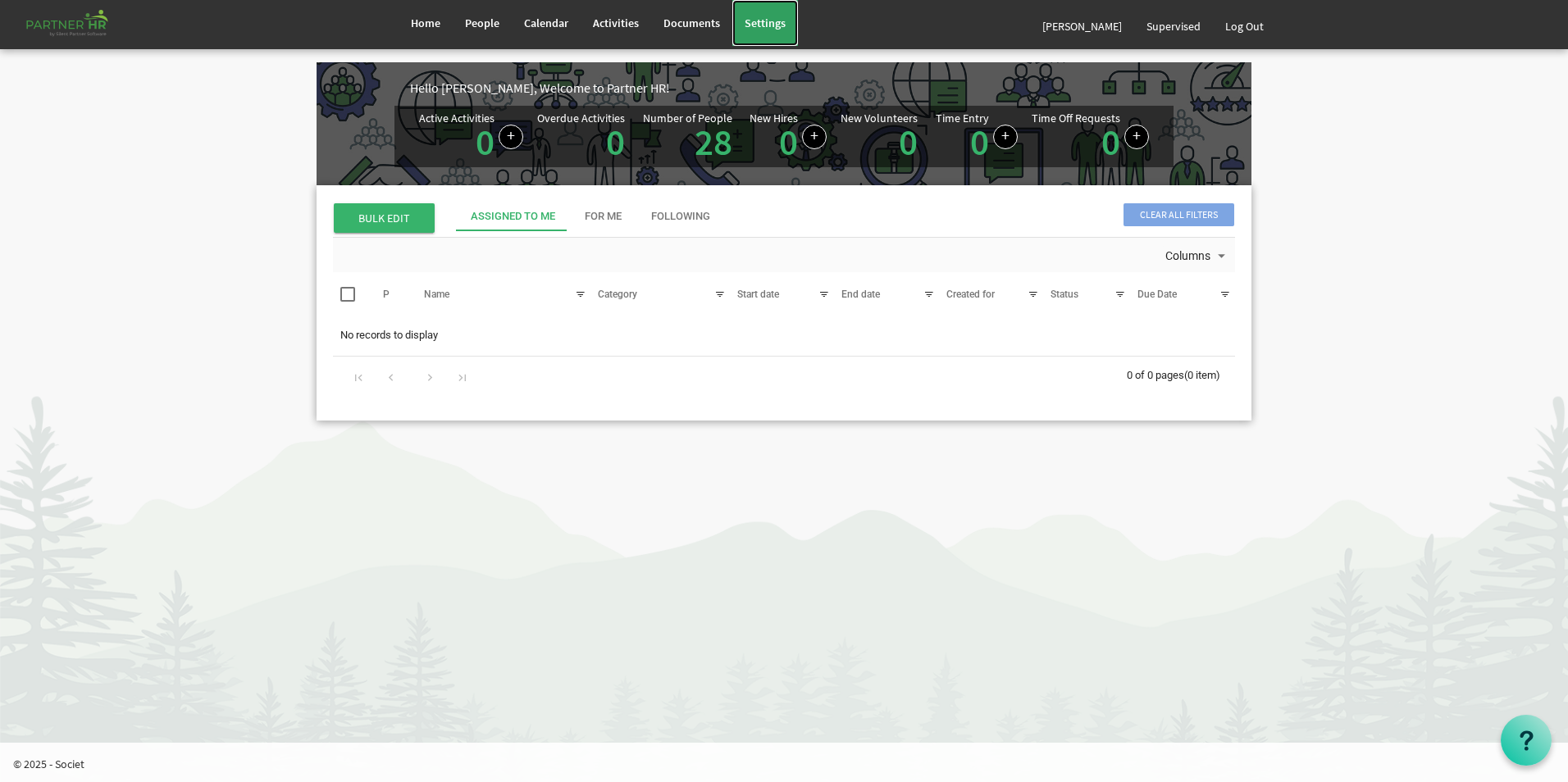
drag, startPoint x: 780, startPoint y: 18, endPoint x: 778, endPoint y: 33, distance: 15.1
click at [780, 20] on span "Settings" at bounding box center [765, 23] width 41 height 15
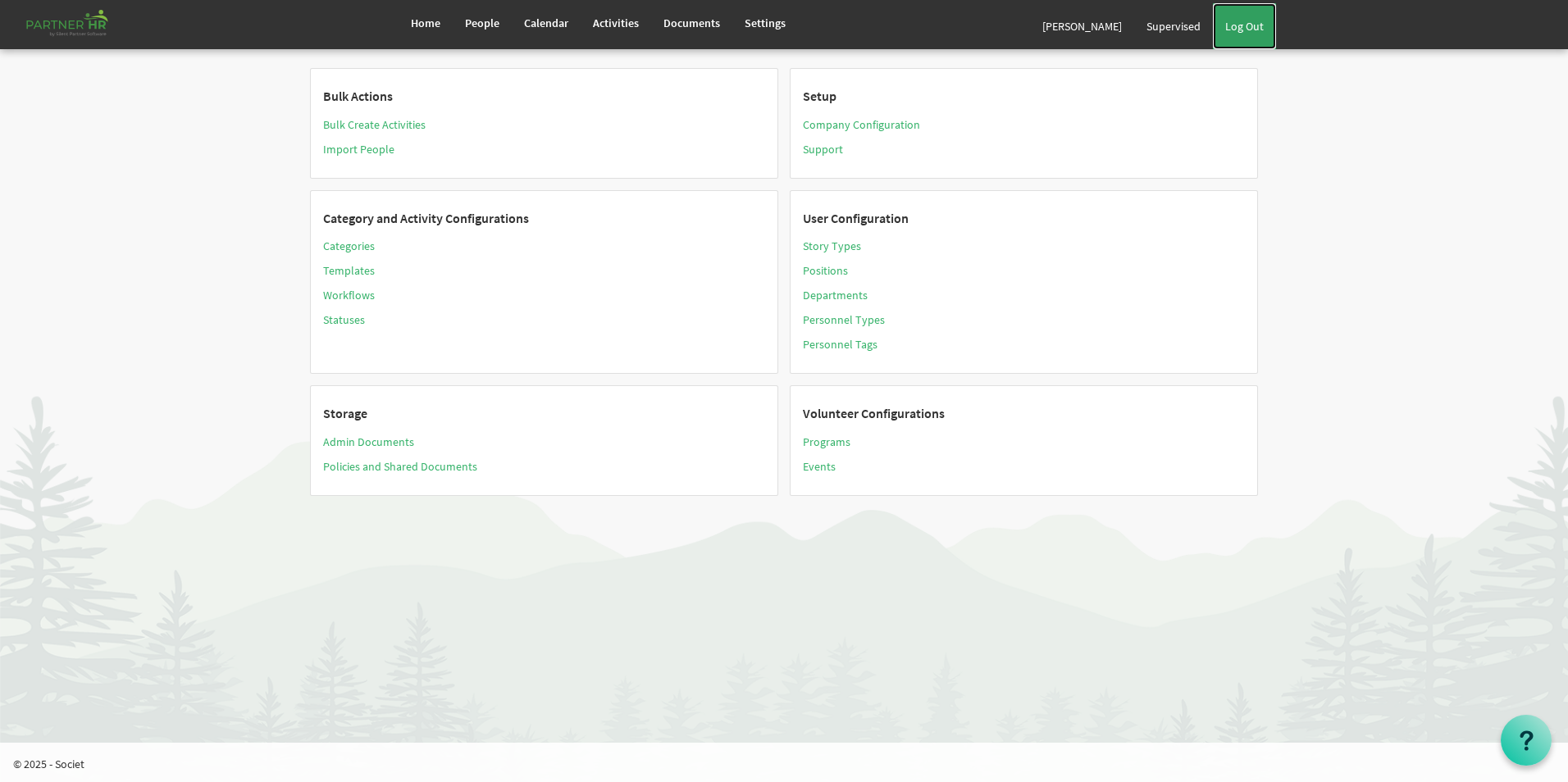
click at [1248, 28] on link "Log Out" at bounding box center [1245, 26] width 63 height 46
